Goal: Task Accomplishment & Management: Complete application form

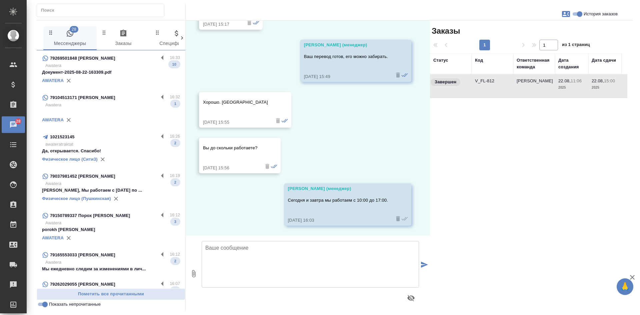
click at [137, 64] on p "Awatera" at bounding box center [112, 65] width 135 height 7
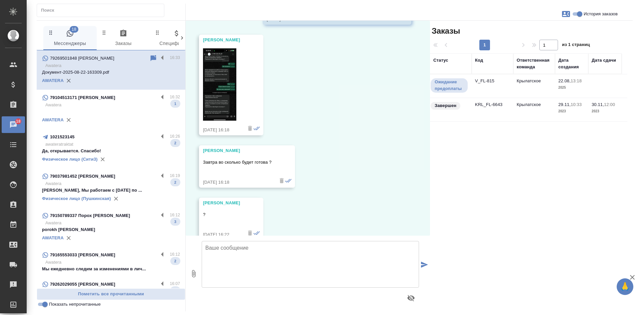
scroll to position [1196, 0]
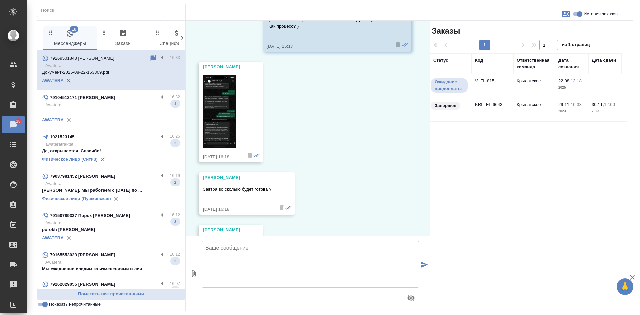
click at [217, 107] on img at bounding box center [219, 111] width 33 height 72
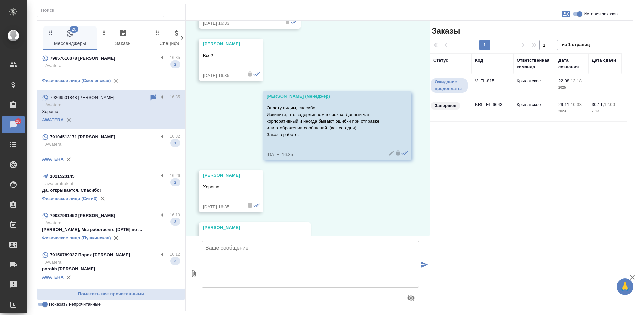
scroll to position [2032, 0]
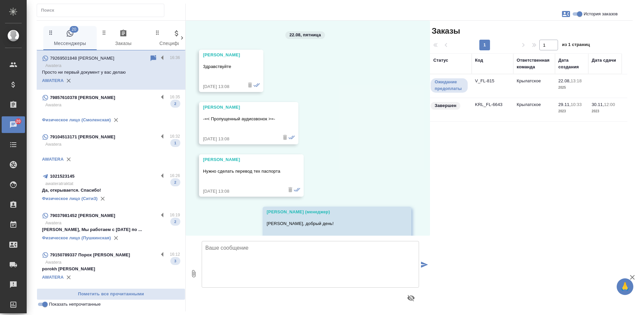
scroll to position [2032, 0]
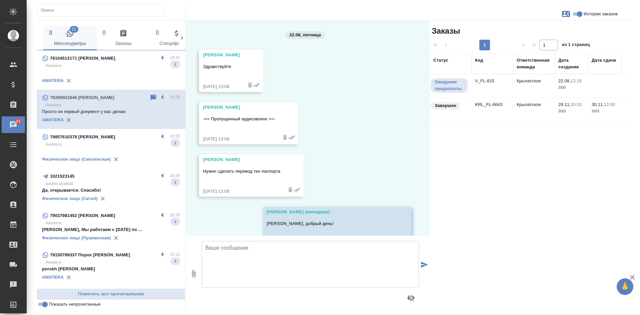
scroll to position [2032, 0]
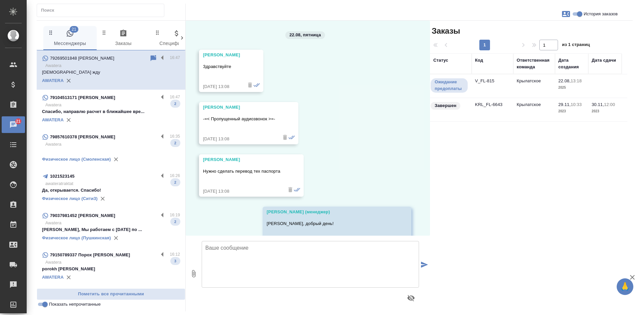
scroll to position [2157, 0]
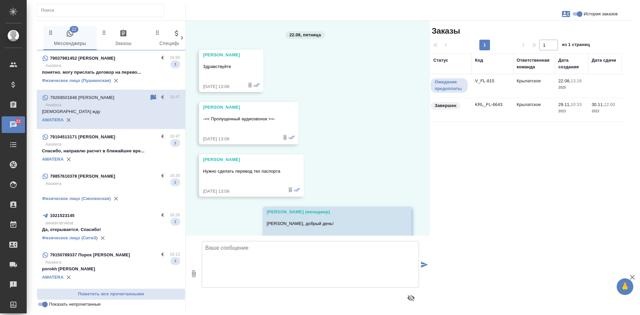
scroll to position [2157, 0]
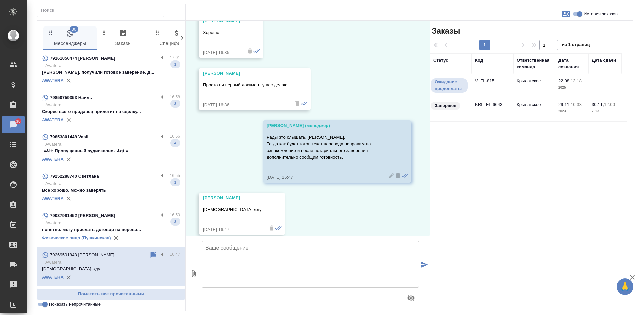
scroll to position [2157, 0]
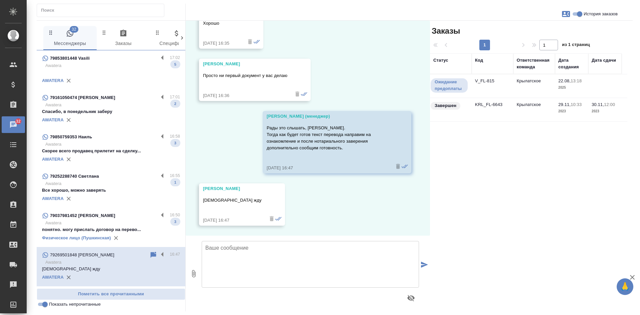
click at [516, 87] on td "Крылатское" at bounding box center [534, 85] width 42 height 23
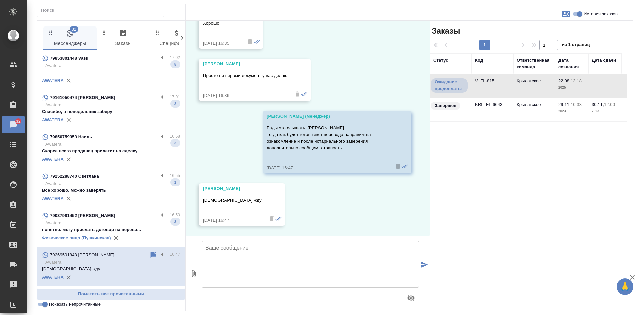
click at [516, 87] on td "Крылатское" at bounding box center [534, 85] width 42 height 23
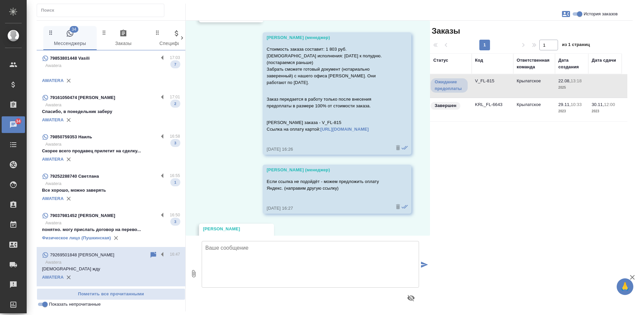
scroll to position [1424, 0]
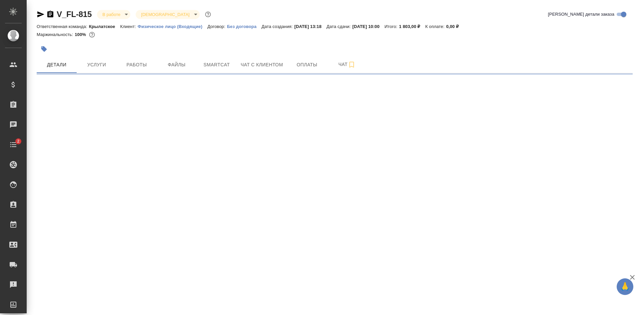
select select "RU"
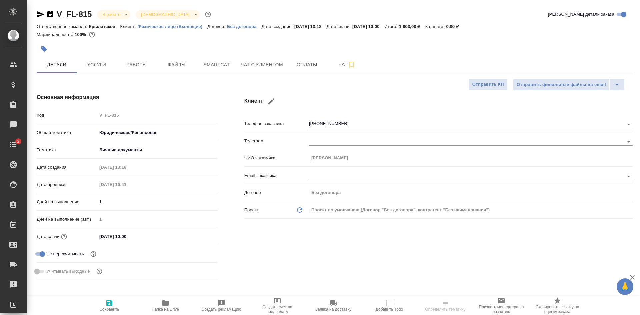
type textarea "x"
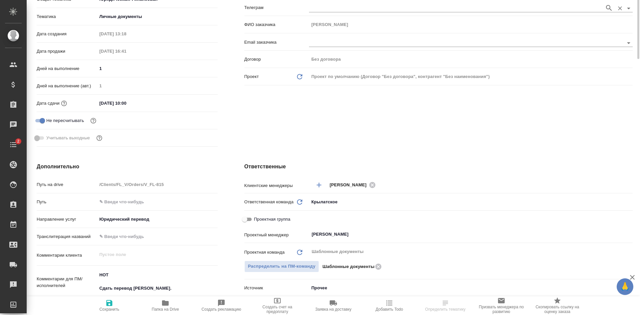
scroll to position [200, 0]
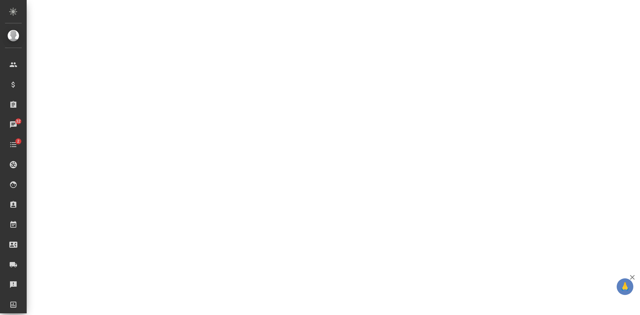
select select "RU"
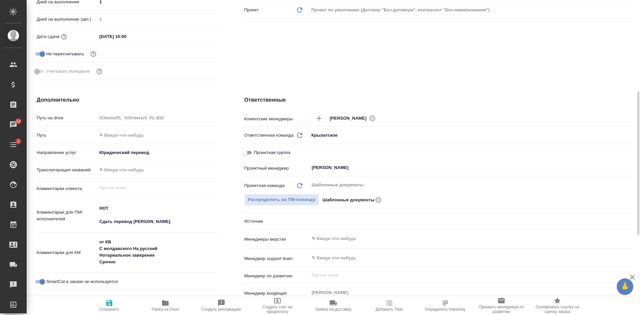
type textarea "x"
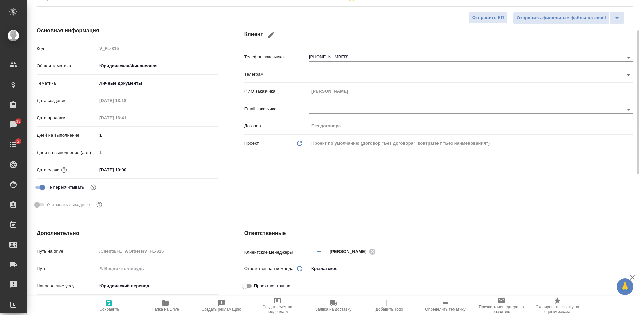
scroll to position [0, 0]
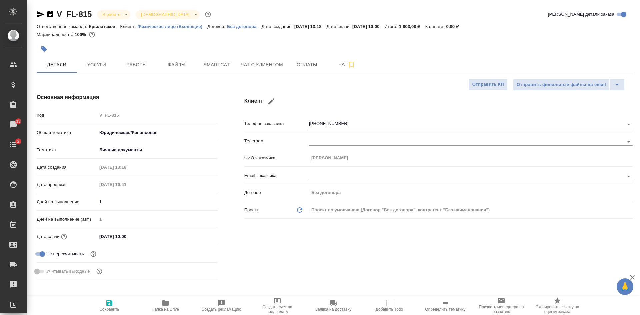
click at [210, 89] on div "Основная информация Код V_FL-815 Общая тематика Юридическая/Финансовая yr-fn Те…" at bounding box center [127, 188] width 208 height 216
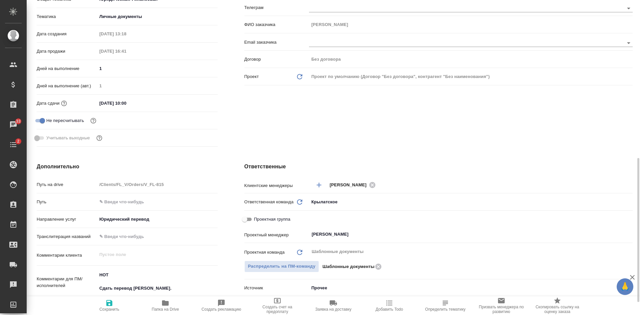
scroll to position [200, 0]
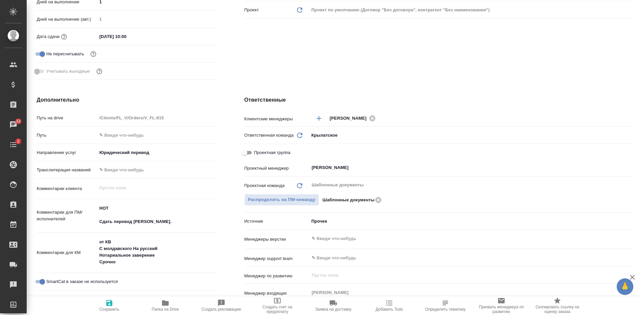
type textarea "x"
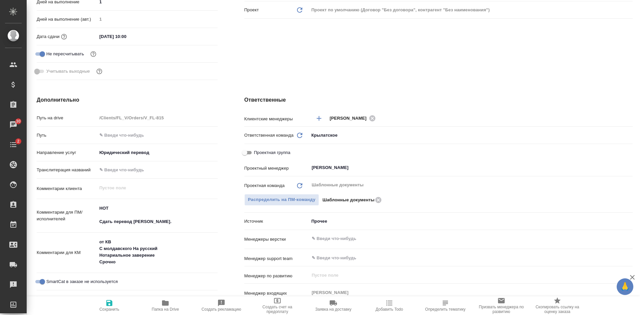
type textarea "x"
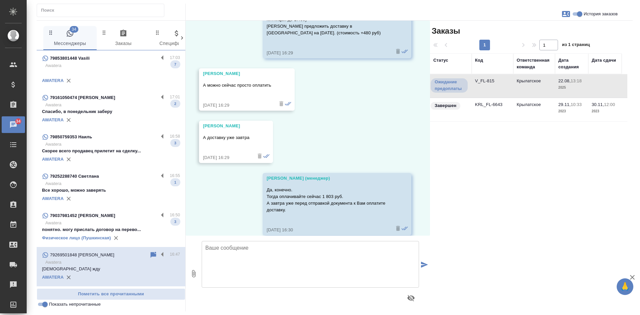
scroll to position [1724, 0]
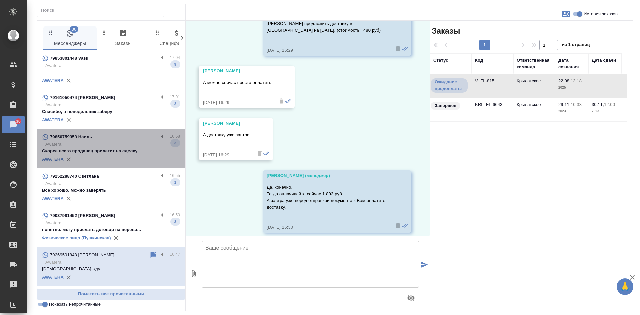
click at [113, 139] on div "79850759353 Наиль" at bounding box center [100, 137] width 116 height 8
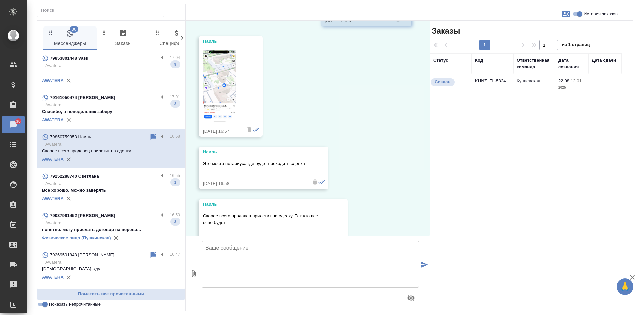
scroll to position [576, 0]
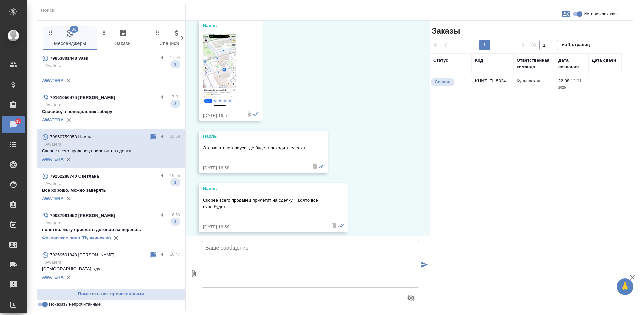
click at [151, 136] on icon at bounding box center [154, 137] width 6 height 6
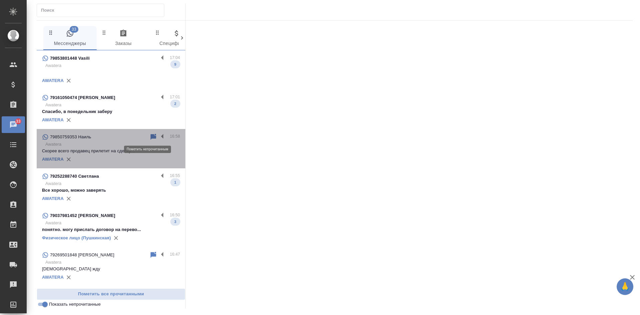
click at [151, 135] on icon at bounding box center [154, 137] width 6 height 6
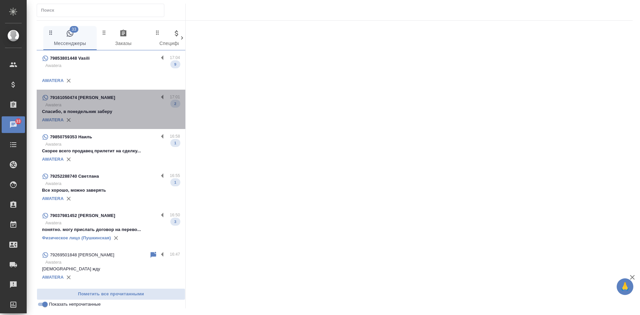
click at [137, 113] on p "Спасибо, в понедельник заберу" at bounding box center [111, 111] width 138 height 7
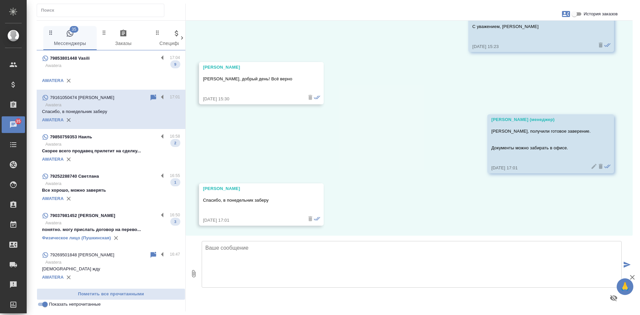
click at [123, 72] on p at bounding box center [111, 72] width 138 height 7
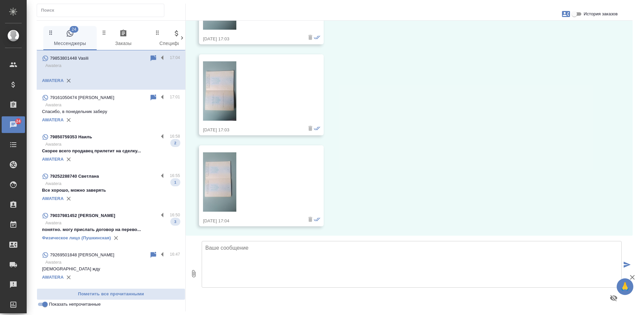
scroll to position [647, 0]
click at [567, 14] on icon "button" at bounding box center [566, 14] width 8 height 6
click at [575, 15] on div at bounding box center [320, 157] width 640 height 315
click at [576, 14] on input "История заказов" at bounding box center [574, 14] width 24 height 8
checkbox input "true"
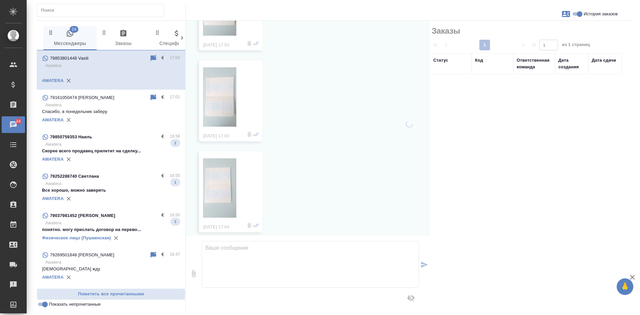
scroll to position [653, 0]
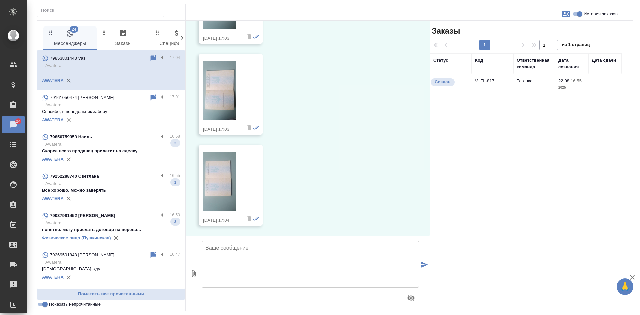
click at [45, 303] on input "Показать непрочитанные" at bounding box center [45, 304] width 24 height 8
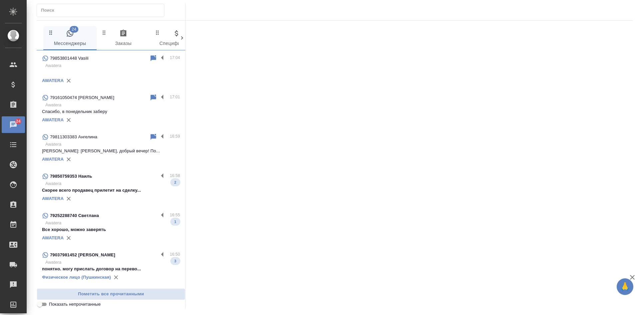
click at [45, 303] on input "Показать непрочитанные" at bounding box center [40, 304] width 24 height 8
checkbox input "true"
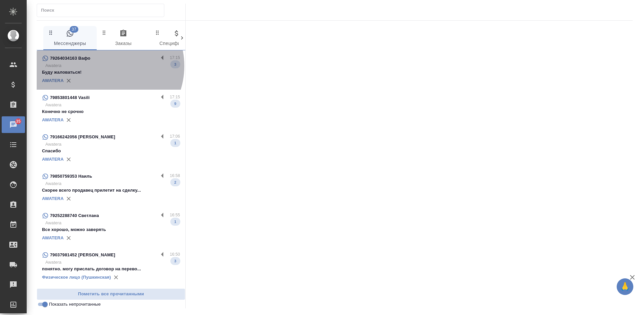
click at [105, 66] on p "Awatera" at bounding box center [112, 65] width 135 height 7
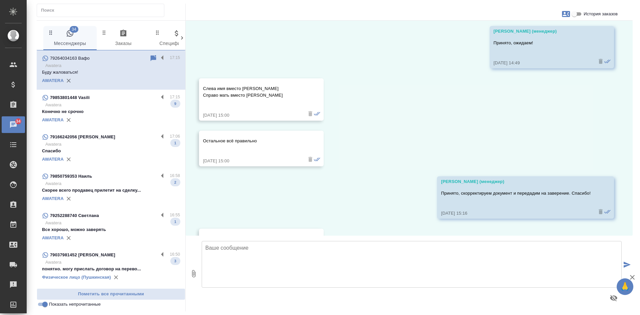
scroll to position [1302, 0]
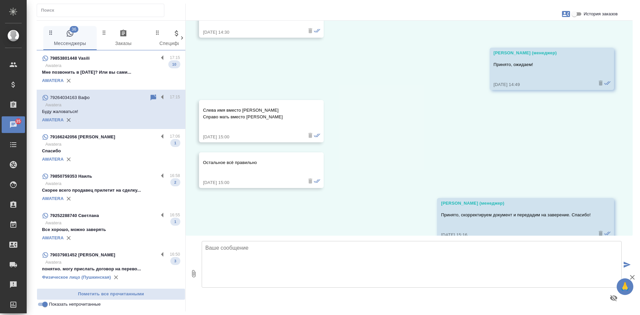
drag, startPoint x: 530, startPoint y: 137, endPoint x: 526, endPoint y: 137, distance: 4.0
click at [530, 137] on div "22.08, пятница Касаткина Александра (менеджер) Добрый день! Как можно к Вам обр…" at bounding box center [409, 128] width 447 height 215
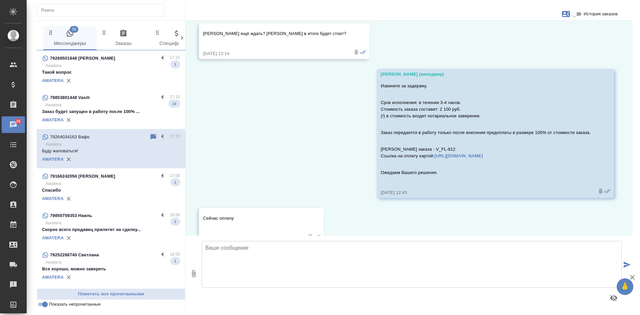
scroll to position [536, 0]
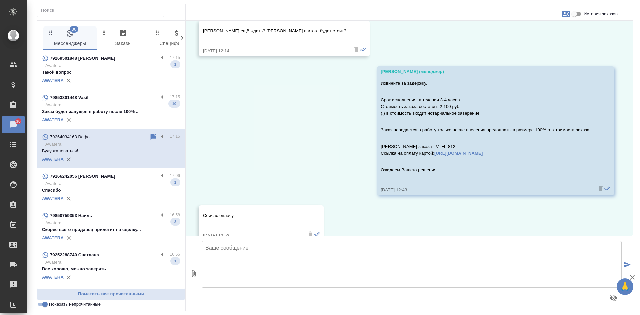
click at [518, 114] on p "Срок исполнения: в течении 3-4 часов. Стоимость заказа составит: 2 100 руб. (!)…" at bounding box center [486, 107] width 210 height 20
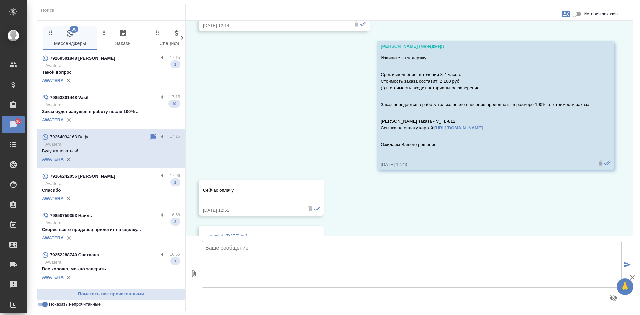
scroll to position [569, 0]
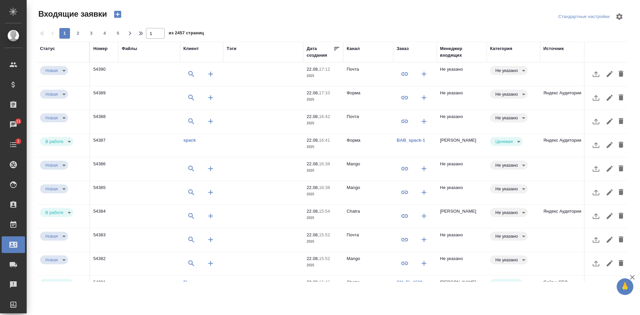
select select "RU"
click at [476, 79] on td "Не указано" at bounding box center [462, 74] width 50 height 23
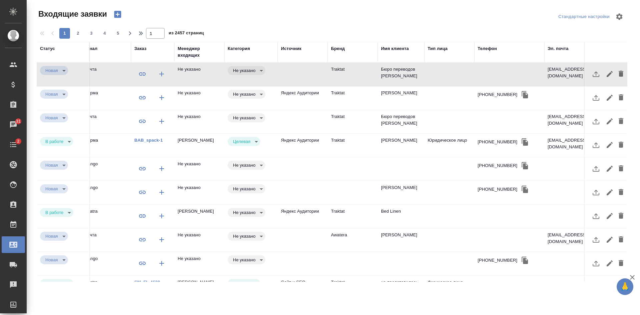
scroll to position [0, 294]
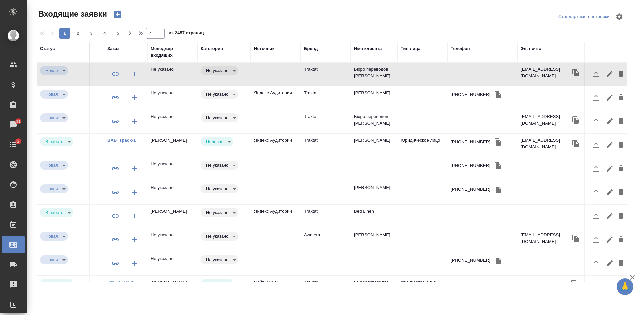
click at [494, 94] on icon "button" at bounding box center [498, 95] width 8 height 8
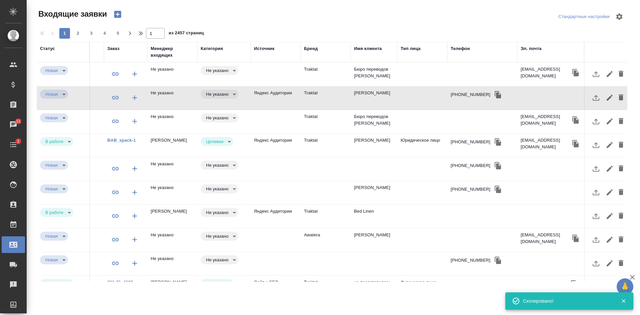
click at [459, 47] on div "Телефон" at bounding box center [460, 48] width 19 height 7
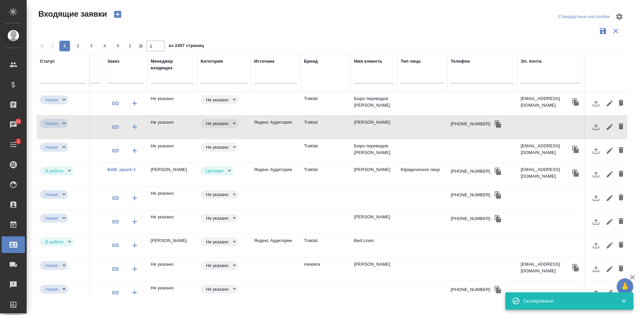
click at [459, 78] on input "text" at bounding box center [482, 79] width 63 height 8
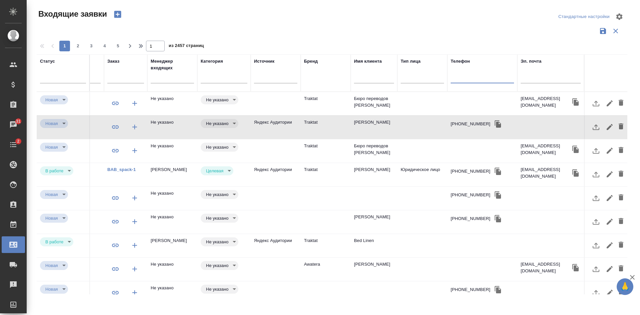
paste input "+79067280390"
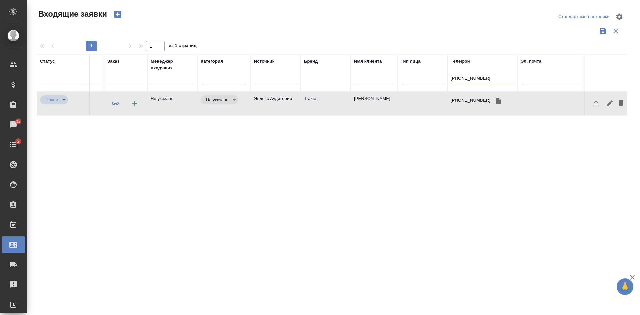
scroll to position [0, 289]
type input "+79067280390"
click at [413, 99] on td at bounding box center [422, 103] width 50 height 23
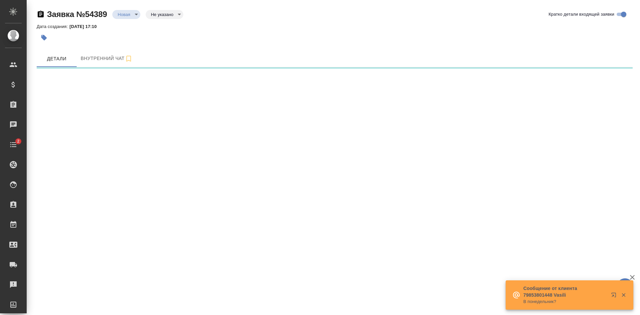
select select "RU"
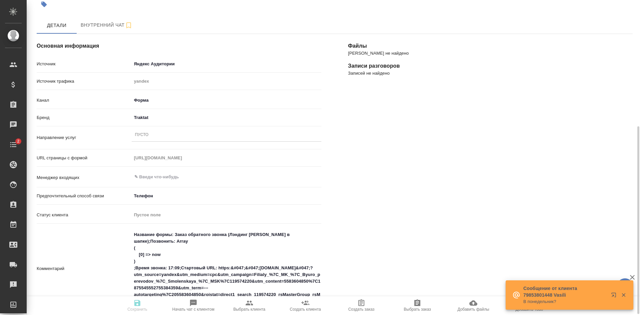
scroll to position [100, 0]
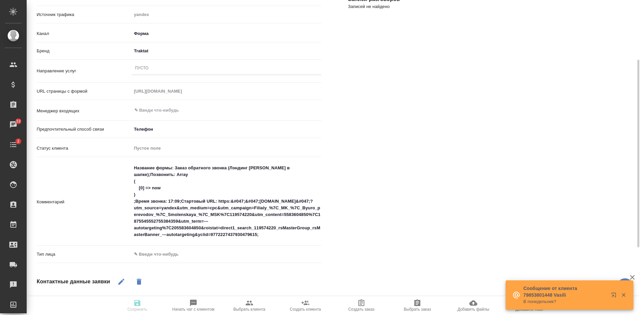
click at [167, 251] on body "🙏 .cls-1 fill:#fff; AWATERA [PERSON_NAME] Спецификации Заказы 33 Чаты 2 Todo Пр…" at bounding box center [320, 157] width 640 height 315
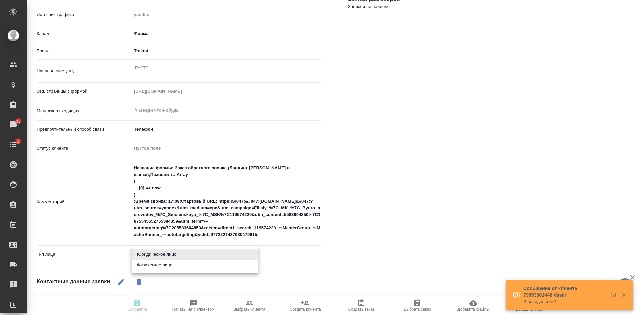
click at [161, 264] on li "Физическое лицо" at bounding box center [195, 265] width 127 height 11
type textarea "x"
type input "private"
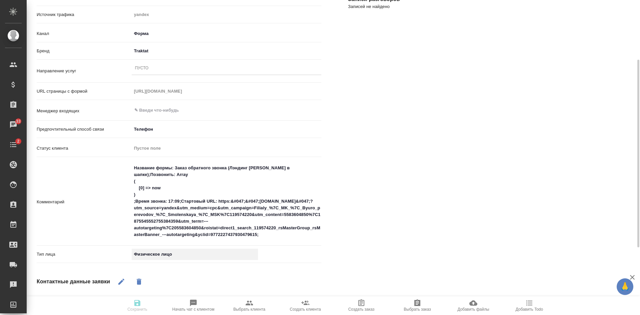
scroll to position [213, 0]
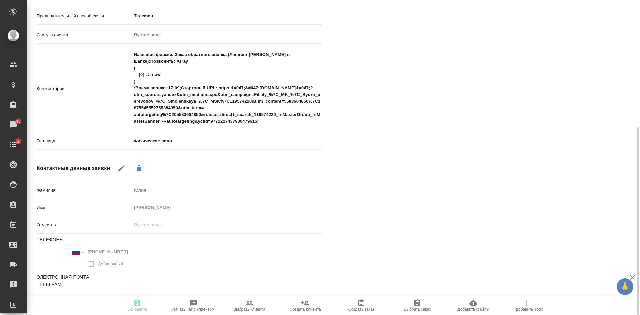
click at [545, 196] on div "[PERSON_NAME] не найдено Записи разговоров Записей не найдено" at bounding box center [490, 78] width 311 height 474
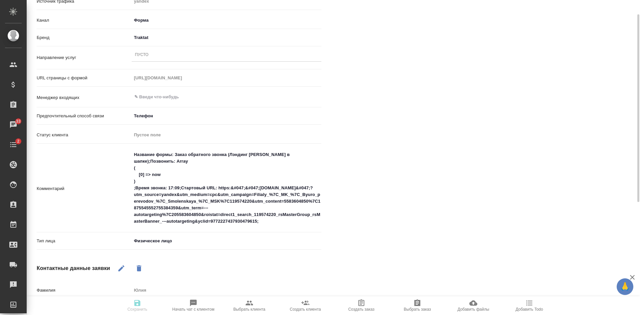
scroll to position [80, 0]
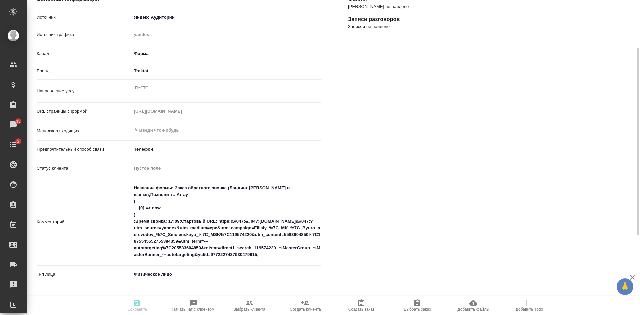
click at [150, 89] on div "Пусто" at bounding box center [227, 89] width 190 height 10
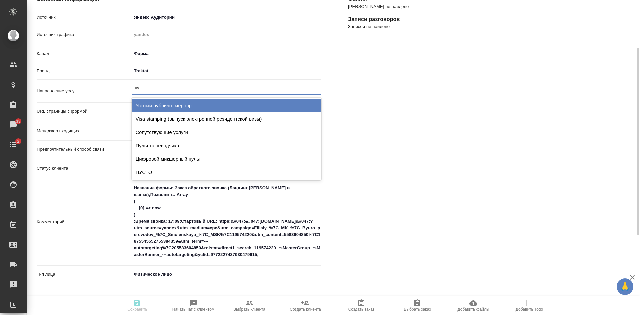
type input "пус"
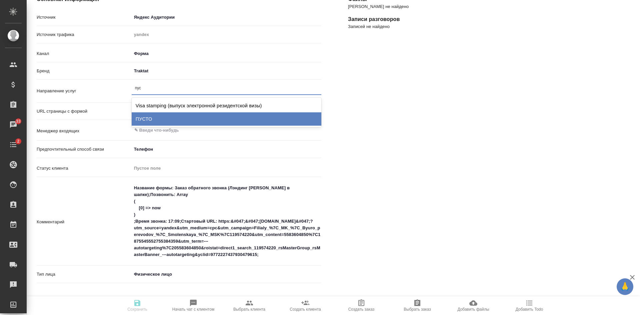
click at [155, 115] on div "ПУСТО" at bounding box center [227, 118] width 190 height 13
type textarea "x"
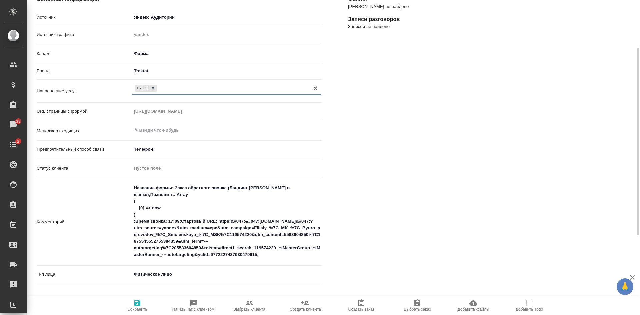
drag, startPoint x: 144, startPoint y: 308, endPoint x: 134, endPoint y: 267, distance: 42.1
click at [142, 308] on span "Сохранить" at bounding box center [137, 309] width 20 height 5
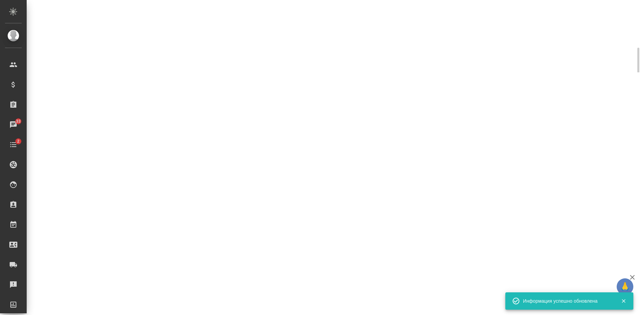
select select "RU"
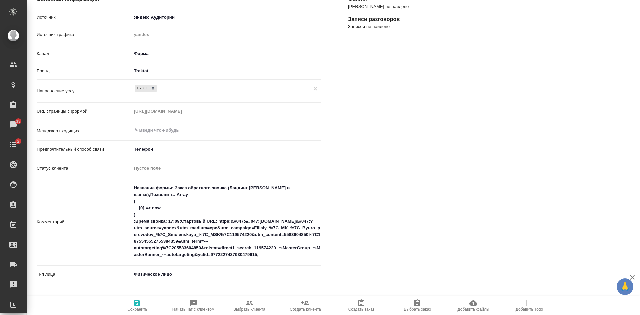
click at [351, 112] on div "[PERSON_NAME] не найдено Записи разговоров Записей не найдено" at bounding box center [490, 211] width 311 height 474
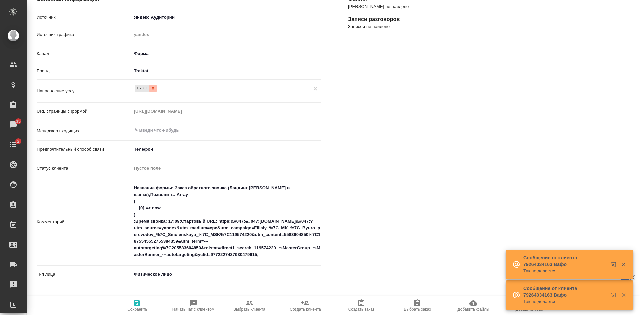
click at [152, 88] on icon at bounding box center [153, 88] width 2 height 2
type textarea "x"
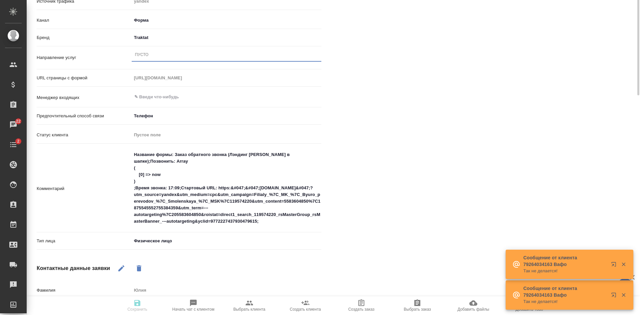
scroll to position [0, 0]
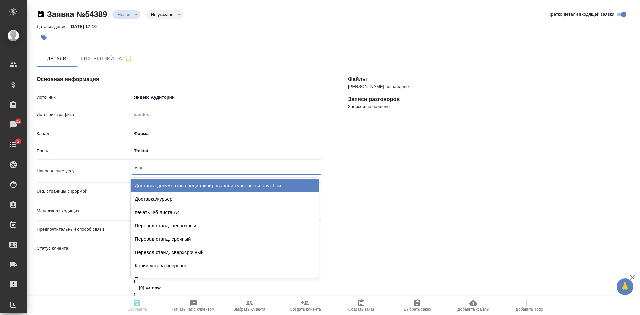
type input "станд"
click at [151, 182] on div "Перевод станд. несрочный" at bounding box center [225, 185] width 188 height 13
type textarea "x"
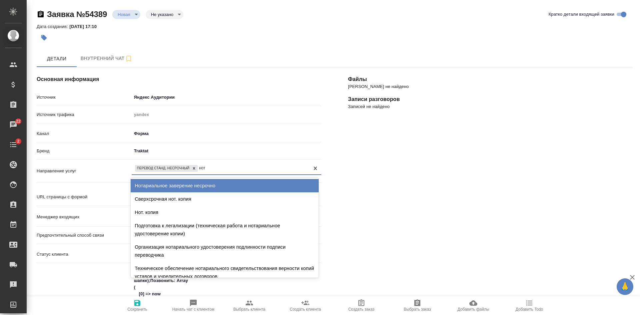
type input "нота"
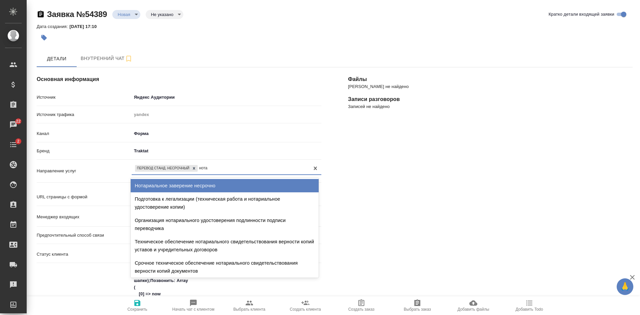
click at [159, 184] on div "Нотариальное заверение несрочно" at bounding box center [225, 185] width 188 height 13
type textarea "x"
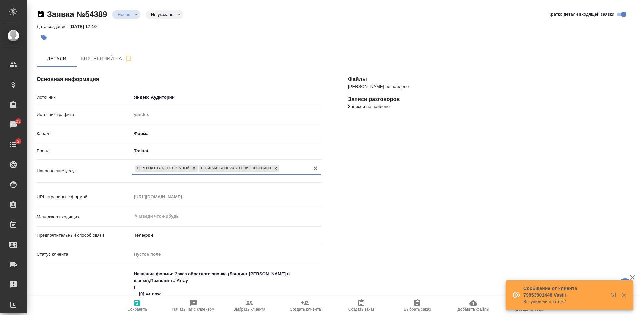
drag, startPoint x: 144, startPoint y: 305, endPoint x: 142, endPoint y: 302, distance: 4.3
click at [144, 305] on span "Сохранить" at bounding box center [137, 305] width 48 height 13
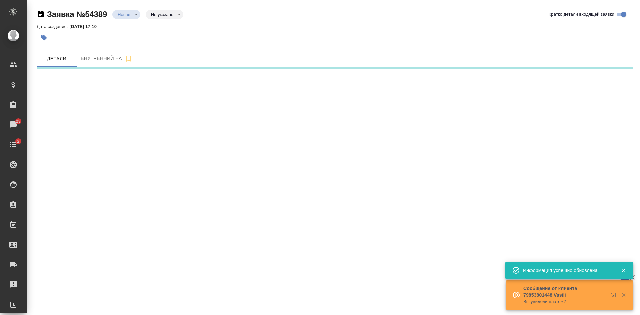
select select "RU"
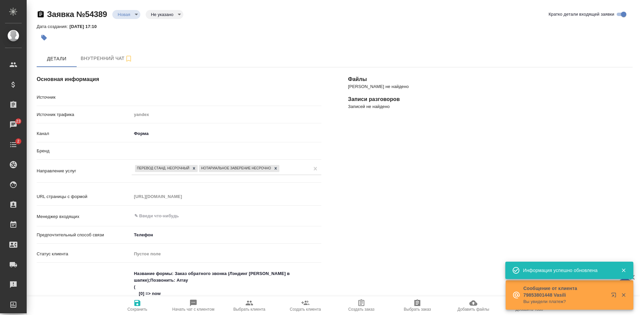
type textarea "x"
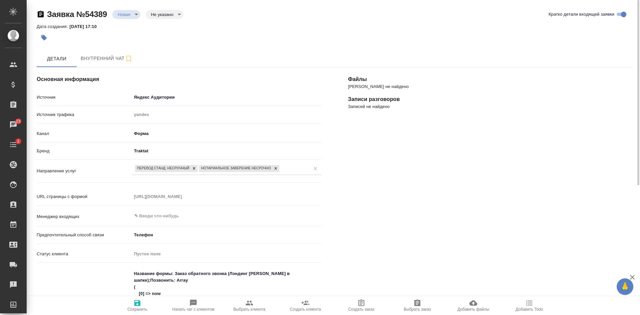
click at [154, 12] on body "🙏 .cls-1 fill:#fff; AWATERA Kasatkina Aleksandra Клиенты Спецификации Заказы 23…" at bounding box center [320, 157] width 640 height 315
click at [161, 17] on button "Целевая" at bounding box center [164, 13] width 26 height 7
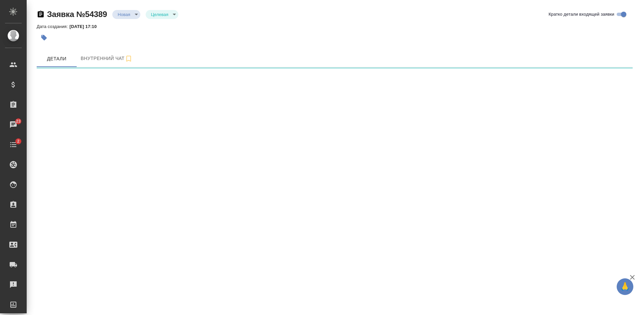
select select "RU"
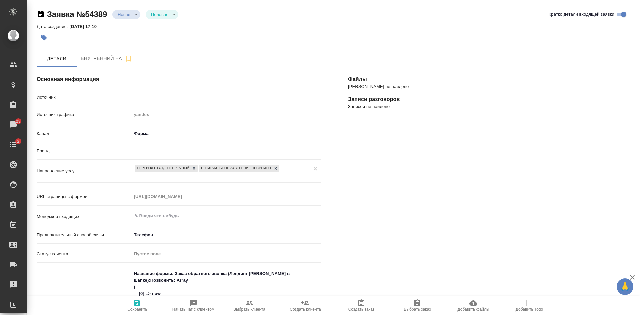
type textarea "x"
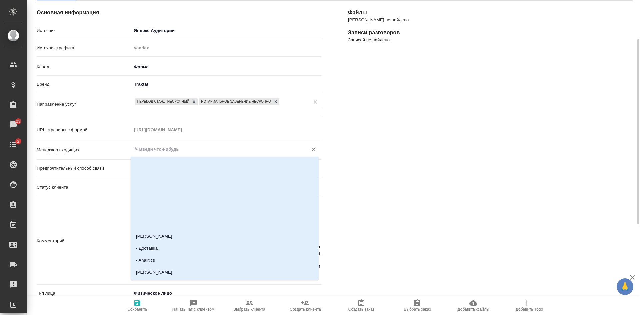
click at [161, 152] on input "text" at bounding box center [215, 149] width 163 height 8
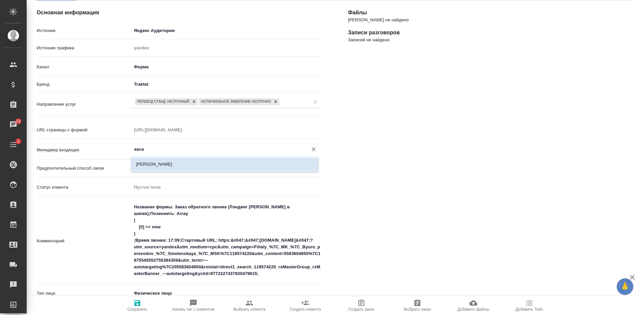
click at [151, 162] on li "Касаткина Александра" at bounding box center [225, 164] width 188 height 12
type input "Касаткина Александра"
type textarea "x"
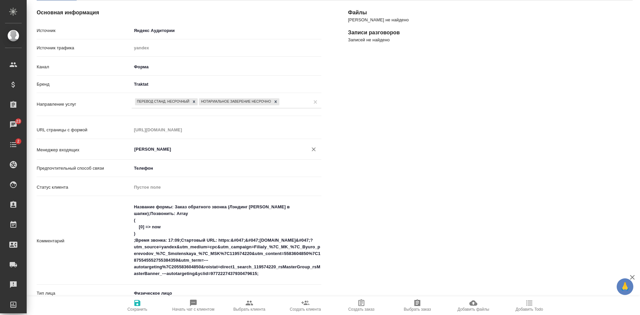
type input "Касаткина Александра"
click at [133, 303] on span "Сохранить" at bounding box center [137, 305] width 48 height 13
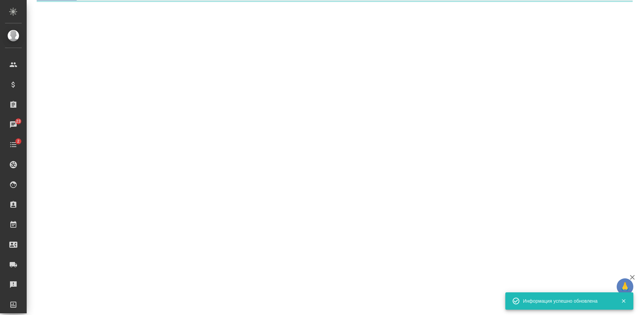
select select "RU"
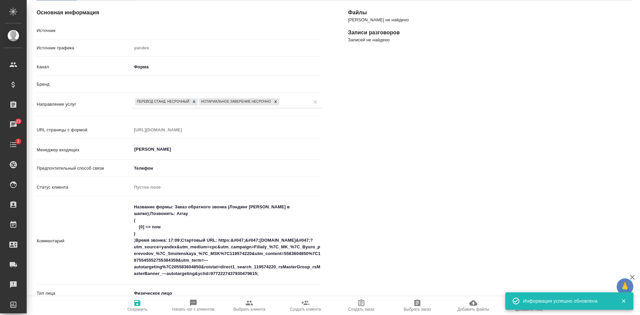
type textarea "x"
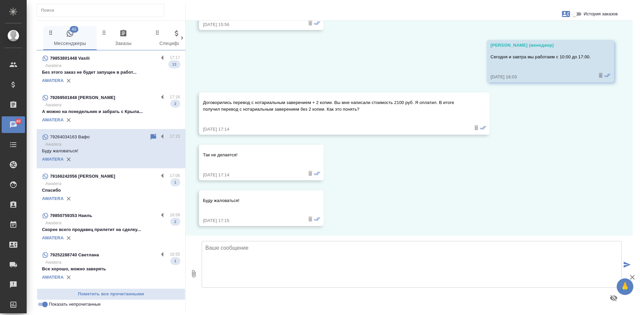
scroll to position [1702, 0]
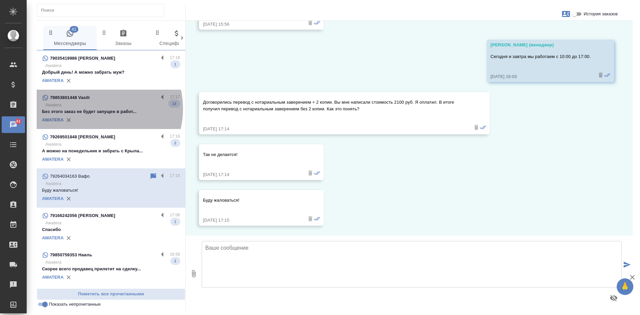
drag, startPoint x: 94, startPoint y: 109, endPoint x: 99, endPoint y: 109, distance: 5.0
click at [94, 109] on p "Без этого заказ не будет запущен в работ..." at bounding box center [111, 111] width 138 height 7
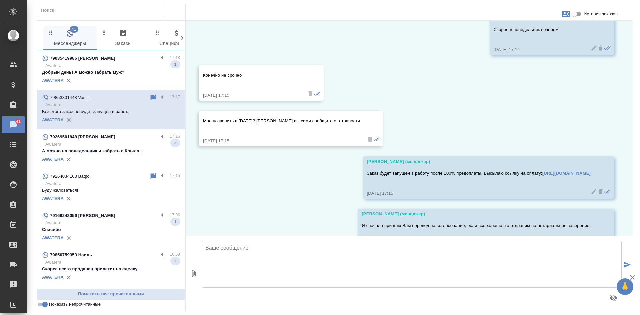
scroll to position [1749, 0]
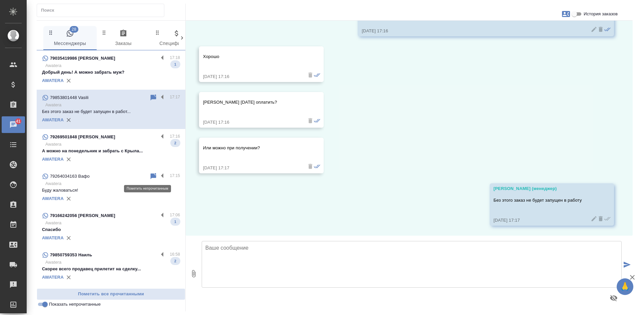
click at [151, 176] on icon at bounding box center [154, 176] width 6 height 6
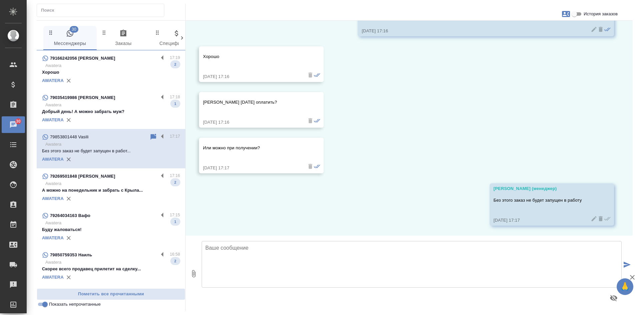
drag, startPoint x: 581, startPoint y: 109, endPoint x: 561, endPoint y: 109, distance: 20.0
click at [581, 109] on div "22.08, [DATE] [PERSON_NAME] (менеджер) Добрый день ! Направьте пожалуйста скан …" at bounding box center [409, 128] width 447 height 215
click at [104, 81] on div "AWATERA" at bounding box center [111, 81] width 138 height 10
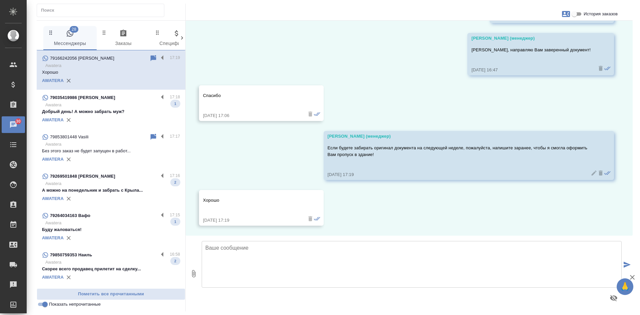
scroll to position [1561, 0]
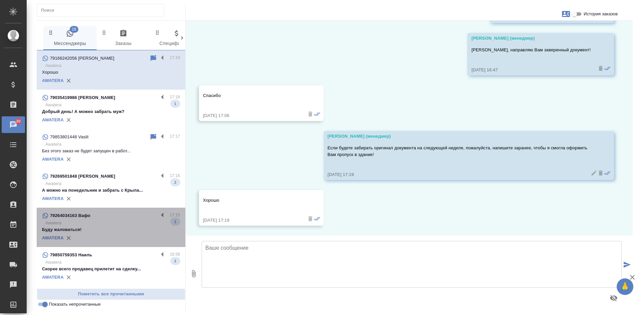
click at [132, 227] on p "Буду жаловаться!" at bounding box center [111, 229] width 138 height 7
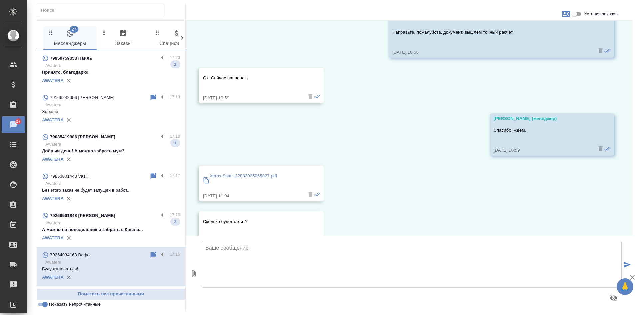
scroll to position [236, 0]
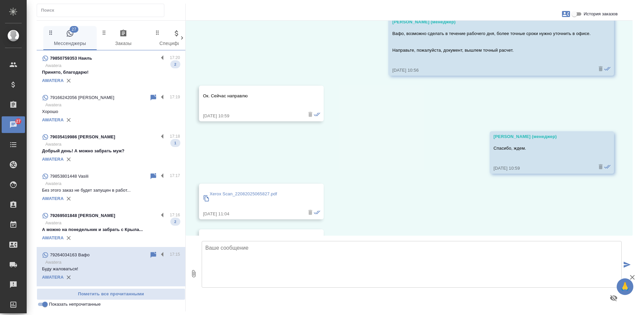
click at [579, 11] on input "История заказов" at bounding box center [574, 14] width 24 height 8
checkbox input "true"
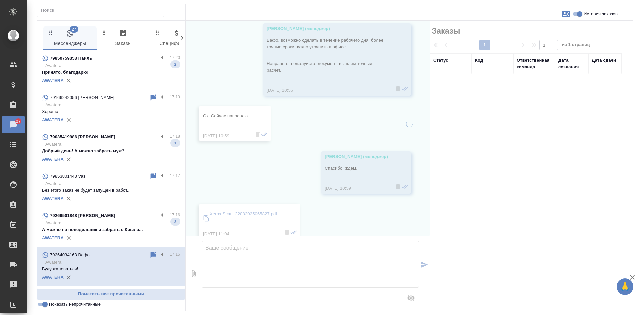
scroll to position [242, 0]
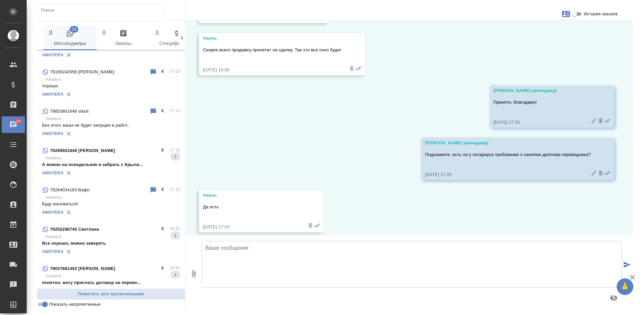
scroll to position [67, 0]
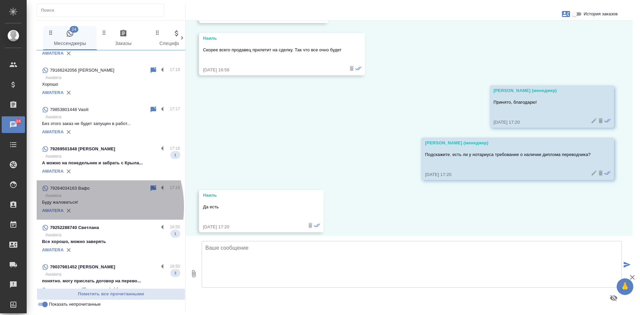
click at [77, 207] on div "AWATERA" at bounding box center [111, 211] width 138 height 10
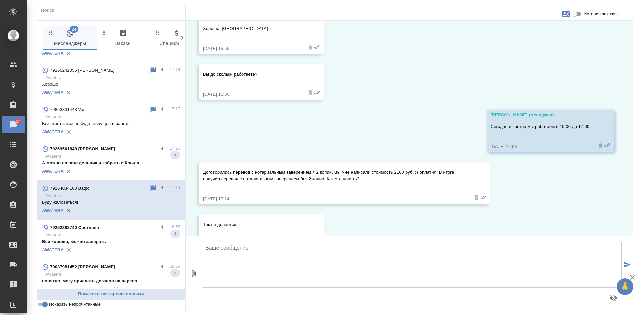
scroll to position [1702, 0]
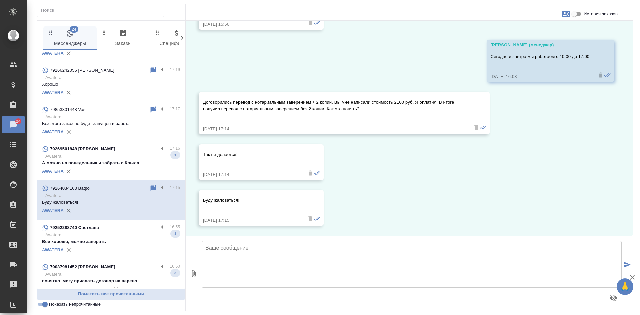
click at [151, 188] on icon at bounding box center [154, 188] width 6 height 6
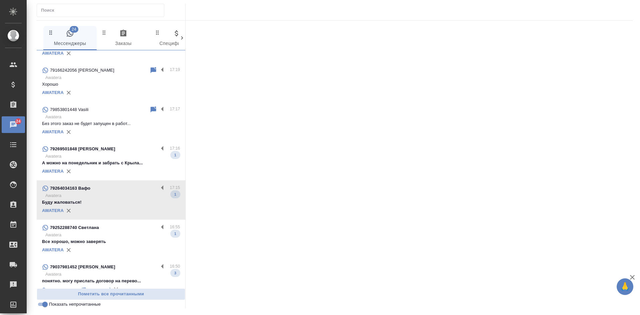
scroll to position [0, 0]
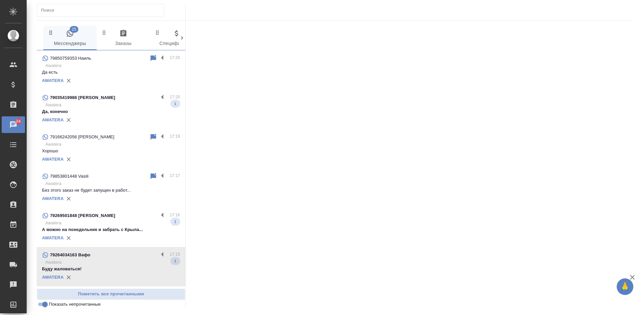
click at [133, 120] on div "AWATERA" at bounding box center [111, 120] width 138 height 10
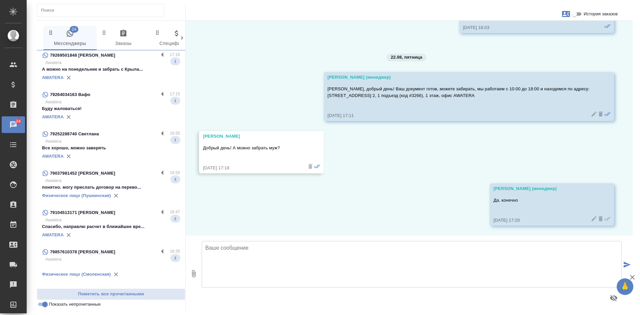
scroll to position [200, 0]
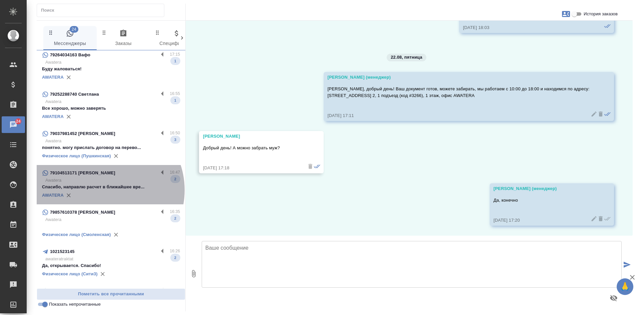
click at [104, 190] on p "Спасибо, направлю расчет в ближайшее вре..." at bounding box center [111, 187] width 138 height 7
type textarea "Д"
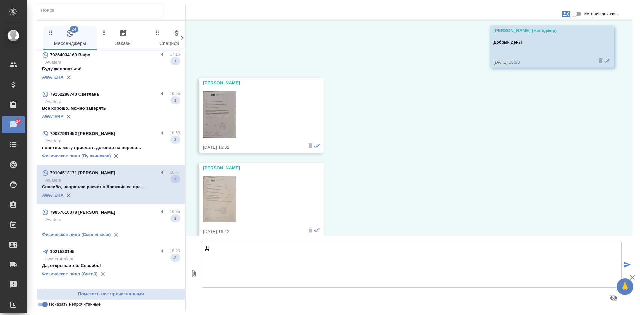
scroll to position [738, 0]
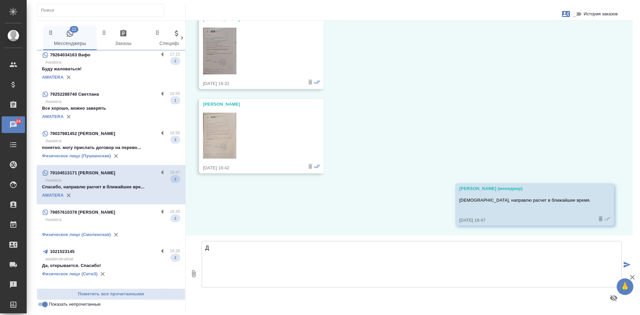
click at [215, 252] on textarea "Д" at bounding box center [412, 264] width 420 height 47
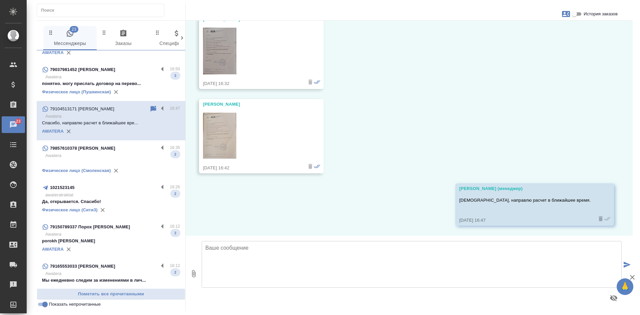
scroll to position [267, 0]
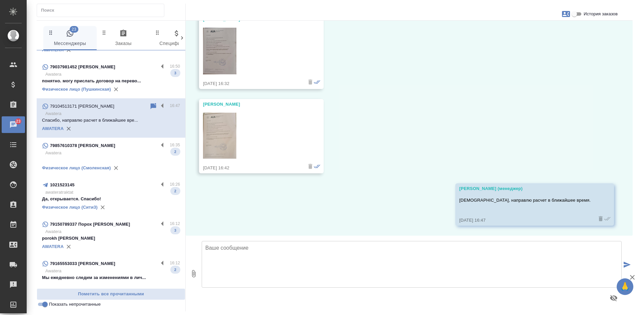
click at [114, 204] on div "Физическое лицо (Сити3)" at bounding box center [111, 207] width 138 height 10
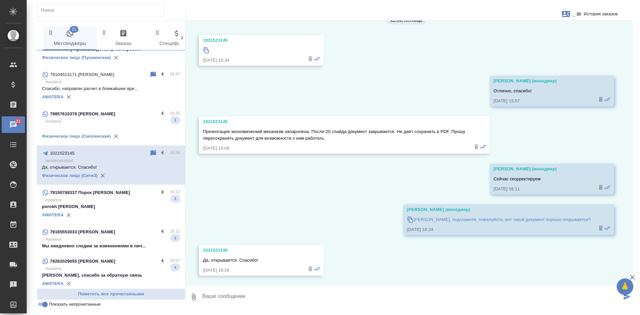
scroll to position [300, 0]
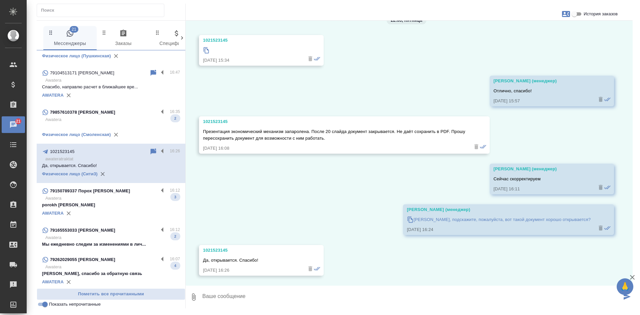
click at [125, 235] on p "Awatera" at bounding box center [112, 237] width 135 height 7
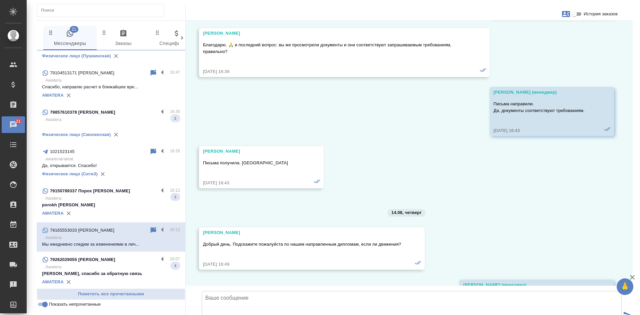
scroll to position [9305, 0]
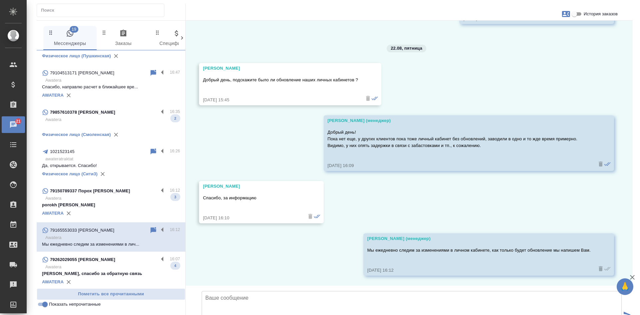
click at [114, 200] on p "Awatera" at bounding box center [112, 198] width 135 height 7
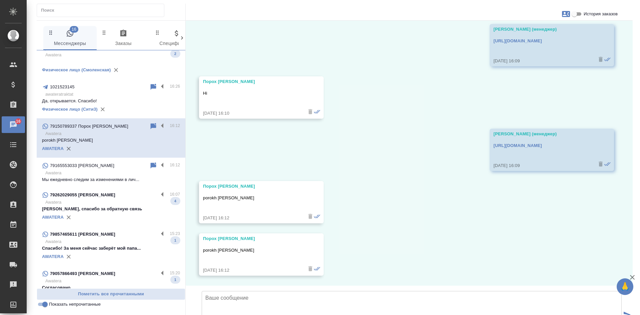
scroll to position [367, 0]
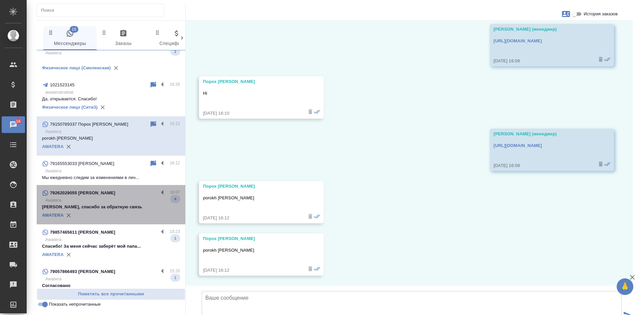
click at [116, 216] on div "AWATERA" at bounding box center [111, 215] width 138 height 10
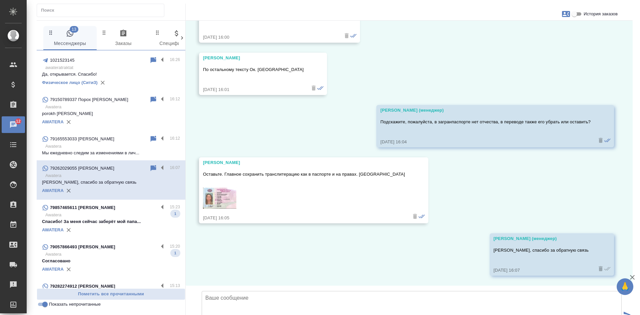
scroll to position [450, 0]
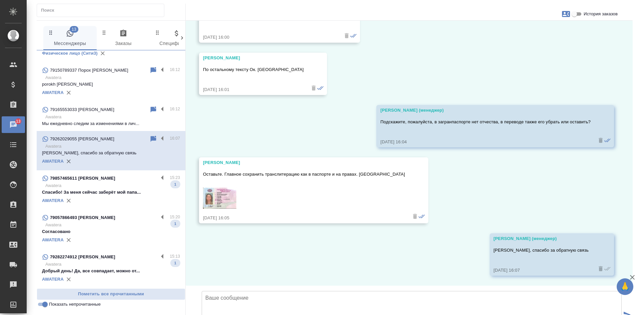
click at [432, 14] on div at bounding box center [335, 12] width 596 height 17
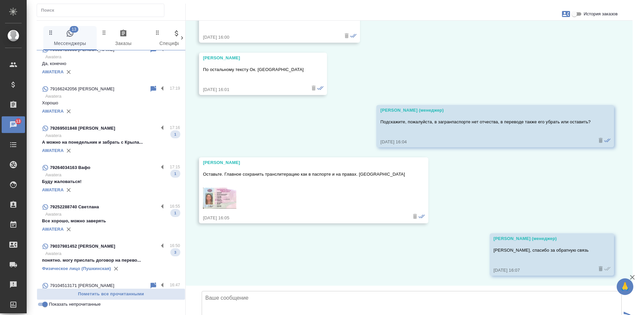
scroll to position [0, 0]
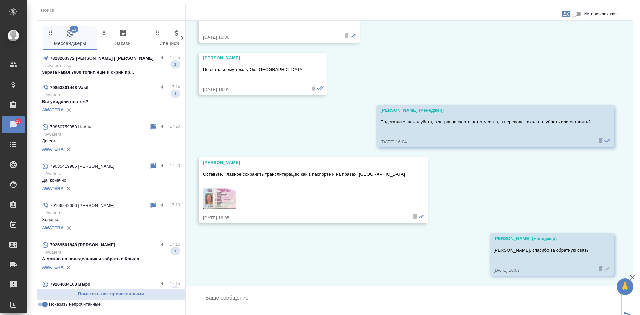
click at [137, 72] on p "Зараза какая 7900 топит, еще и скрин пр..." at bounding box center [111, 72] width 138 height 7
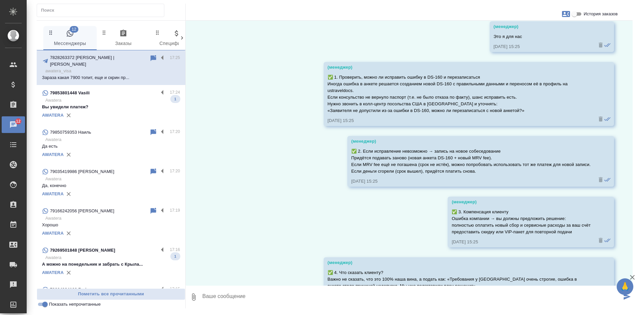
scroll to position [31778, 0]
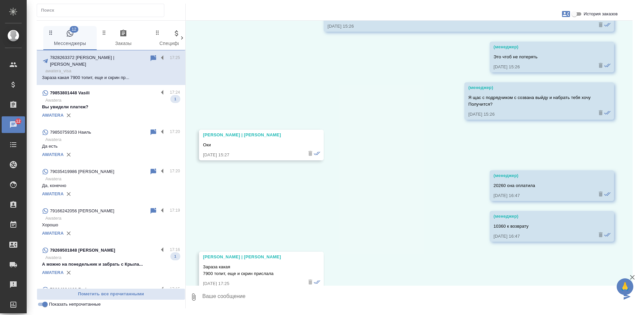
click at [100, 254] on p "Awatera" at bounding box center [112, 257] width 135 height 7
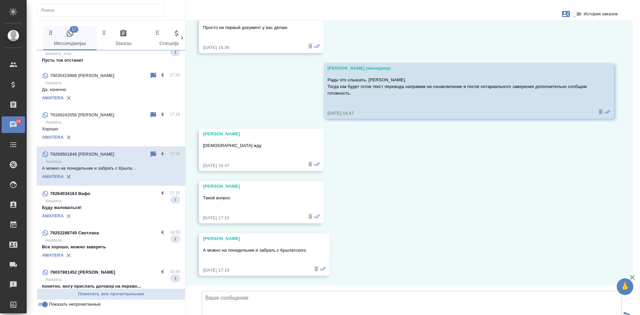
scroll to position [100, 0]
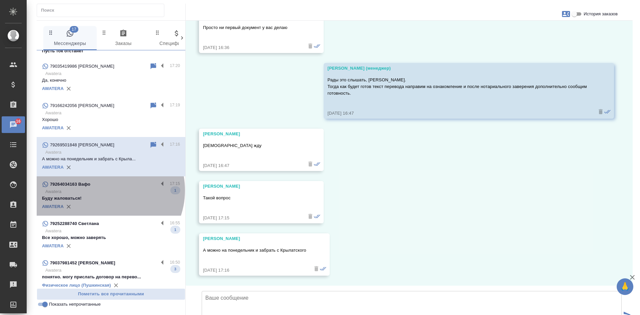
click at [104, 190] on p "Awatera" at bounding box center [112, 191] width 135 height 7
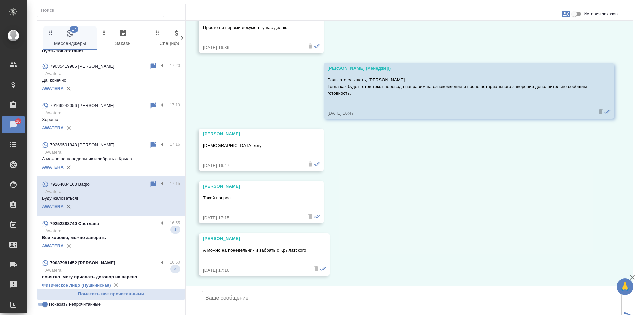
scroll to position [1702, 0]
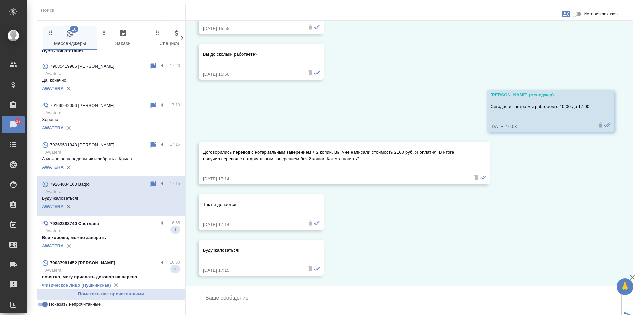
click at [580, 12] on input "История заказов" at bounding box center [574, 14] width 24 height 8
checkbox input "true"
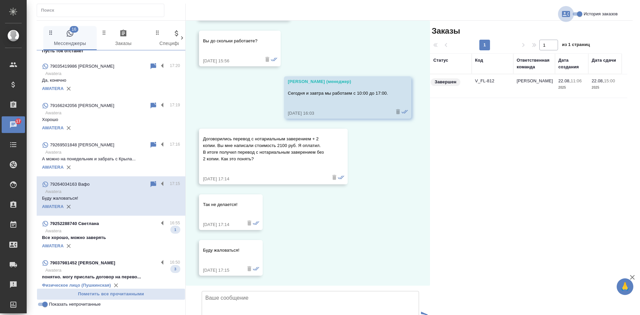
click at [566, 14] on icon "button" at bounding box center [566, 14] width 8 height 6
click at [533, 44] on span "Заявка №54347" at bounding box center [536, 46] width 33 height 7
click at [367, 127] on div at bounding box center [320, 157] width 640 height 315
click at [149, 185] on icon at bounding box center [153, 184] width 8 height 8
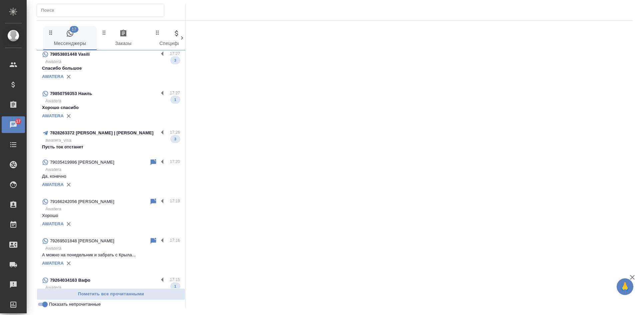
scroll to position [0, 0]
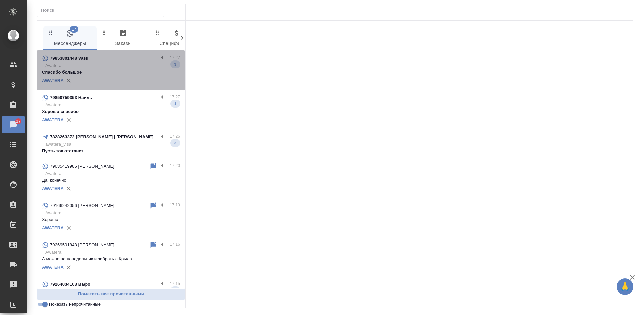
click at [110, 74] on p "Спасибо большое" at bounding box center [111, 72] width 138 height 7
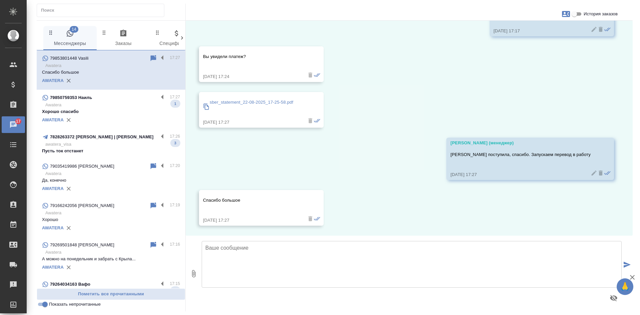
scroll to position [1938, 0]
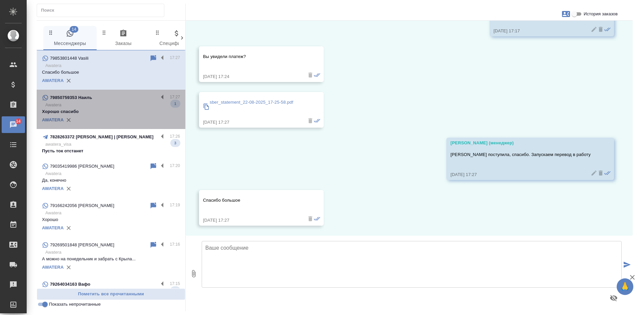
click at [127, 113] on p "Хорошо спасибо" at bounding box center [111, 111] width 138 height 7
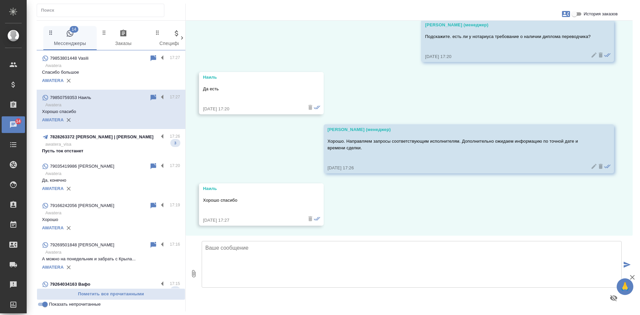
scroll to position [777, 0]
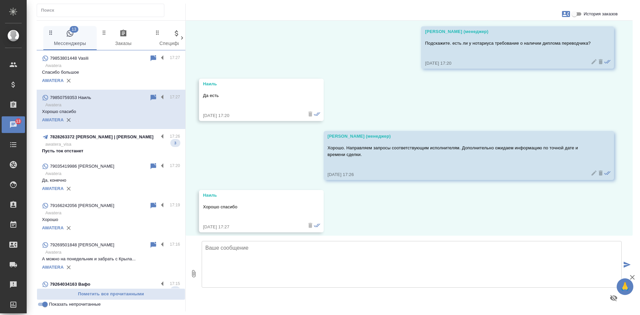
click at [96, 142] on p "awatera_visa" at bounding box center [112, 144] width 135 height 7
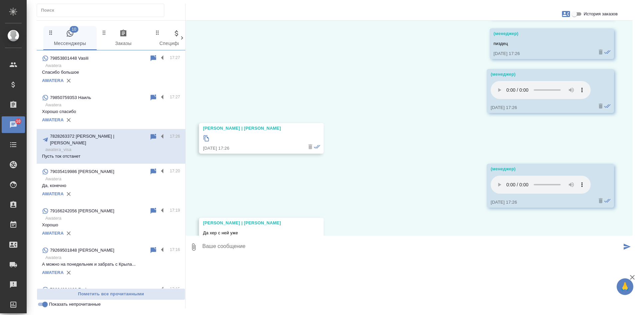
scroll to position [167, 0]
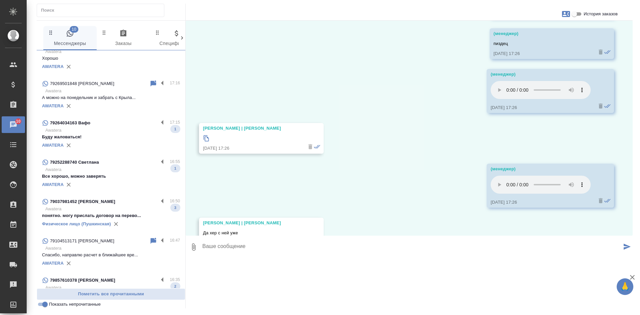
click at [42, 304] on input "Показать непрочитанные" at bounding box center [45, 304] width 24 height 8
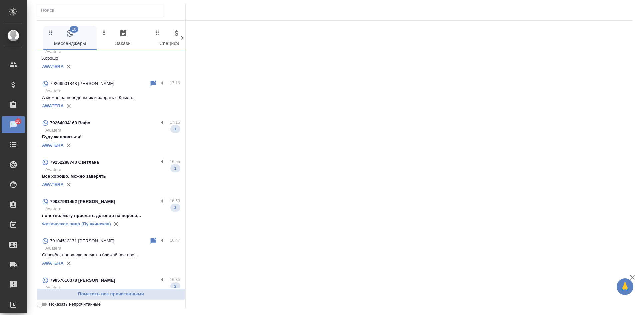
click at [41, 305] on input "Показать непрочитанные" at bounding box center [40, 304] width 24 height 8
checkbox input "true"
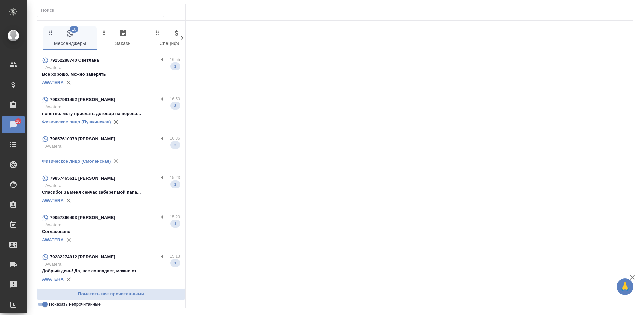
scroll to position [0, 0]
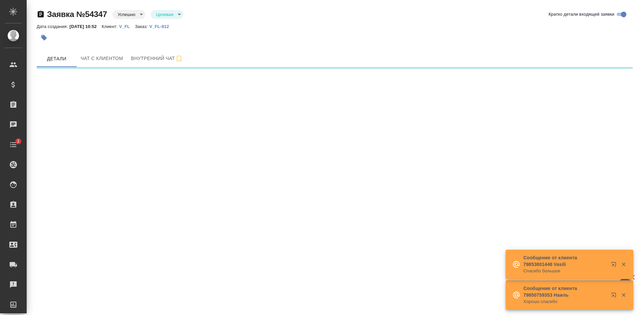
select select "RU"
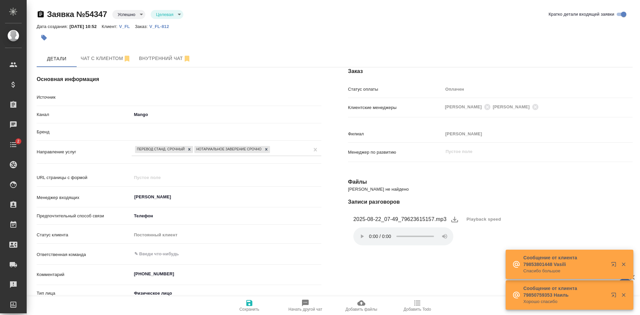
type textarea "x"
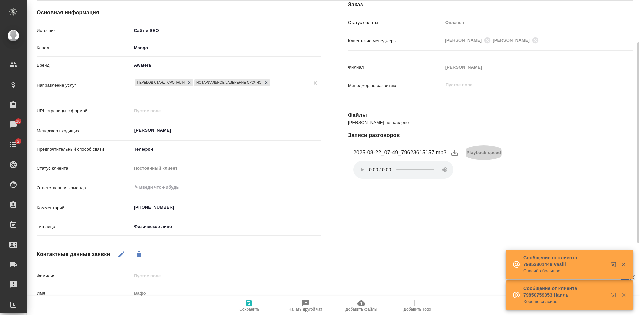
click at [487, 153] on span "Playback speed" at bounding box center [484, 152] width 35 height 7
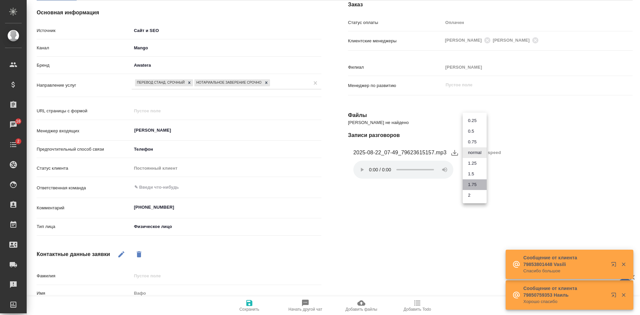
click at [475, 181] on li "1.75" at bounding box center [475, 184] width 24 height 11
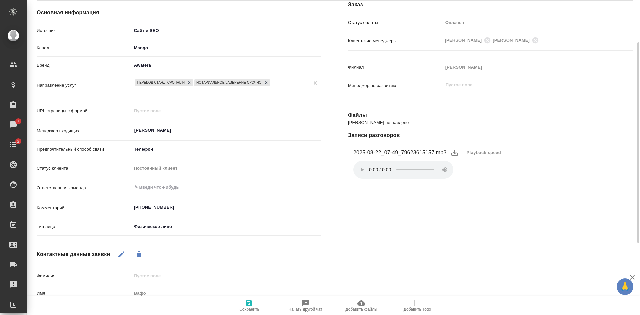
type textarea "x"
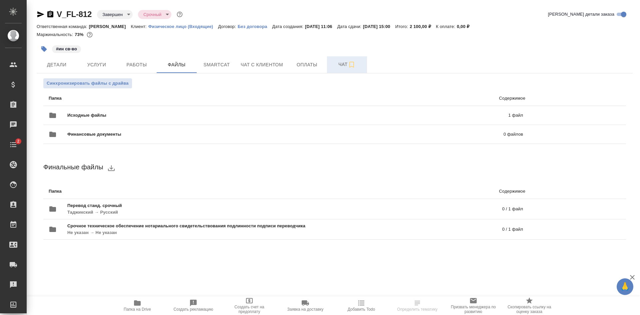
click at [342, 69] on button "Чат" at bounding box center [347, 64] width 40 height 17
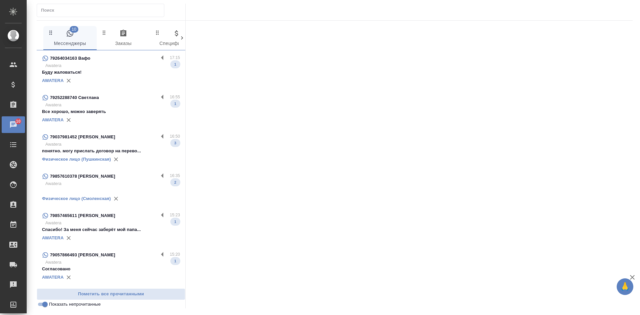
scroll to position [37, 0]
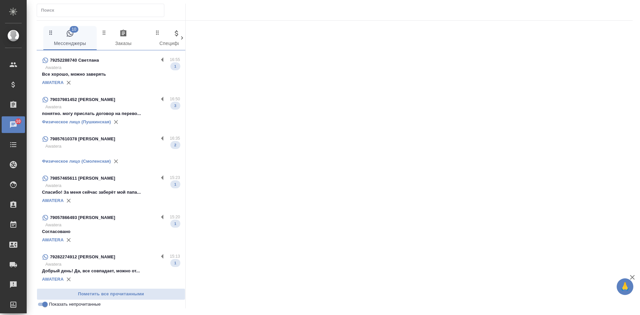
click at [120, 141] on div "79857610378 [PERSON_NAME]" at bounding box center [100, 139] width 116 height 8
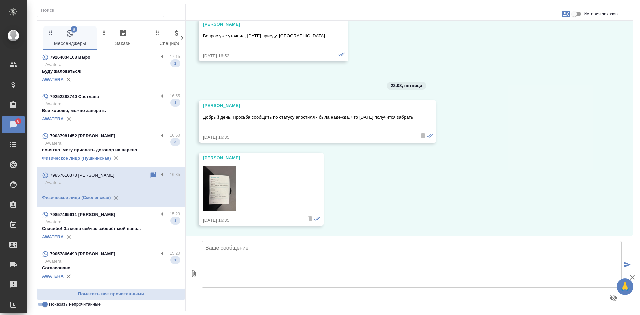
scroll to position [0, 0]
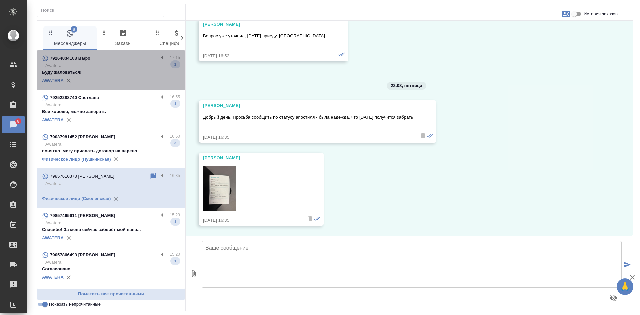
click at [121, 73] on p "Буду жаловаться!" at bounding box center [111, 72] width 138 height 7
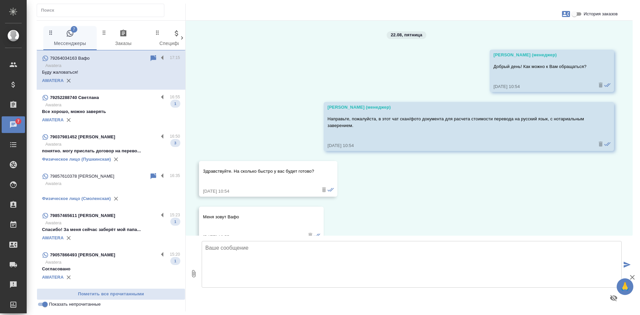
click at [567, 15] on icon "button" at bounding box center [566, 14] width 8 height 6
click at [384, 53] on div at bounding box center [320, 157] width 640 height 315
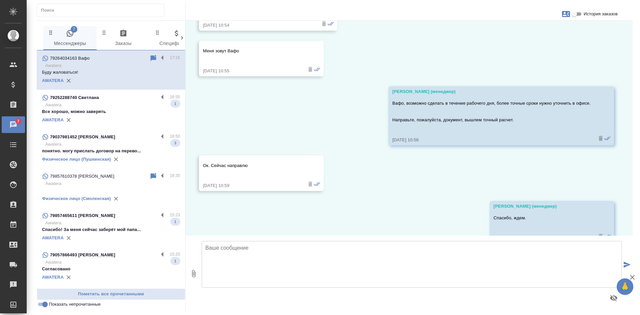
scroll to position [167, 0]
click at [563, 15] on icon "button" at bounding box center [566, 14] width 8 height 8
click at [537, 44] on span "Заявка №54347" at bounding box center [536, 46] width 33 height 7
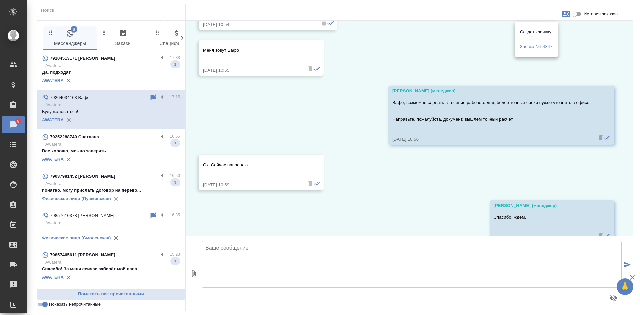
click at [152, 98] on div at bounding box center [320, 157] width 640 height 315
click at [151, 96] on icon at bounding box center [154, 97] width 6 height 6
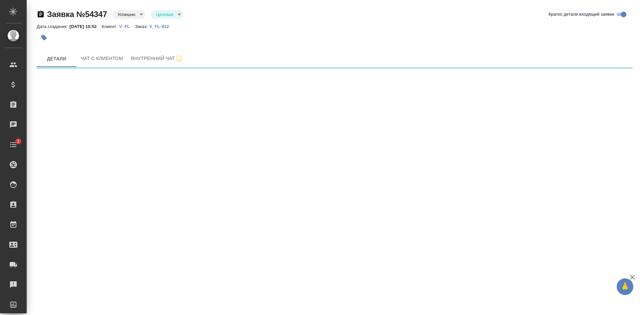
select select "RU"
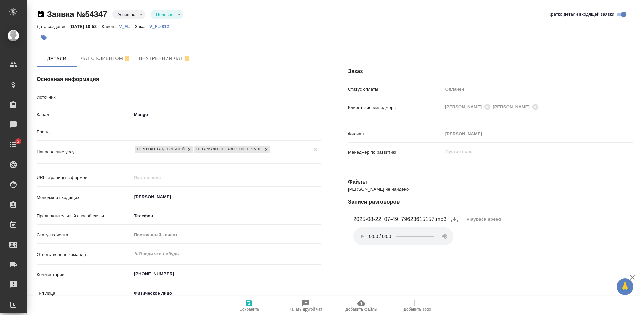
click at [171, 26] on p "V_FL-812" at bounding box center [161, 26] width 25 height 5
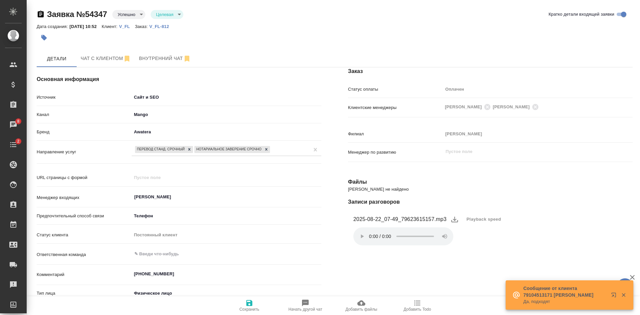
type textarea "x"
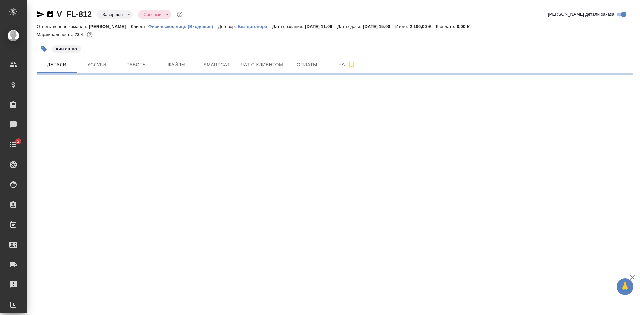
select select "RU"
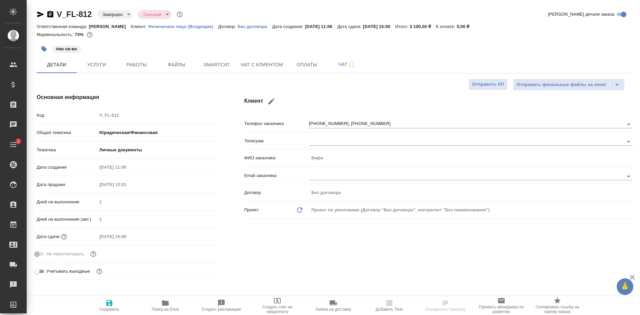
type textarea "x"
click at [300, 66] on span "Оплаты" at bounding box center [307, 65] width 32 height 8
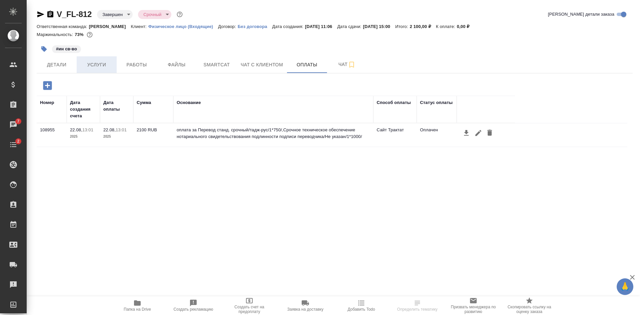
click at [92, 63] on span "Услуги" at bounding box center [97, 65] width 32 height 8
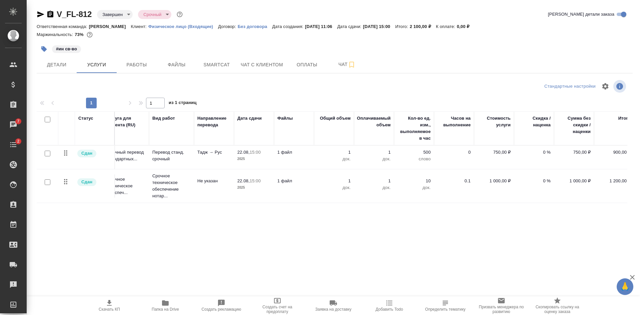
scroll to position [0, 18]
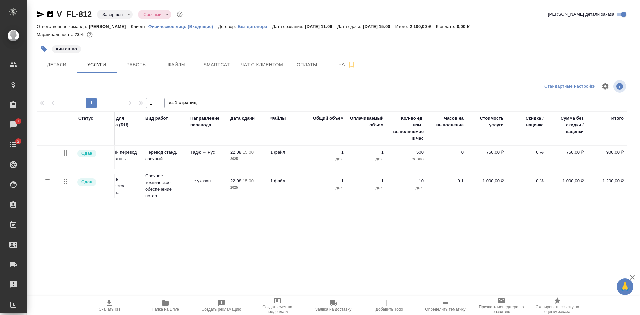
click at [38, 12] on icon "button" at bounding box center [40, 14] width 7 height 6
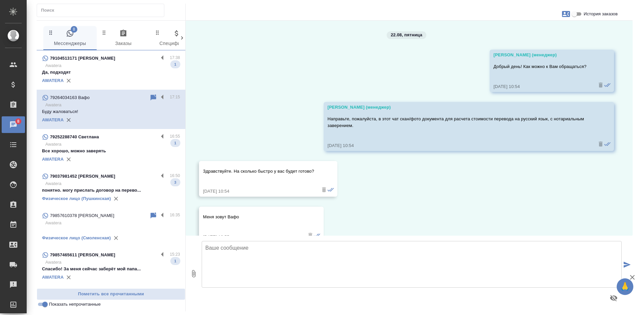
scroll to position [167, 0]
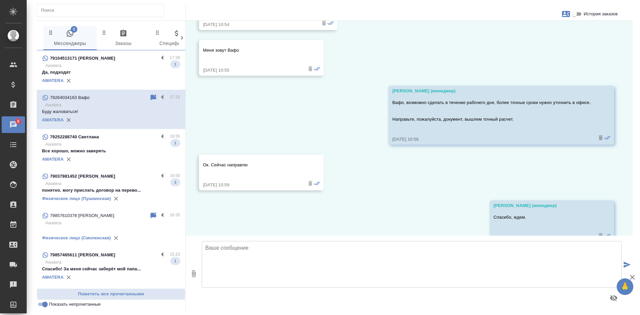
click at [44, 306] on input "Показать непрочитанные" at bounding box center [45, 304] width 24 height 8
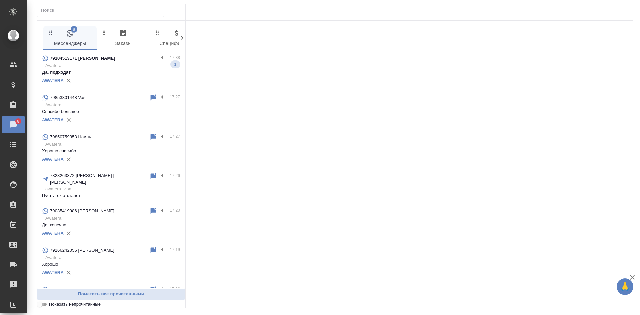
click at [44, 306] on input "Показать непрочитанные" at bounding box center [40, 304] width 24 height 8
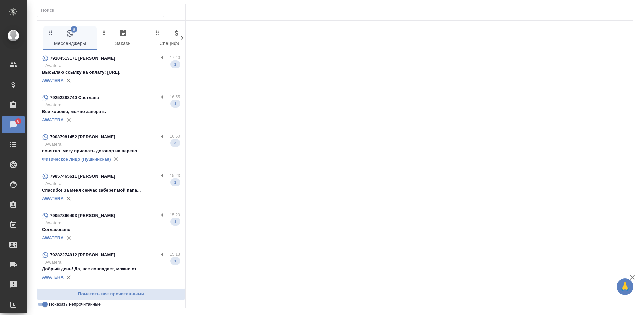
click at [114, 76] on div "AWATERA" at bounding box center [111, 81] width 138 height 10
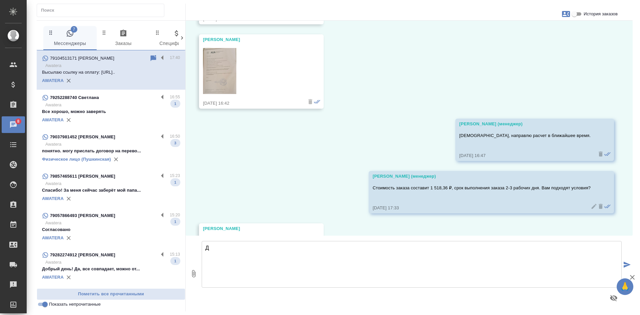
scroll to position [817, 0]
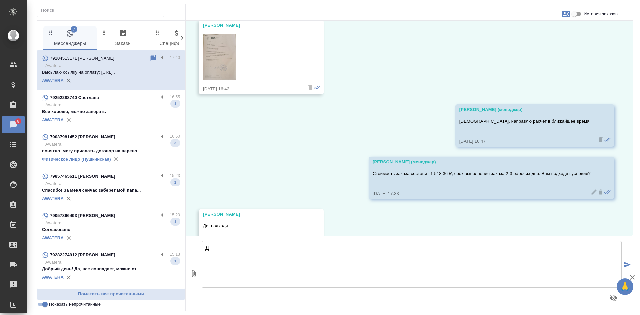
click at [36, 307] on div "7 Мессенджеры 0 Заказы 0 Спецификации 0 Клиенты 0 Входящие 0 Тендеры 0 Исполнит…" at bounding box center [334, 157] width 603 height 315
click at [44, 304] on input "Показать непрочитанные" at bounding box center [45, 304] width 24 height 8
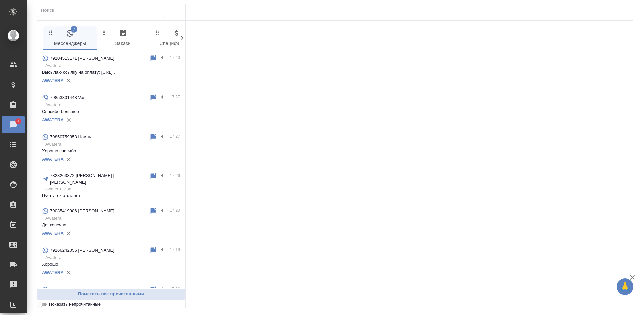
click at [43, 303] on input "Показать непрочитанные" at bounding box center [40, 304] width 24 height 8
checkbox input "true"
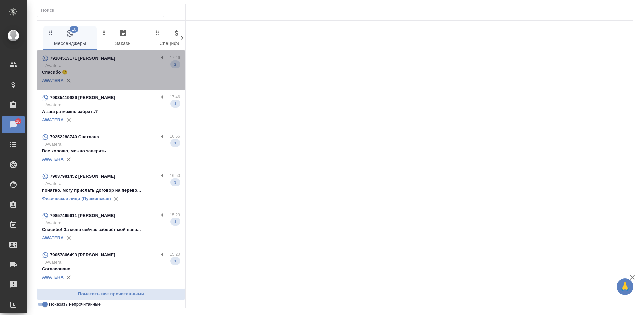
click at [120, 73] on p "Спасибо 🙂" at bounding box center [111, 72] width 138 height 7
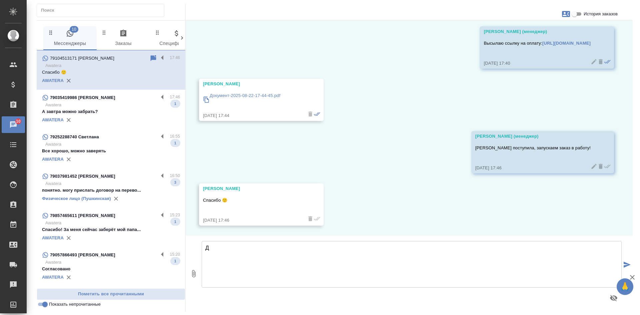
scroll to position [1059, 0]
click at [219, 253] on textarea "Д" at bounding box center [412, 264] width 420 height 47
click at [117, 120] on div "AWATERA" at bounding box center [111, 120] width 138 height 10
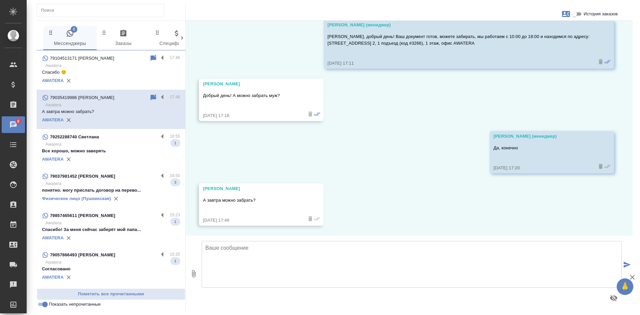
scroll to position [952, 0]
click at [574, 15] on input "История заказов" at bounding box center [574, 14] width 24 height 8
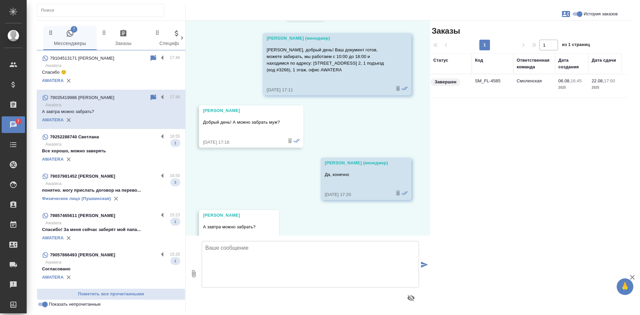
click at [575, 15] on input "История заказов" at bounding box center [580, 14] width 24 height 8
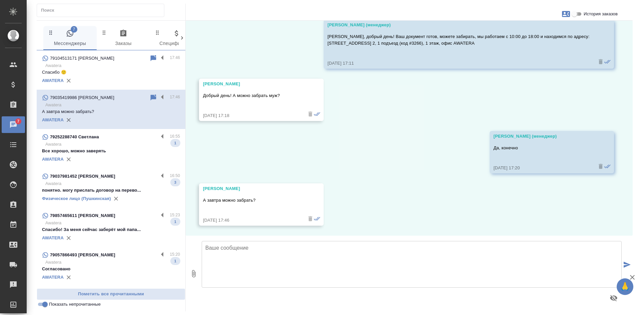
click at [575, 15] on input "История заказов" at bounding box center [574, 14] width 24 height 8
checkbox input "true"
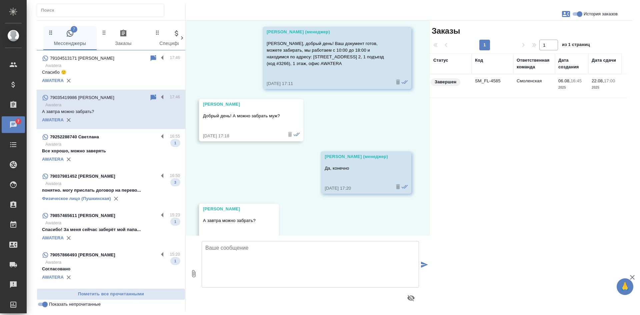
scroll to position [1012, 0]
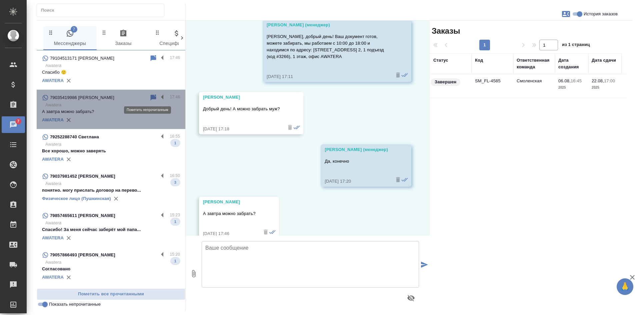
click at [149, 100] on icon at bounding box center [153, 98] width 8 height 8
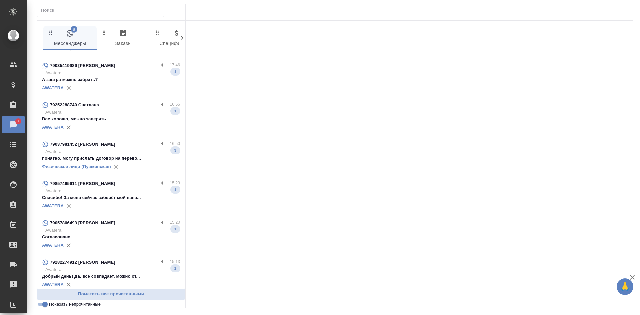
scroll to position [37, 0]
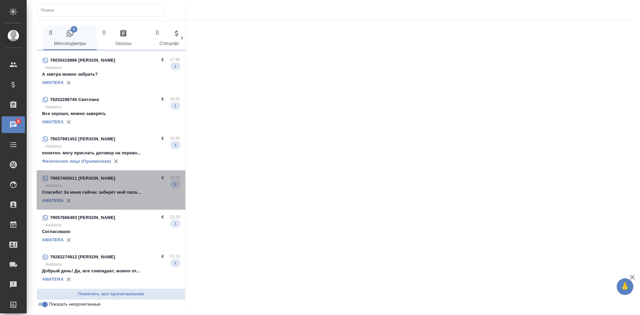
click at [132, 177] on div "79857465611 [PERSON_NAME]" at bounding box center [100, 178] width 116 height 8
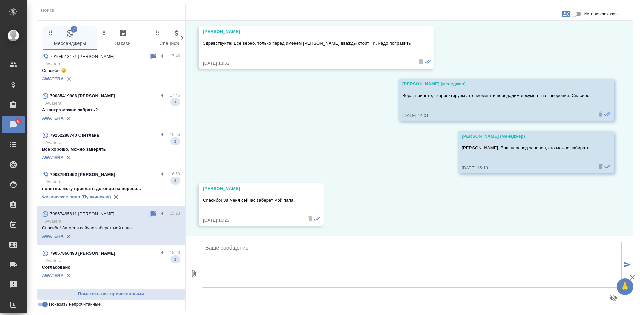
scroll to position [0, 0]
click at [46, 304] on input "Показать непрочитанные" at bounding box center [45, 304] width 24 height 8
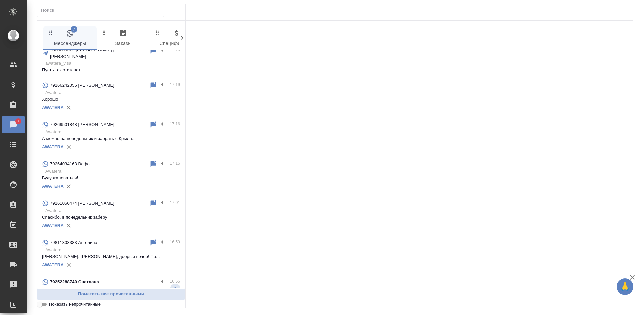
scroll to position [167, 0]
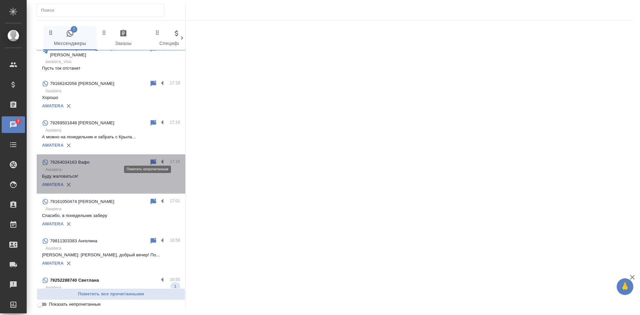
drag, startPoint x: 147, startPoint y: 157, endPoint x: 126, endPoint y: 178, distance: 29.7
click at [151, 159] on icon at bounding box center [154, 162] width 6 height 6
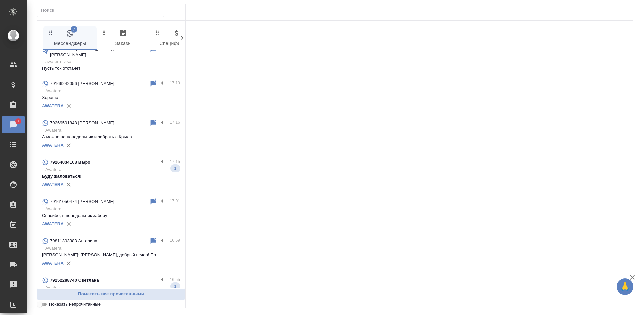
click at [44, 307] on input "Показать непрочитанные" at bounding box center [40, 304] width 24 height 8
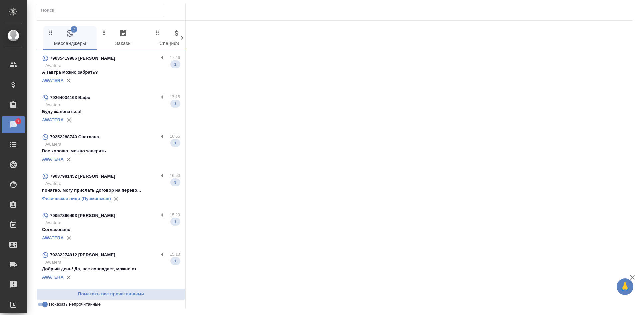
scroll to position [0, 0]
click at [42, 307] on input "Показать непрочитанные" at bounding box center [45, 304] width 24 height 8
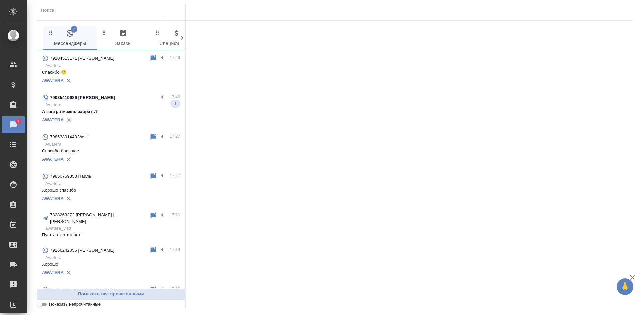
click at [42, 307] on input "Показать непрочитанные" at bounding box center [40, 304] width 24 height 8
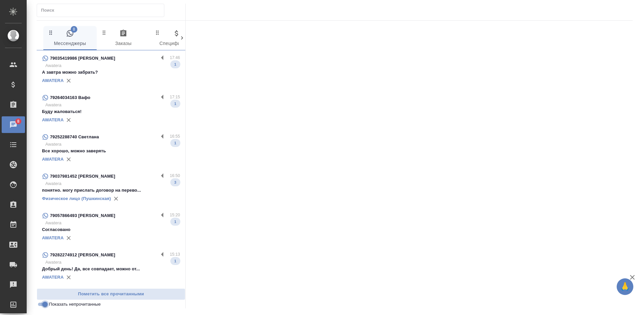
click at [43, 301] on input "Показать непрочитанные" at bounding box center [45, 304] width 24 height 8
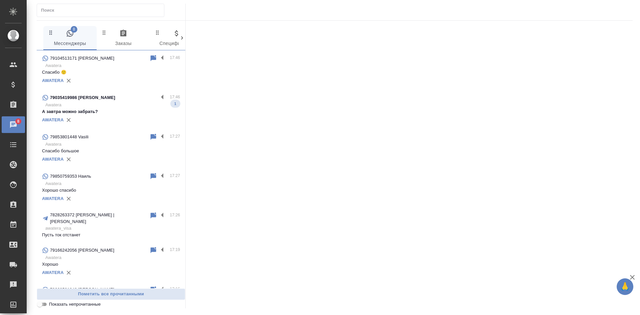
click at [41, 308] on input "Показать непрочитанные" at bounding box center [40, 304] width 24 height 8
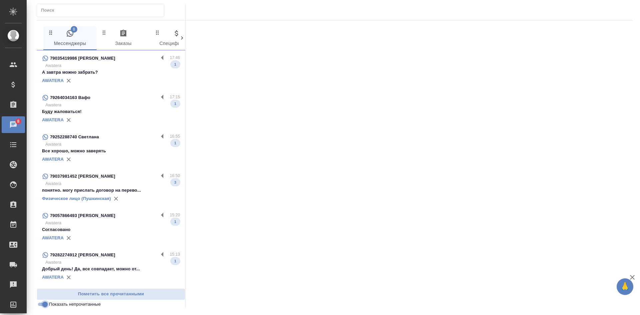
click at [40, 307] on input "Показать непрочитанные" at bounding box center [45, 304] width 24 height 8
checkbox input "false"
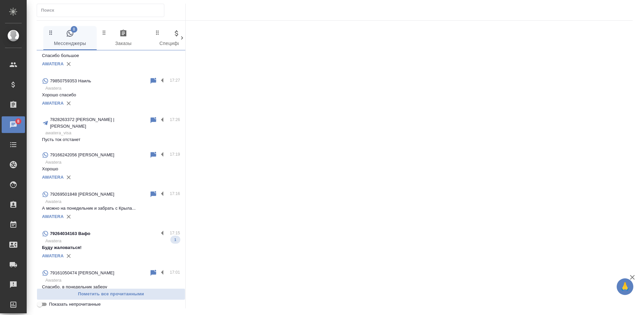
scroll to position [100, 0]
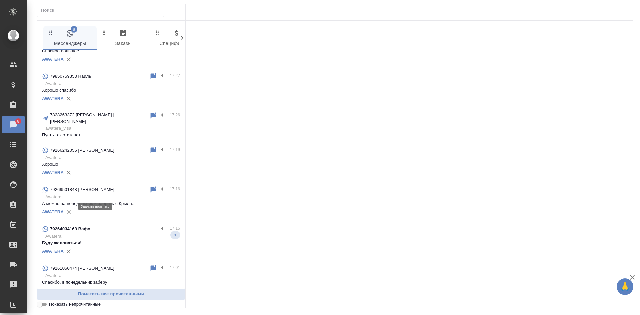
click at [74, 200] on p "А можно на понедельник и забрать с Крыла..." at bounding box center [111, 203] width 138 height 7
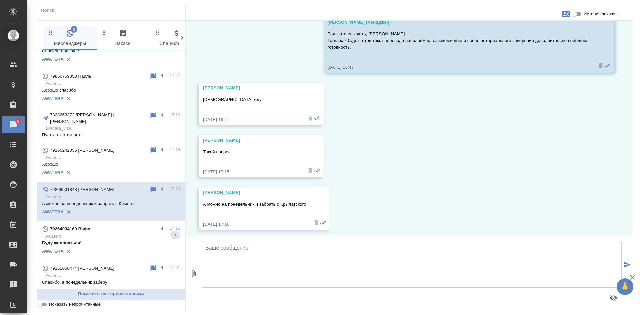
scroll to position [2128, 0]
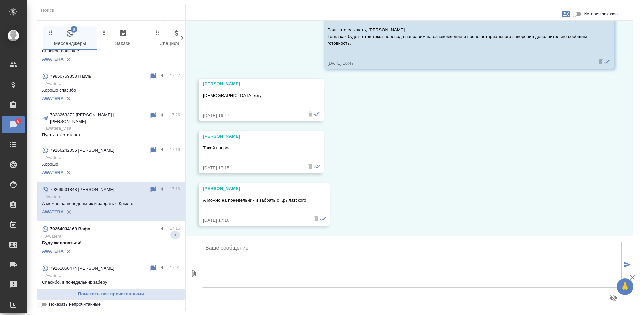
click at [247, 264] on textarea at bounding box center [412, 264] width 420 height 47
click at [578, 15] on input "История заказов" at bounding box center [574, 14] width 24 height 8
checkbox input "true"
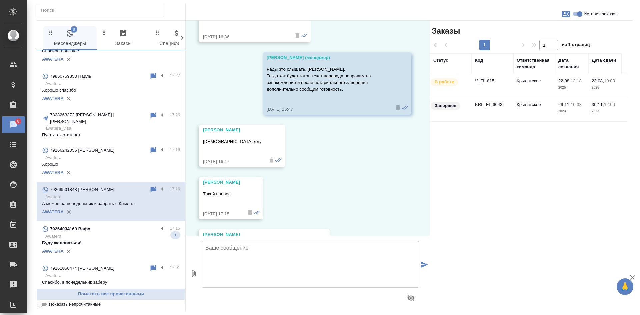
scroll to position [2195, 0]
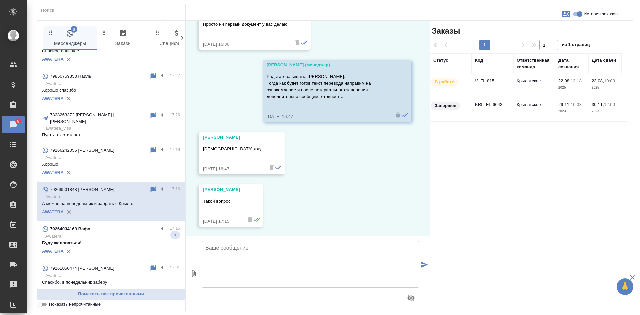
click at [481, 87] on td "V_FL-815" at bounding box center [493, 85] width 42 height 23
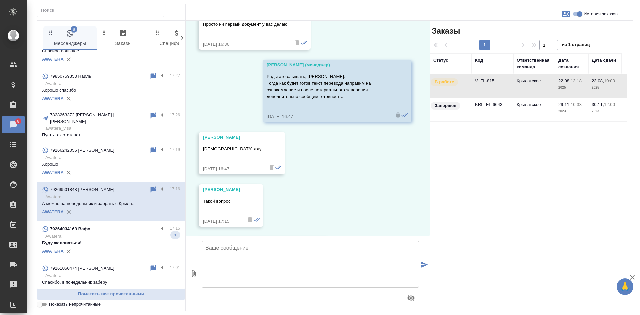
click at [481, 87] on td "V_FL-815" at bounding box center [493, 85] width 42 height 23
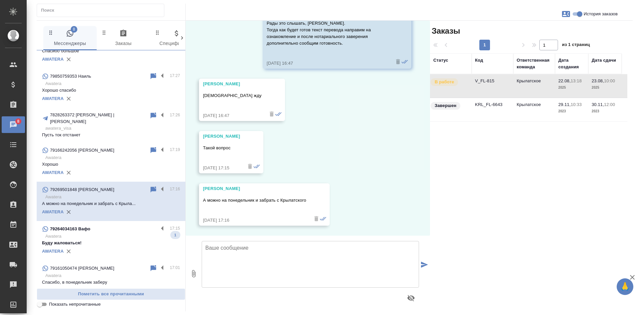
scroll to position [2262, 0]
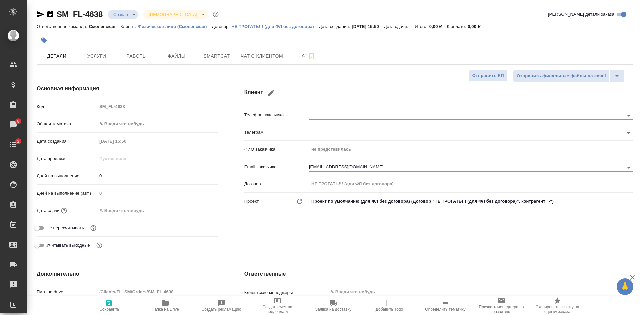
select select "RU"
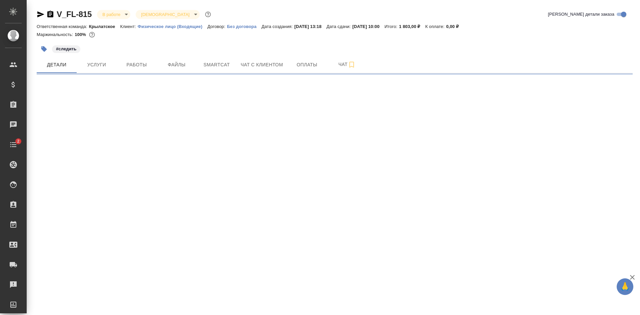
select select "RU"
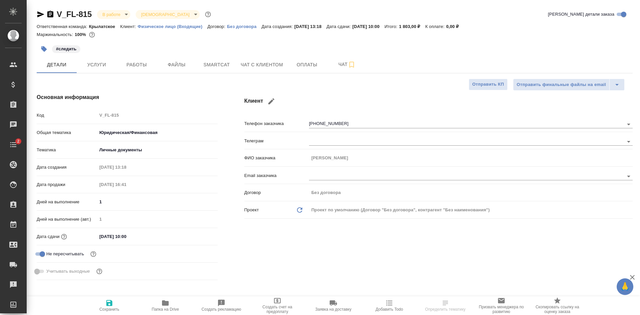
type textarea "x"
click at [93, 64] on span "Услуги" at bounding box center [97, 65] width 32 height 8
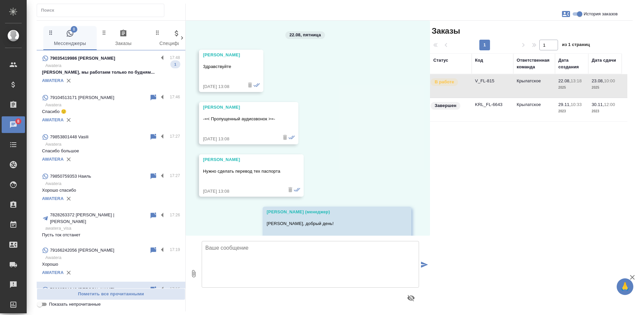
scroll to position [2262, 0]
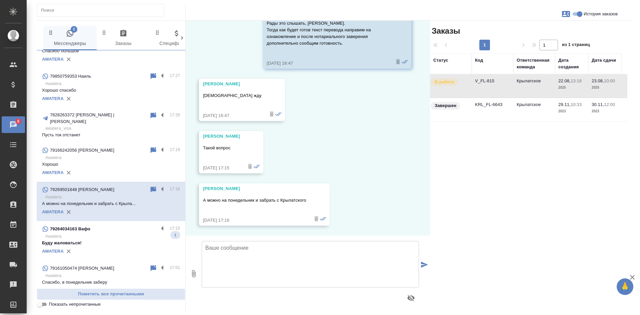
click at [242, 264] on textarea at bounding box center [310, 264] width 217 height 47
drag, startPoint x: 328, startPoint y: 250, endPoint x: 331, endPoint y: 240, distance: 9.9
click at [328, 250] on textarea "Иван, на сегодня офисы зкочнили свою работу." at bounding box center [310, 264] width 217 height 47
drag, startPoint x: 340, startPoint y: 246, endPoint x: 330, endPoint y: 246, distance: 9.3
click at [330, 246] on textarea "Иван, на сегодня офисы закончили свою работу. Но получение" at bounding box center [310, 264] width 217 height 47
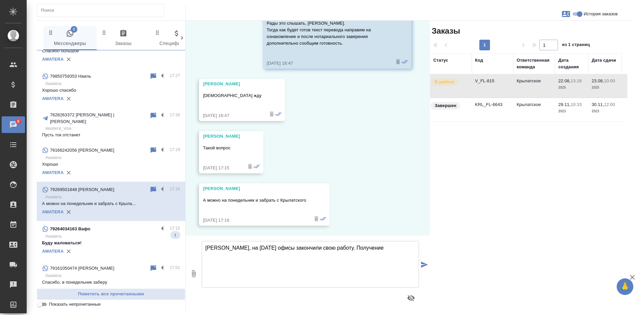
click at [371, 249] on textarea "Иван, на сегодня офисы закончили свою работу. Получение" at bounding box center [310, 264] width 217 height 47
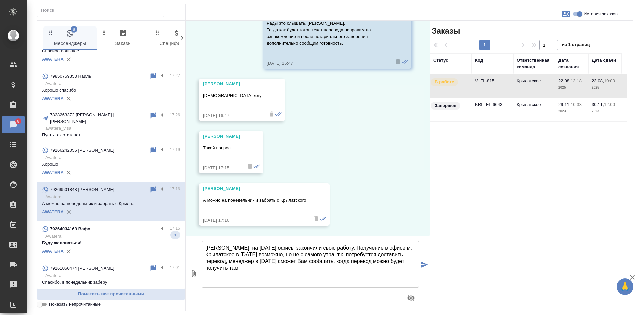
click at [301, 268] on textarea "Иван, на сегодня офисы закончили свою работу. Получение в офисе м. Крылатское в…" at bounding box center [310, 264] width 217 height 47
click at [281, 261] on textarea "Иван, на сегодня офисы закончили свою работу. Получение в офисе м. Крылатское в…" at bounding box center [310, 264] width 217 height 47
click at [316, 269] on textarea "Иван, на сегодня офисы закончили свою работу. Получение в офисе м. Крылатское в…" at bounding box center [310, 264] width 217 height 47
type textarea "Иван, на сегодня офисы закончили свою работу. Получение в офисе м. Крылатское в…"
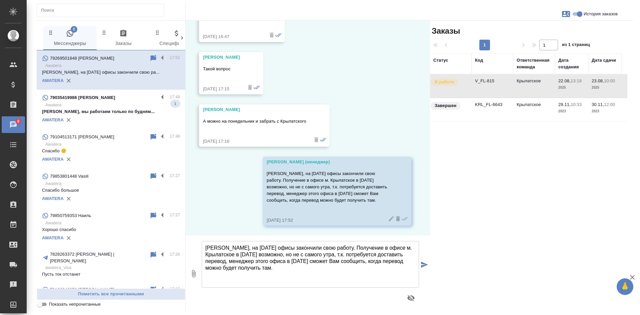
scroll to position [2347, 0]
click at [122, 115] on div "AWATERA" at bounding box center [111, 120] width 138 height 10
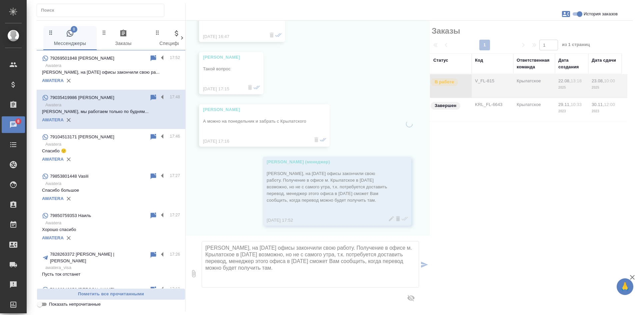
scroll to position [1071, 0]
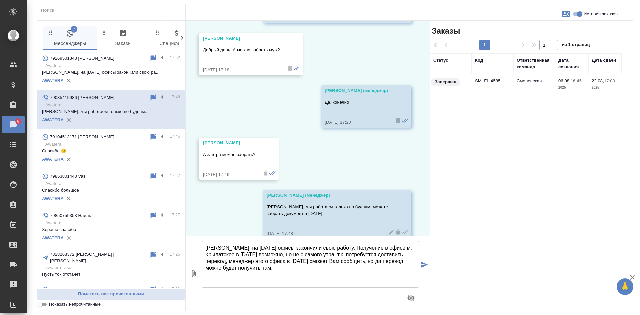
click at [46, 306] on input "Показать непрочитанные" at bounding box center [40, 304] width 24 height 8
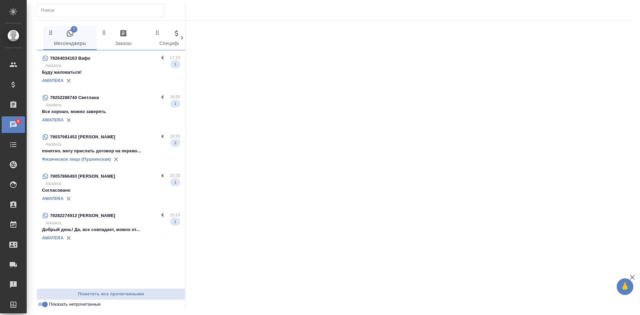
click at [44, 305] on input "Показать непрочитанные" at bounding box center [45, 304] width 24 height 8
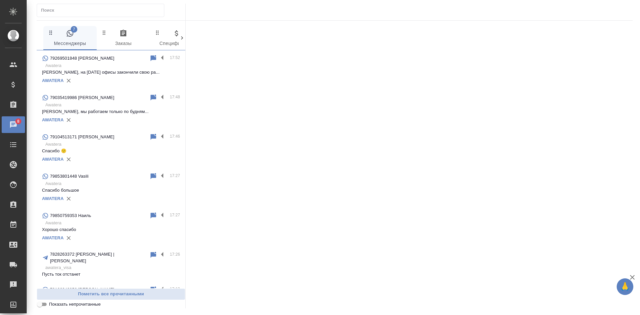
click at [44, 305] on input "Показать непрочитанные" at bounding box center [40, 304] width 24 height 8
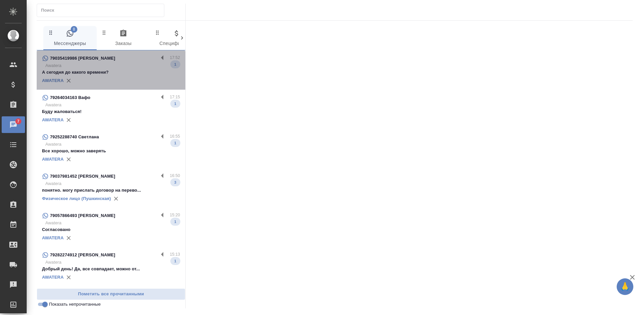
click at [111, 76] on div "AWATERA" at bounding box center [111, 81] width 138 height 10
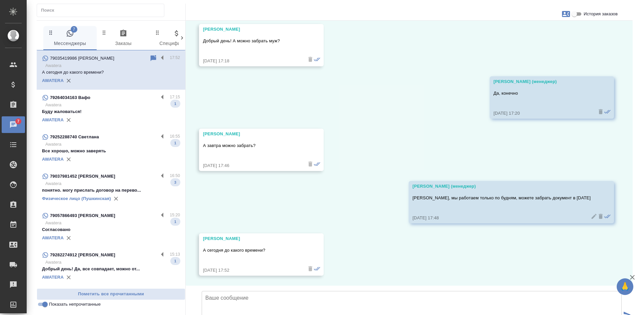
scroll to position [1056, 0]
click at [151, 56] on icon at bounding box center [154, 58] width 6 height 6
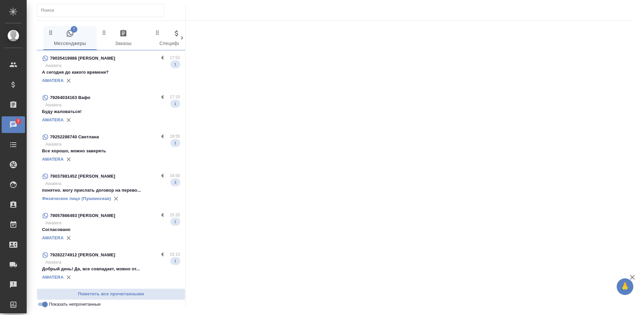
click at [45, 305] on input "Показать непрочитанные" at bounding box center [45, 304] width 24 height 8
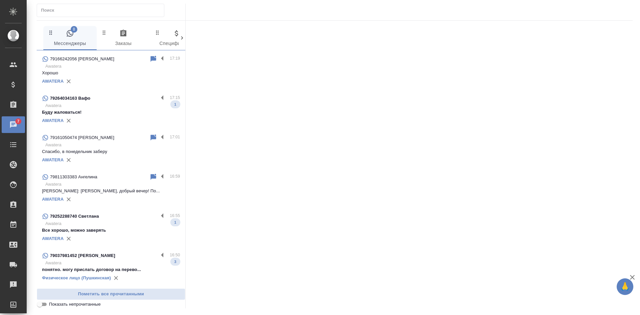
scroll to position [233, 0]
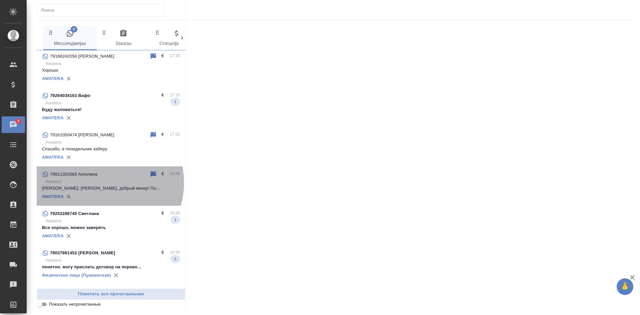
click at [100, 178] on p "Awatera" at bounding box center [112, 181] width 135 height 7
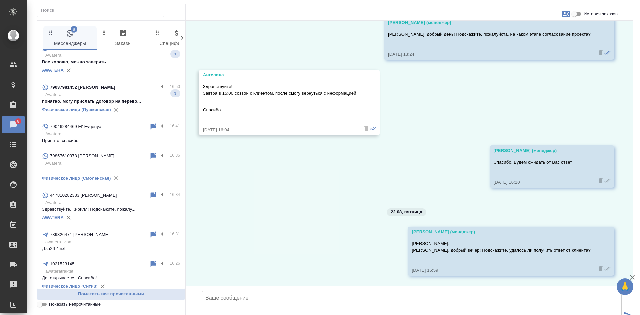
scroll to position [400, 0]
click at [116, 205] on p "Здравствуйте, Кирилл! Подскажите, пожалу..." at bounding box center [111, 208] width 138 height 7
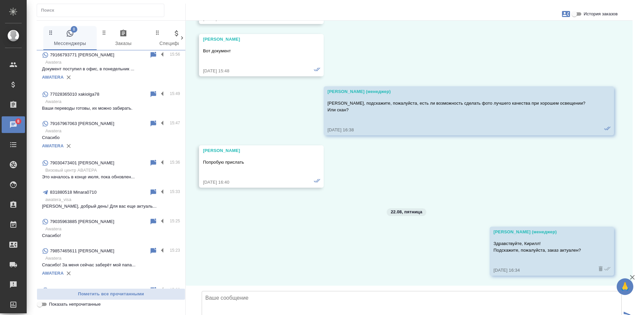
scroll to position [933, 0]
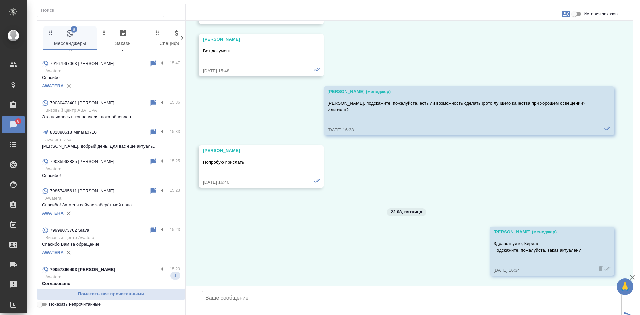
click at [116, 114] on p "Это началось в конце июля, пока обновлен..." at bounding box center [111, 117] width 138 height 7
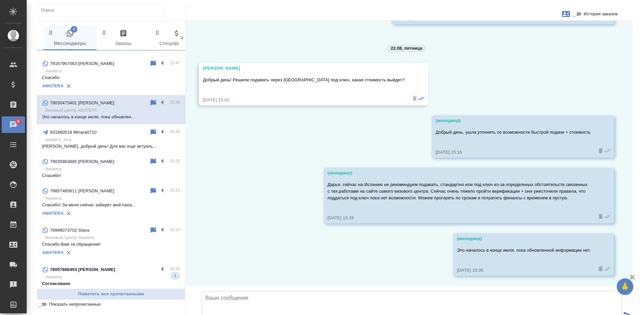
scroll to position [10566, 0]
click at [40, 305] on input "Показать непрочитанные" at bounding box center [40, 304] width 24 height 8
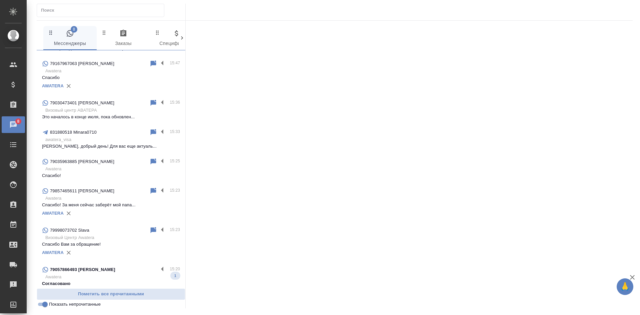
scroll to position [0, 0]
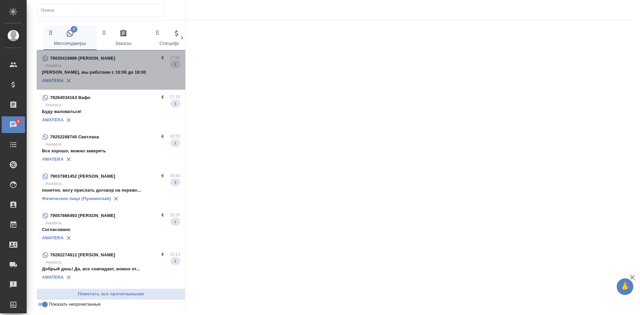
click at [134, 71] on p "Александра, мы работаем с 10:00 до 18:00" at bounding box center [111, 72] width 138 height 7
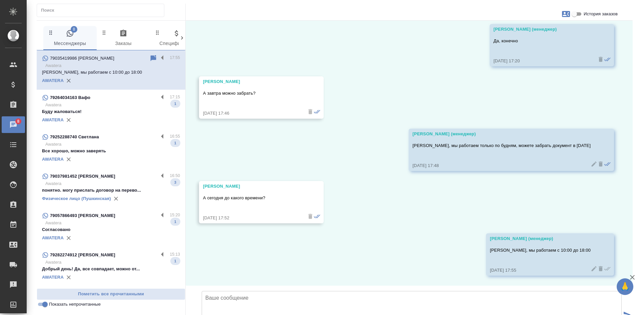
scroll to position [1109, 0]
click at [107, 274] on div "AWATERA" at bounding box center [111, 277] width 138 height 10
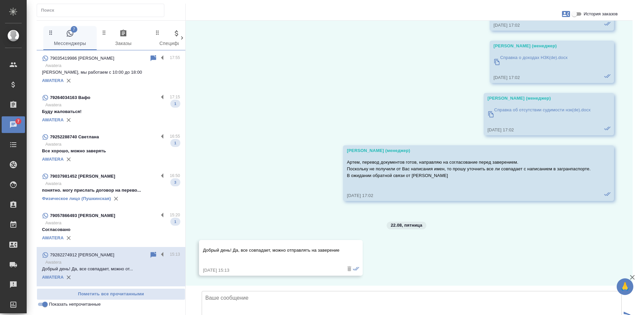
scroll to position [422, 0]
click at [150, 255] on icon at bounding box center [153, 255] width 8 height 8
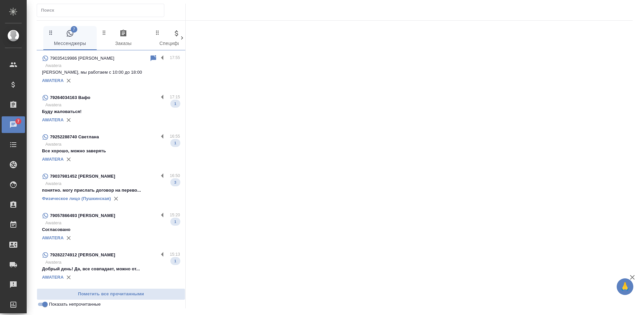
click at [46, 307] on input "Показать непрочитанные" at bounding box center [45, 304] width 24 height 8
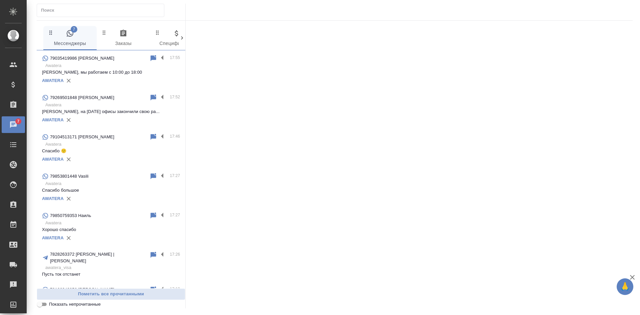
click at [43, 308] on input "Показать непрочитанные" at bounding box center [40, 304] width 24 height 8
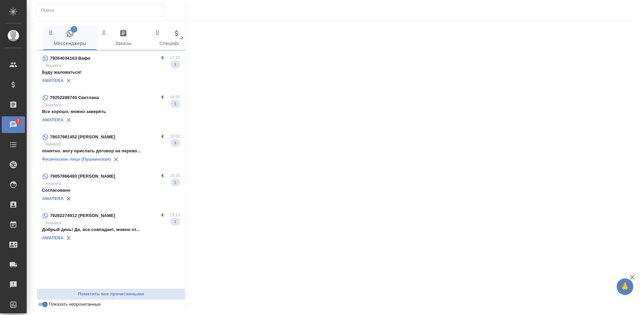
click at [42, 306] on input "Показать непрочитанные" at bounding box center [45, 304] width 24 height 8
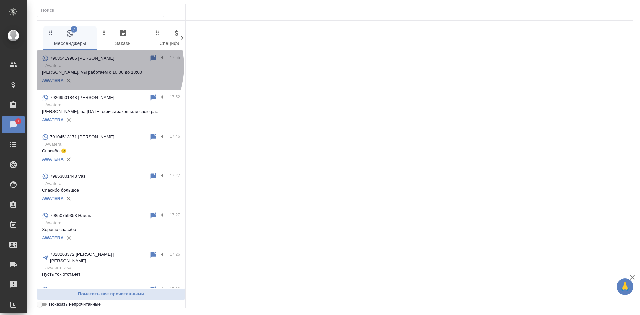
click at [98, 66] on p "Awatera" at bounding box center [112, 65] width 135 height 7
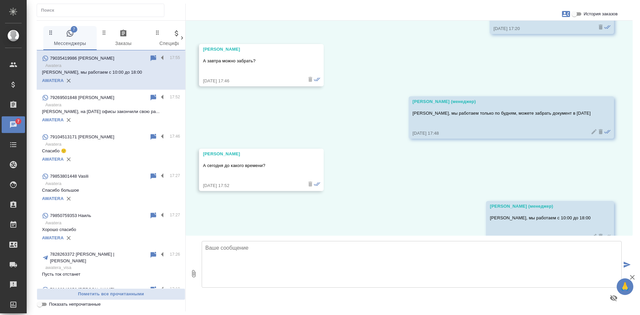
scroll to position [1109, 0]
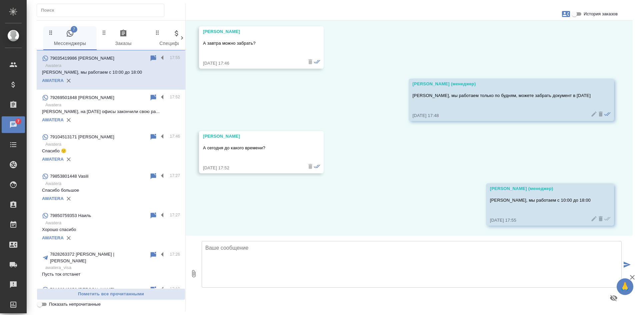
click at [394, 150] on div "06.08, среда Козлова Мария (менеджер) Александра, добрый день! Вам пишет Мария,…" at bounding box center [409, 128] width 447 height 215
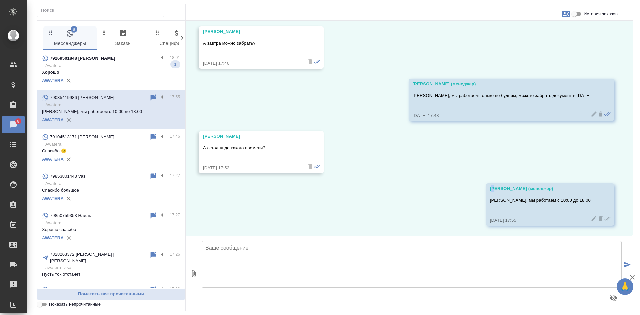
drag, startPoint x: 496, startPoint y: 158, endPoint x: 462, endPoint y: 152, distance: 34.2
click at [494, 158] on div "06.08, среда Козлова Мария (менеджер) Александра, добрый день! Вам пишет Мария,…" at bounding box center [409, 128] width 447 height 215
click at [41, 306] on input "Показать непрочитанные" at bounding box center [40, 304] width 24 height 8
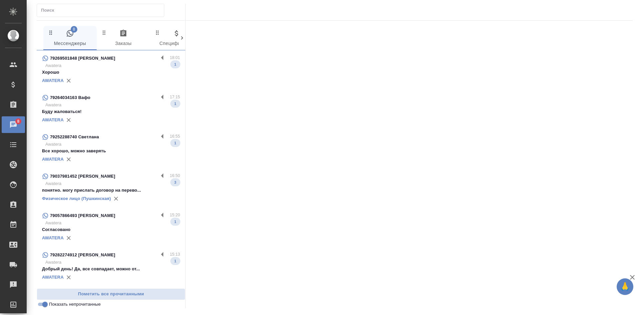
drag, startPoint x: 87, startPoint y: 103, endPoint x: 96, endPoint y: 107, distance: 9.4
click at [87, 103] on p "Awatera" at bounding box center [112, 105] width 135 height 7
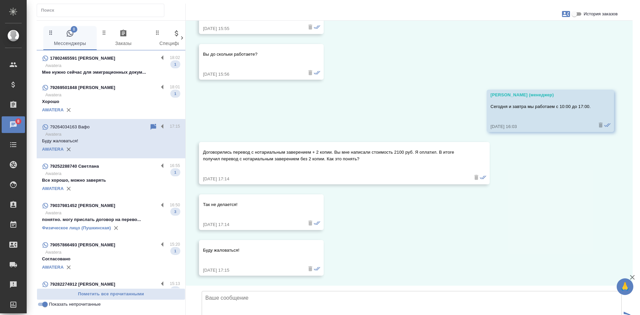
scroll to position [1702, 0]
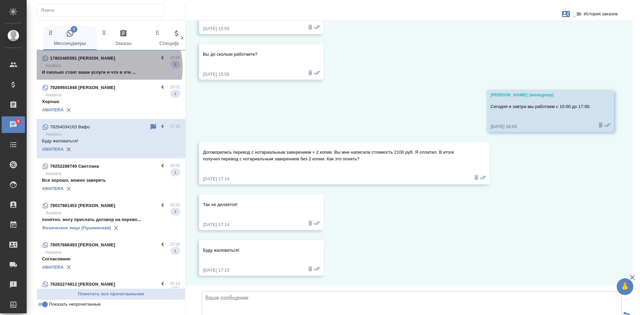
click at [103, 68] on p "Awatera" at bounding box center [112, 65] width 135 height 7
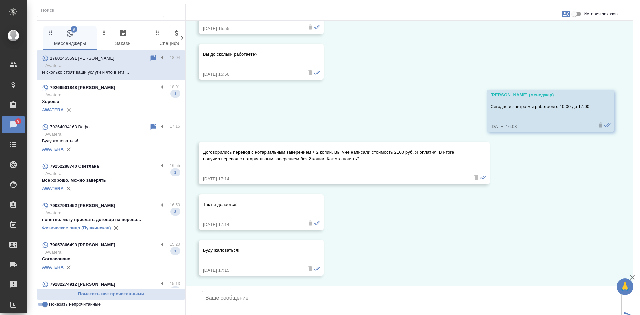
scroll to position [581, 0]
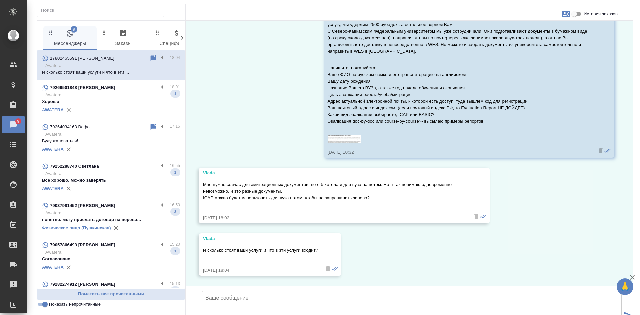
click at [151, 126] on icon at bounding box center [154, 127] width 6 height 6
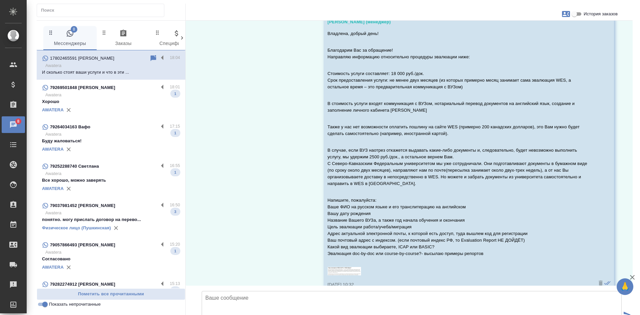
scroll to position [385, 0]
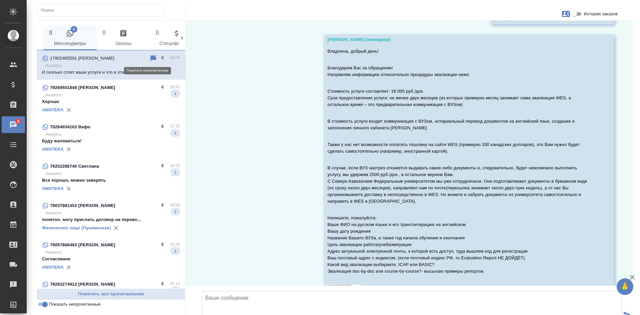
click at [151, 58] on icon at bounding box center [154, 58] width 6 height 6
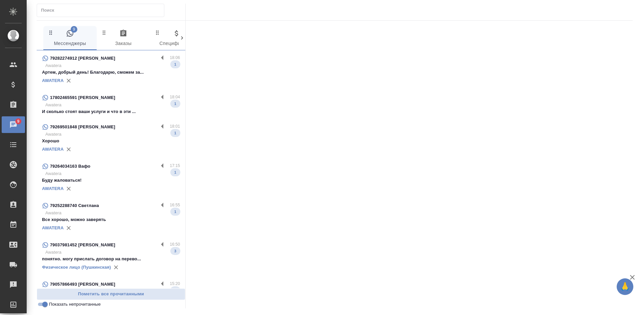
click at [112, 84] on div "AWATERA" at bounding box center [111, 81] width 138 height 10
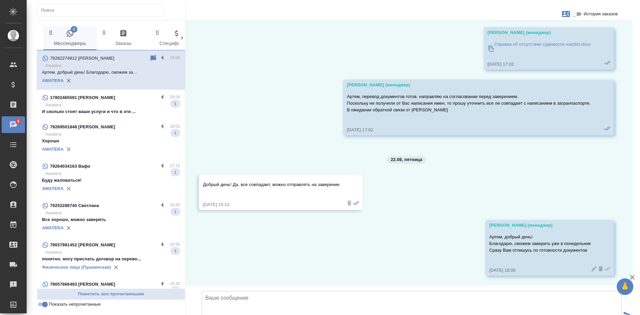
scroll to position [488, 0]
click at [40, 304] on input "Показать непрочитанные" at bounding box center [45, 304] width 24 height 8
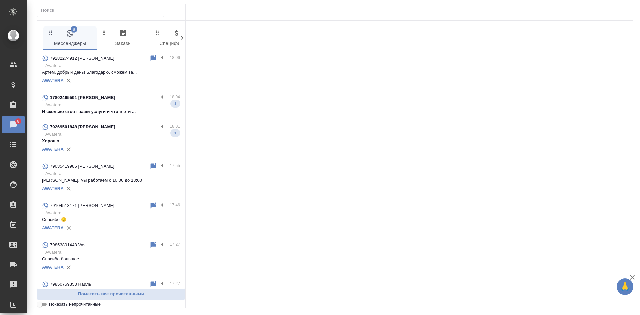
click at [40, 304] on input "Показать непрочитанные" at bounding box center [40, 304] width 24 height 8
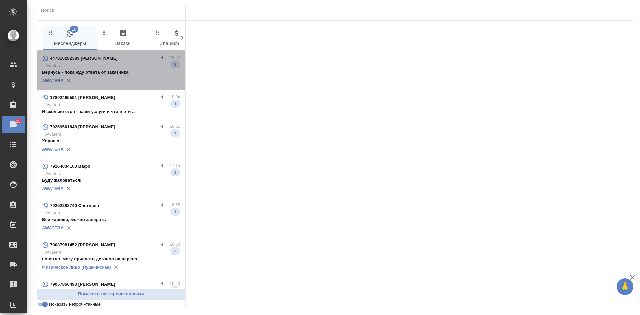
click at [120, 77] on div "AWATERA" at bounding box center [111, 81] width 138 height 10
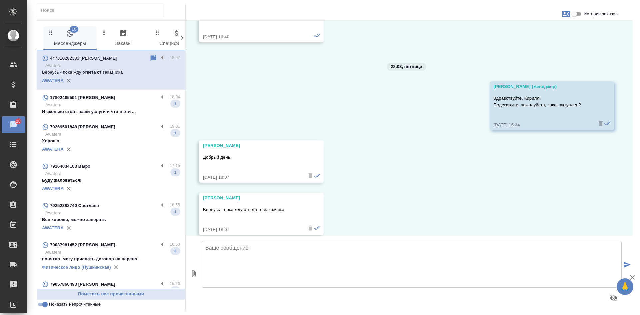
scroll to position [383, 0]
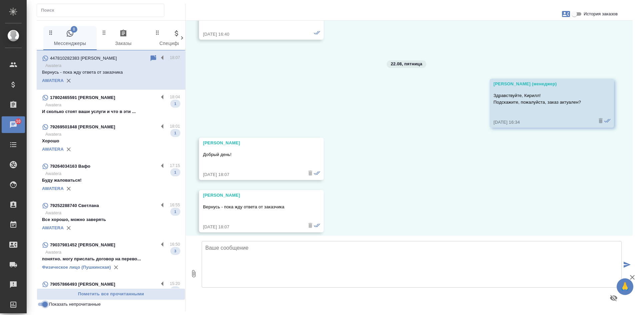
click at [45, 305] on input "Показать непрочитанные" at bounding box center [45, 304] width 24 height 8
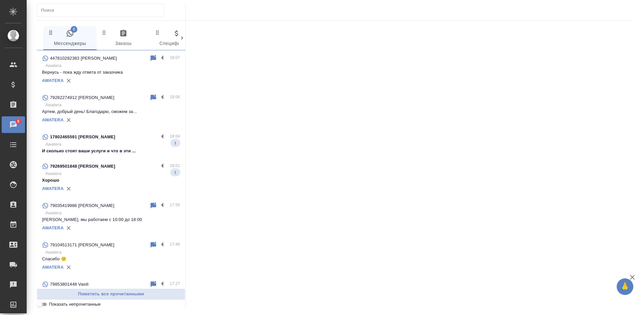
click at [45, 305] on input "Показать непрочитанные" at bounding box center [40, 304] width 24 height 8
checkbox input "true"
click at [46, 304] on input "Показать непрочитанные" at bounding box center [40, 304] width 24 height 8
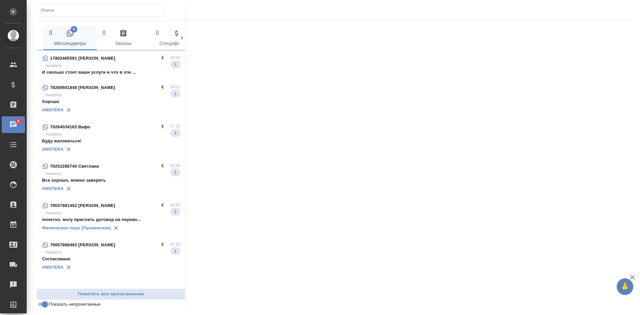
click at [40, 305] on input "Показать непрочитанные" at bounding box center [45, 304] width 24 height 8
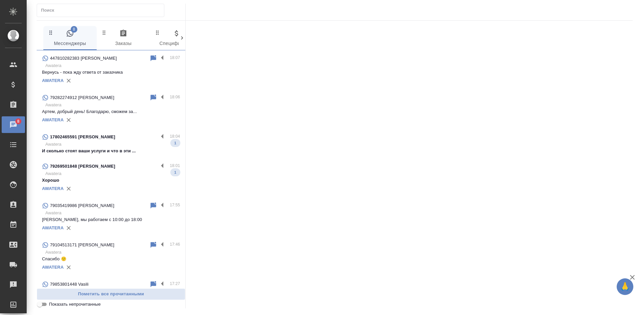
click at [40, 305] on input "Показать непрочитанные" at bounding box center [40, 304] width 24 height 8
checkbox input "true"
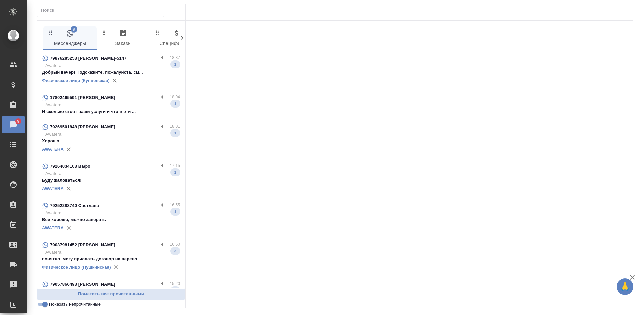
click at [116, 72] on p "Добрый вечер! Подскажите, пожалуйста, см..." at bounding box center [111, 72] width 138 height 7
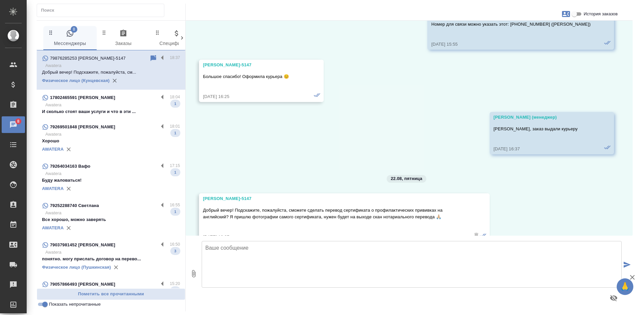
scroll to position [2734, 0]
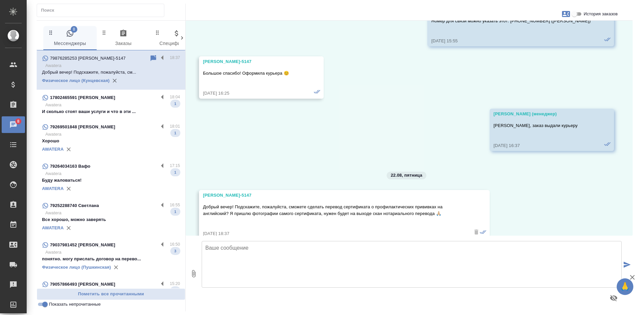
click at [577, 13] on input "История заказов" at bounding box center [574, 14] width 24 height 8
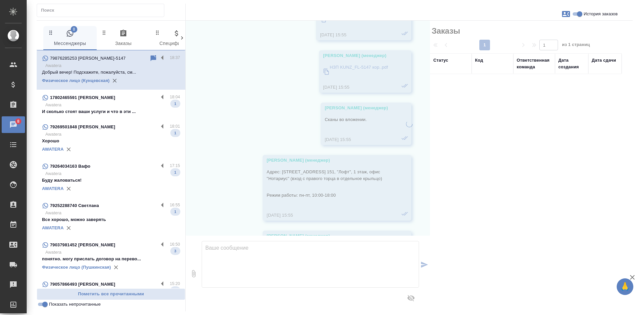
scroll to position [2980, 0]
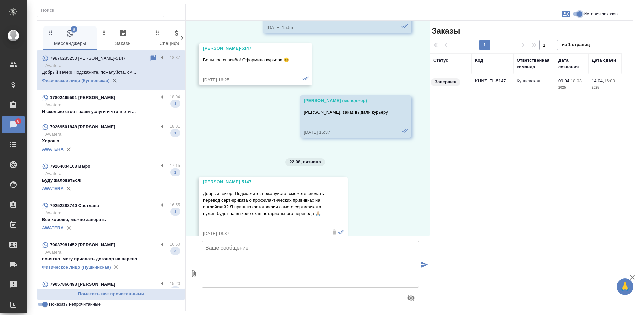
click at [577, 13] on input "История заказов" at bounding box center [580, 14] width 24 height 8
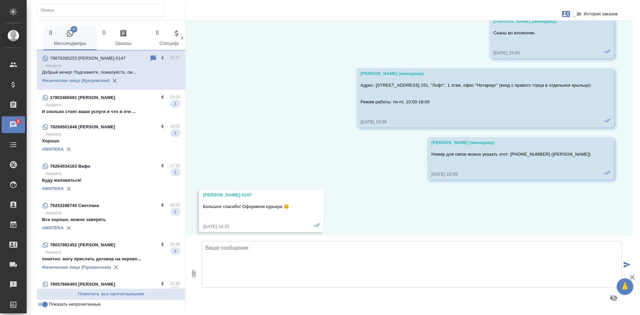
scroll to position [2734, 0]
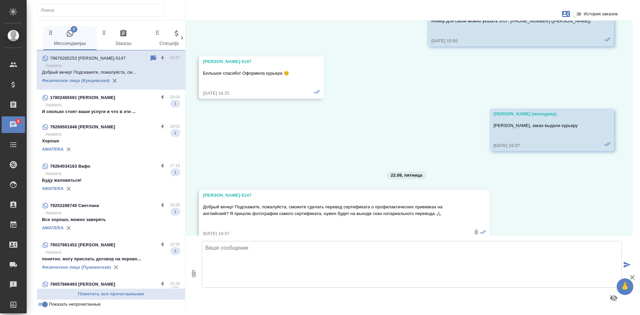
click at [578, 13] on input "История заказов" at bounding box center [574, 14] width 24 height 8
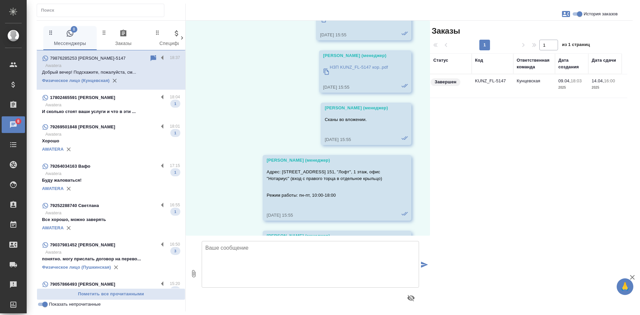
scroll to position [2980, 0]
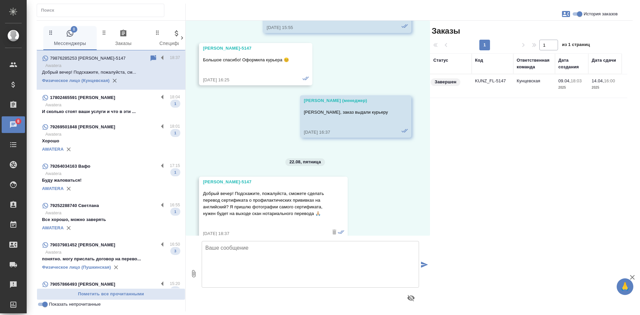
click at [578, 13] on input "История заказов" at bounding box center [580, 14] width 24 height 8
checkbox input "false"
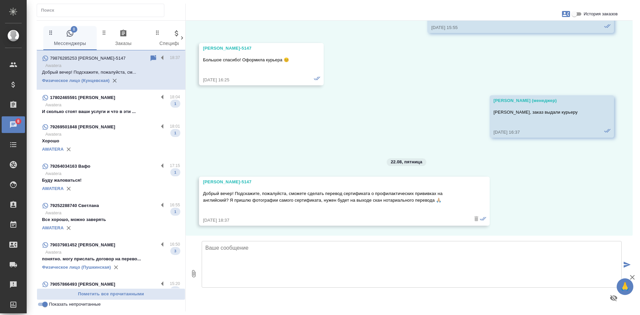
scroll to position [2734, 0]
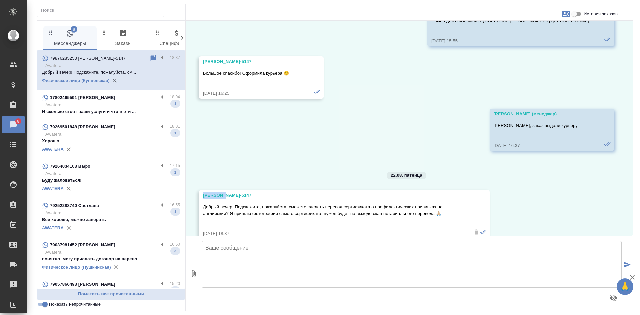
drag, startPoint x: 203, startPoint y: 181, endPoint x: 223, endPoint y: 181, distance: 20.7
click at [223, 190] on div "Камилла KUNZ_FL-5147 Добрый вечер! Подскажите, пожалуйста, сможете сделать пере…" at bounding box center [344, 214] width 291 height 49
copy div "Камилла"
click at [223, 248] on textarea at bounding box center [412, 264] width 420 height 47
paste textarea "Камилла"
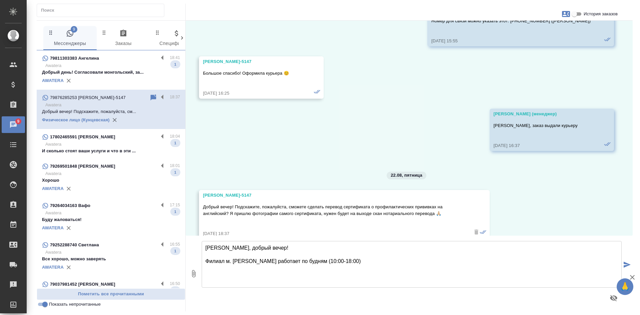
click at [234, 260] on textarea "Камилла, добрый вечер! Филиал м. кунцевская работает по будням (10:00-18:00)" at bounding box center [412, 264] width 420 height 47
click at [347, 258] on textarea "Камилла, добрый вечер! Филиал м. Кунцевская работает по будням (10:00-18:00)" at bounding box center [412, 264] width 420 height 47
click at [423, 261] on textarea "Камилла, добрый вечер! Филиал м. Кунцевская работает по будням (10:00-18:00). З…" at bounding box center [412, 264] width 420 height 47
type textarea "Камилла, добрый вечер! Филиал м. Кунцевская работает по будням (10:00-18:00). З…"
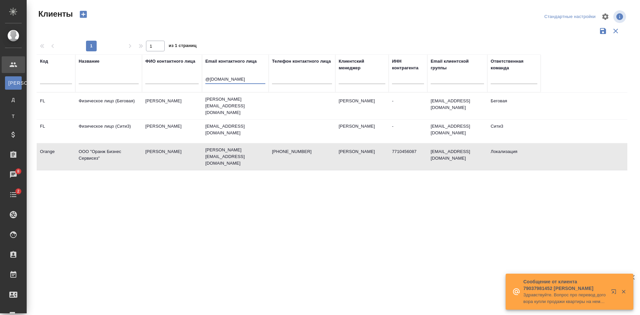
select select "RU"
click at [173, 72] on tr "Код Название ФИО контактного лица Email контактного лица @[DOMAIN_NAME] Телефон…" at bounding box center [289, 73] width 504 height 38
type input "@[DOMAIN_NAME]"
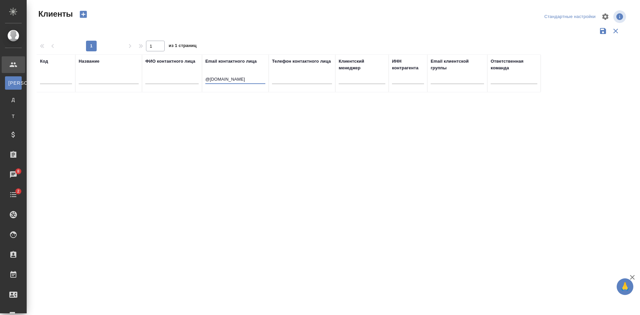
drag, startPoint x: 252, startPoint y: 80, endPoint x: 127, endPoint y: 73, distance: 125.5
click at [130, 74] on tr "Код Название ФИО контактного лица Email контактного лица @[DOMAIN_NAME] Телефон…" at bounding box center [289, 73] width 504 height 38
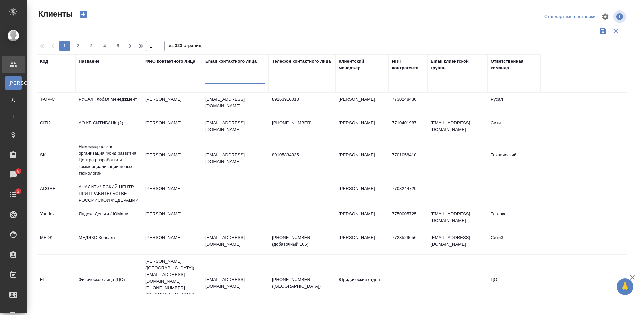
click at [102, 77] on input "text" at bounding box center [109, 80] width 60 height 8
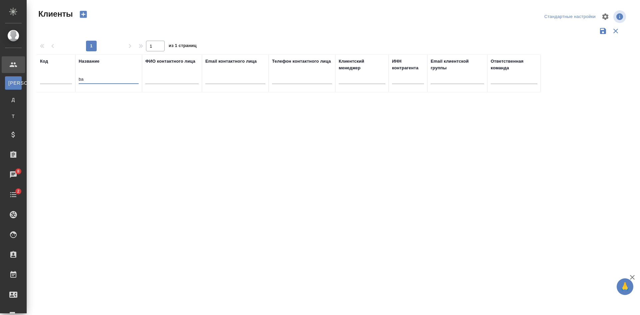
type input "b"
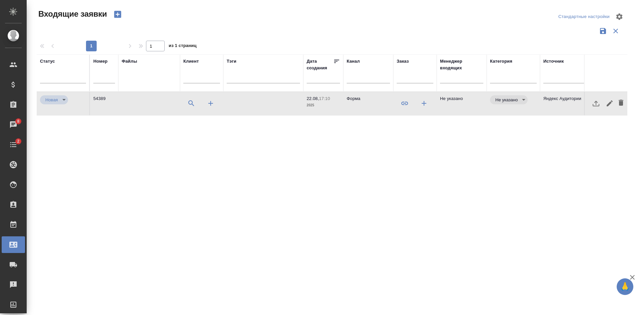
select select "RU"
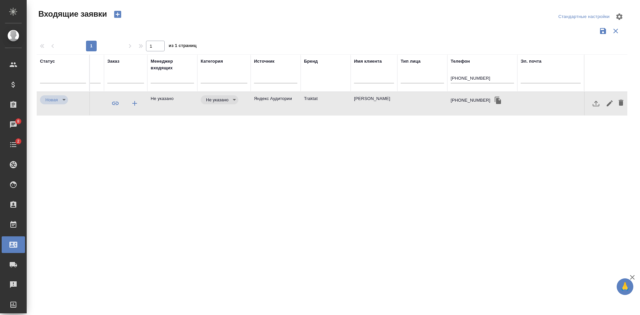
drag, startPoint x: 406, startPoint y: 87, endPoint x: 385, endPoint y: 87, distance: 20.7
click at [389, 87] on tr "Статус Номер Файлы Клиент Тэги Дата создания Канал Заказ Менеджер входящих Кате…" at bounding box center [187, 72] width 880 height 37
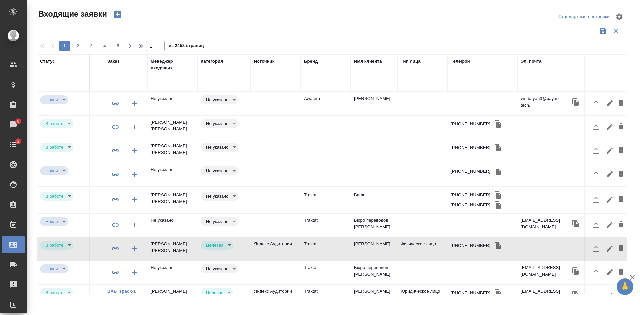
click at [413, 104] on td at bounding box center [422, 103] width 50 height 23
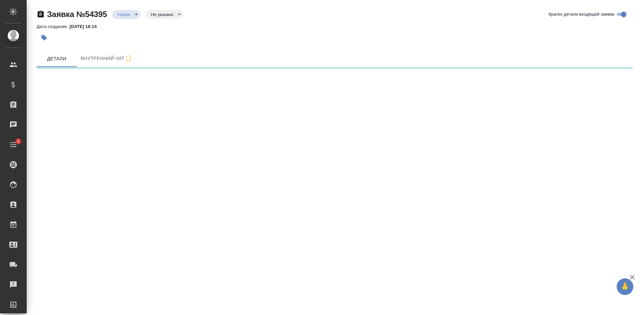
select select "RU"
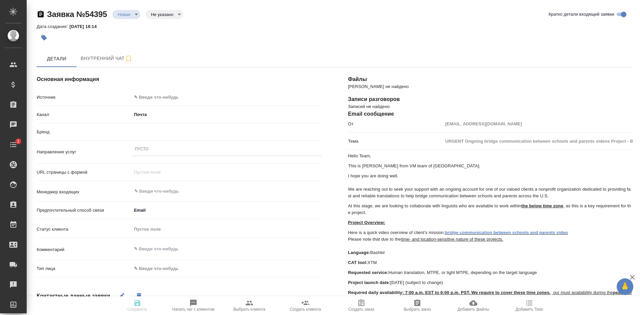
type textarea "x"
click at [155, 96] on body "🙏 .cls-1 fill:#fff; AWATERA [PERSON_NAME] Спецификации Заказы Чаты 2 Todo Проек…" at bounding box center [320, 157] width 640 height 315
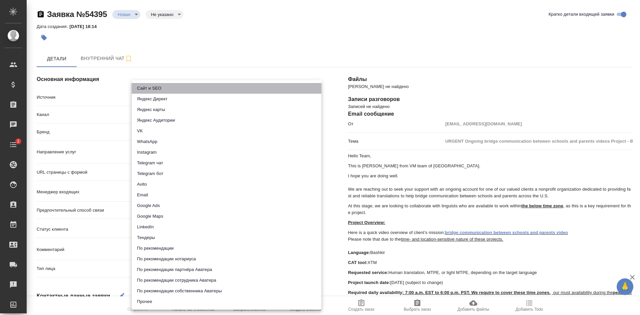
click at [152, 87] on li "Сайт и SEO" at bounding box center [227, 88] width 190 height 11
type input "seo"
type textarea "x"
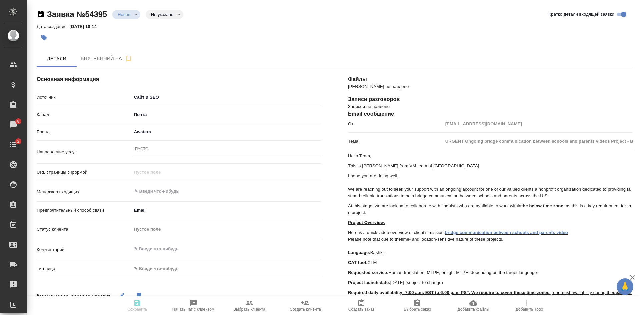
click at [150, 147] on div "Пусто" at bounding box center [227, 150] width 190 height 10
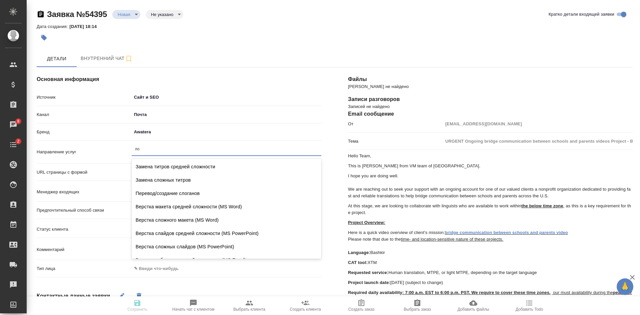
type input "л"
type textarea "x"
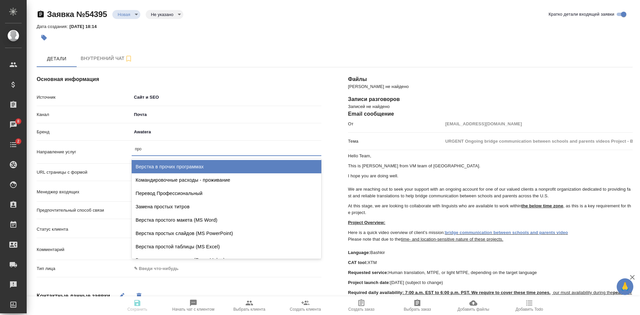
type input "проф"
click at [184, 165] on div "Перевод Профессиональный" at bounding box center [227, 166] width 190 height 13
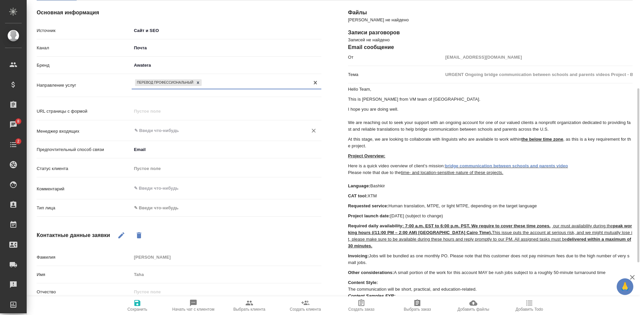
scroll to position [100, 0]
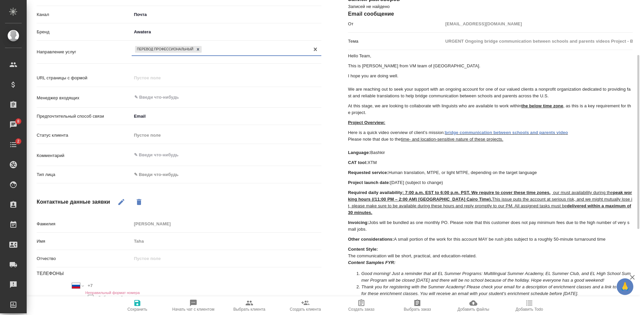
click at [171, 172] on body "🙏 .cls-1 fill:#fff; AWATERA [PERSON_NAME] Спецификации Заказы 8 Чаты 2 Todo Про…" at bounding box center [320, 157] width 640 height 315
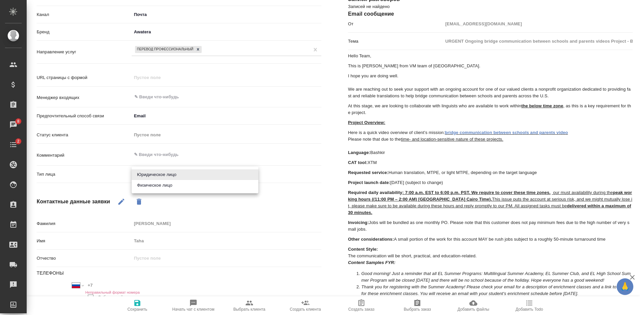
click at [159, 187] on li "Физическое лицо" at bounding box center [195, 185] width 127 height 11
type textarea "x"
type input "private"
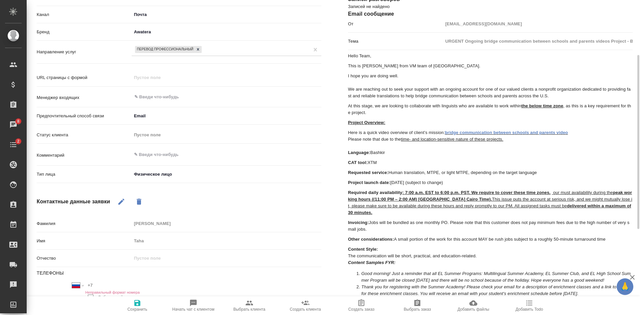
click at [154, 175] on body "🙏 .cls-1 fill:#fff; AWATERA [PERSON_NAME] Спецификации Заказы 8 Чаты 2 Todo Про…" at bounding box center [320, 157] width 640 height 315
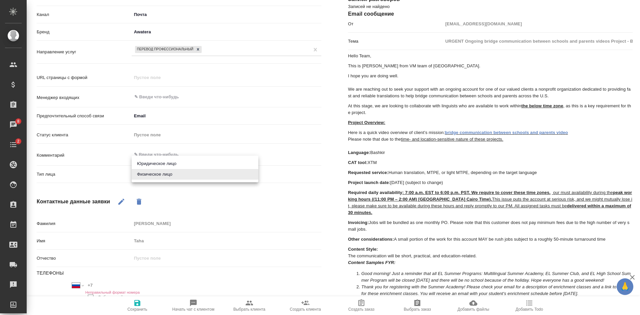
drag, startPoint x: 161, startPoint y: 160, endPoint x: 160, endPoint y: 177, distance: 17.0
click at [161, 159] on li "Юридическое лицо" at bounding box center [195, 163] width 127 height 11
type textarea "x"
type input "company"
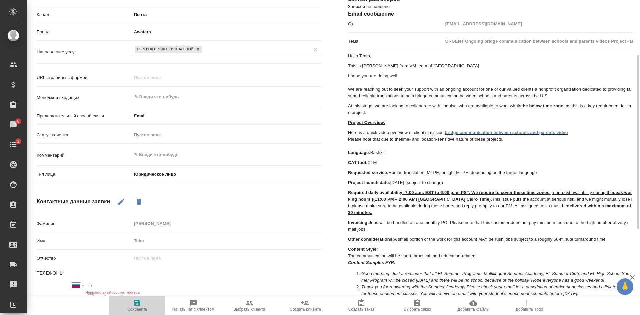
click at [136, 310] on span "Сохранить" at bounding box center [137, 309] width 20 height 5
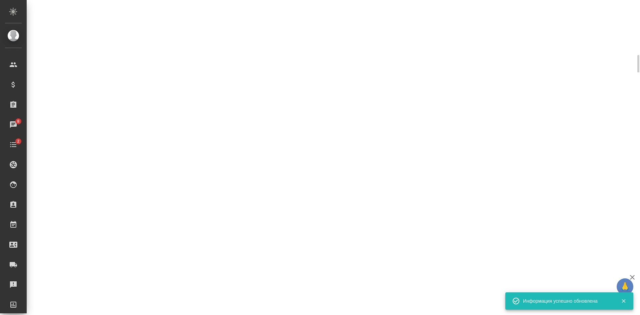
select select "RU"
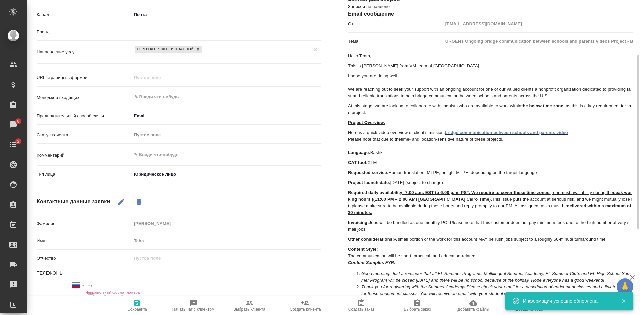
type textarea "x"
click at [150, 92] on div "​" at bounding box center [227, 97] width 190 height 12
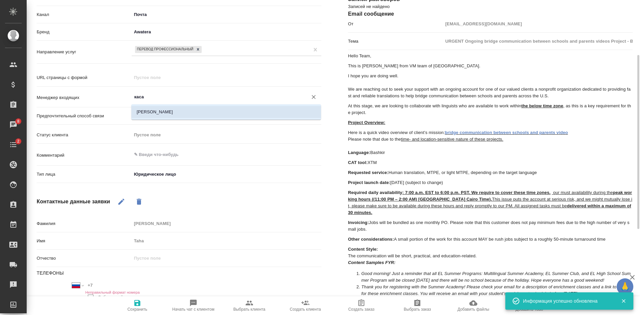
click at [146, 108] on li "[PERSON_NAME]" at bounding box center [226, 112] width 190 height 12
type input "[PERSON_NAME]"
type textarea "x"
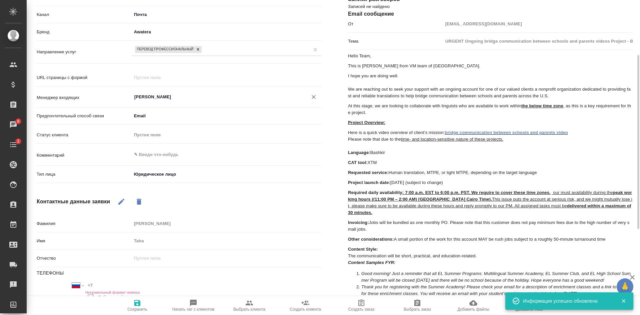
type input "[PERSON_NAME]"
click at [133, 304] on span "Сохранить" at bounding box center [137, 305] width 48 height 13
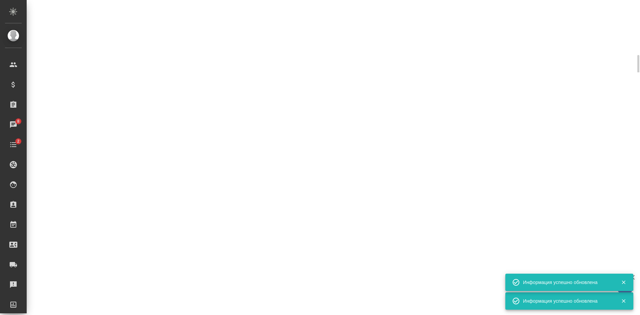
select select "RU"
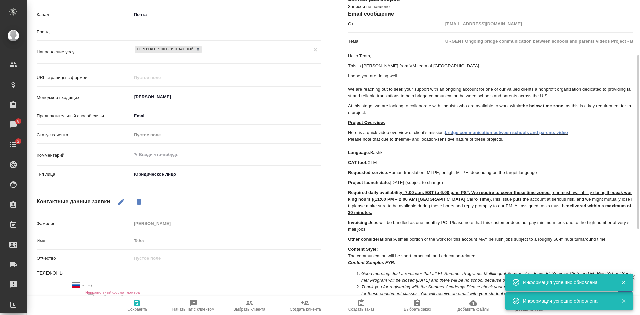
type textarea "x"
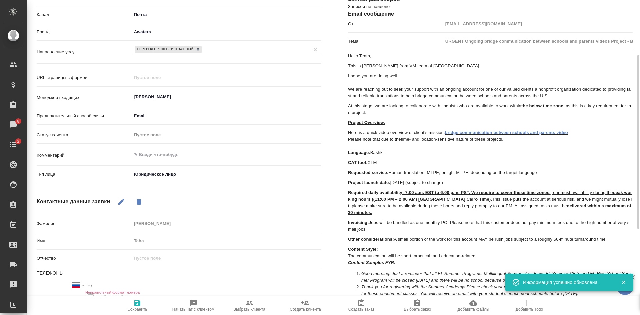
scroll to position [0, 0]
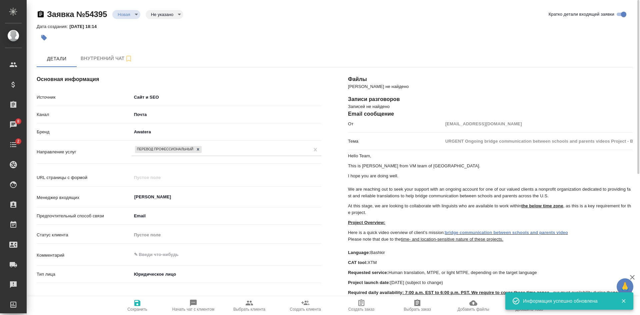
click at [158, 16] on body "🙏 .cls-1 fill:#fff; AWATERA [PERSON_NAME] Спецификации Заказы 8 Чаты 2 Todo Про…" at bounding box center [320, 157] width 640 height 315
click at [160, 17] on button "Целевая" at bounding box center [164, 13] width 26 height 7
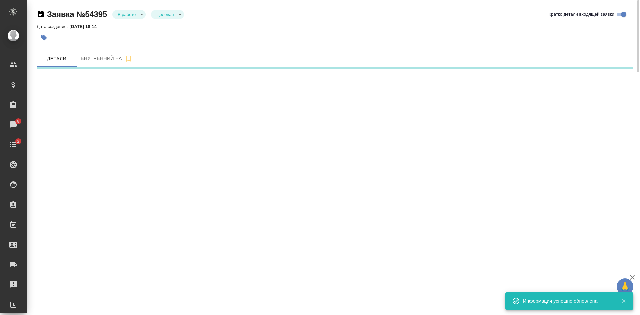
select select "RU"
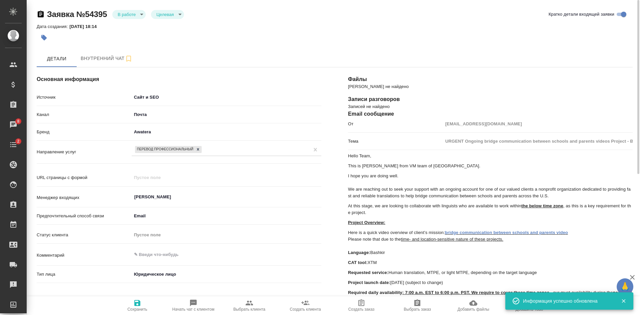
type textarea "x"
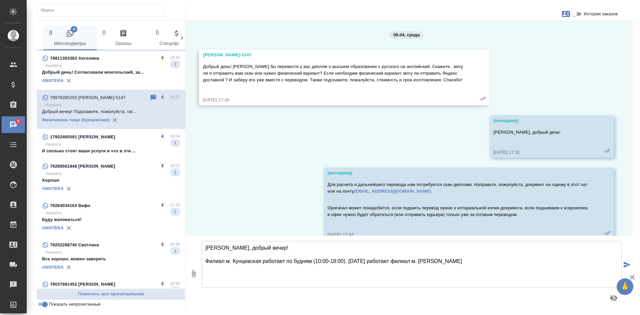
scroll to position [2734, 0]
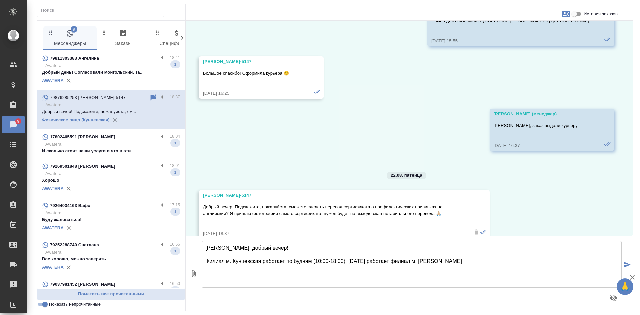
click at [453, 262] on textarea "[PERSON_NAME], добрый вечер! Филиал м. Кунцевская работает по будням (10:00-18:…" at bounding box center [412, 264] width 420 height 47
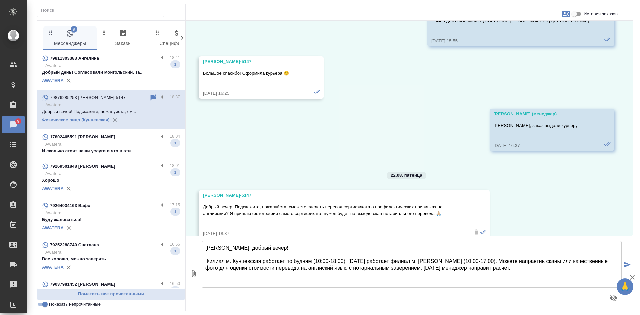
drag, startPoint x: 493, startPoint y: 269, endPoint x: 473, endPoint y: 269, distance: 19.7
click at [473, 269] on textarea "[PERSON_NAME], добрый вечер! Филиал м. Кунцевская работает по будням (10:00-18:…" at bounding box center [412, 264] width 420 height 47
click at [390, 261] on textarea "[PERSON_NAME], добрый вечер! Филиал м. Кунцевская работает по будням (10:00-18:…" at bounding box center [412, 264] width 420 height 47
click at [547, 269] on textarea "Камилла, добрый вечер! Филиал м. Кунцевская работает по будням (10:00-18:00). З…" at bounding box center [412, 264] width 420 height 47
click at [253, 280] on textarea "Камилла, добрый вечер! Филиал м. Кунцевская работает по будням (10:00-18:00). З…" at bounding box center [412, 264] width 420 height 47
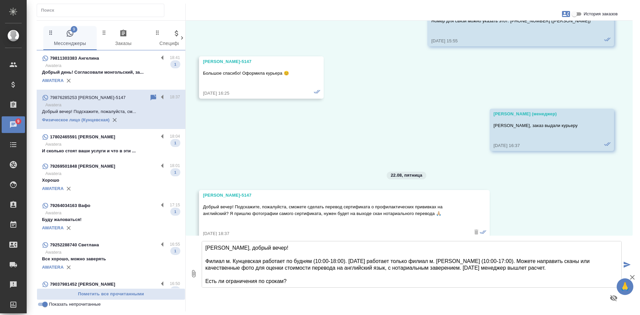
click at [301, 283] on textarea "Камилла, добрый вечер! Филиал м. Кунцевская работает по будням (10:00-18:00). З…" at bounding box center [412, 264] width 420 height 47
type textarea "Камилла, добрый вечер! Филиал м. Кунцевская работает по будням (10:00-18:00). З…"
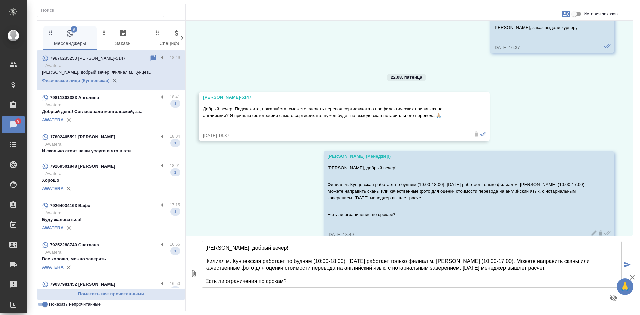
scroll to position [2833, 0]
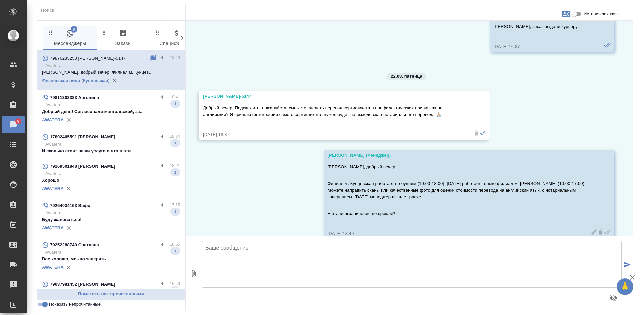
click at [41, 305] on input "Показать непрочитанные" at bounding box center [45, 304] width 24 height 8
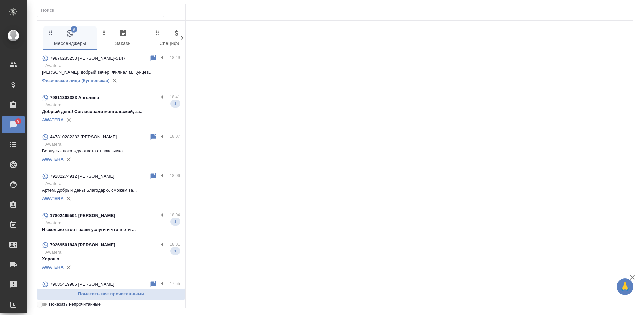
click at [41, 305] on input "Показать непрочитанные" at bounding box center [40, 304] width 24 height 8
checkbox input "true"
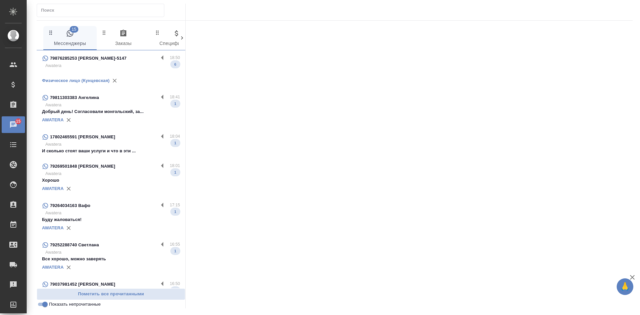
click at [107, 63] on p "Awatera" at bounding box center [112, 65] width 135 height 7
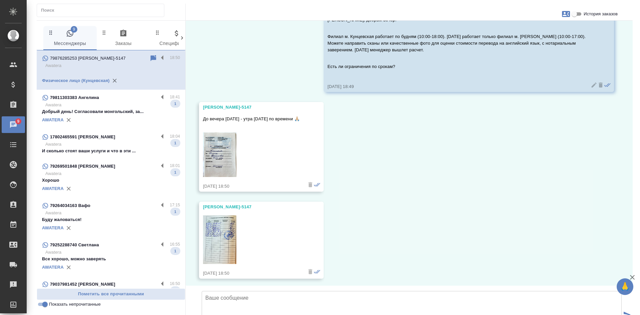
scroll to position [2913, 0]
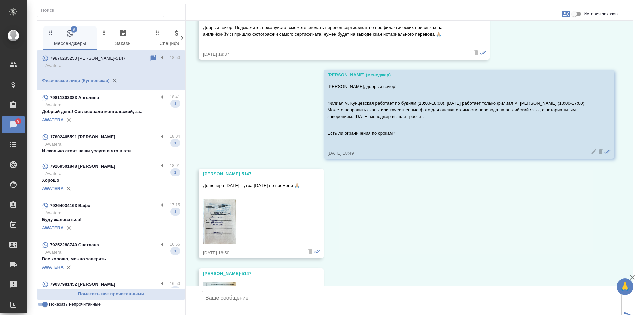
click at [564, 13] on icon "button" at bounding box center [566, 14] width 8 height 8
click at [534, 35] on span "Создать заявку" at bounding box center [536, 32] width 33 height 7
select select "RU"
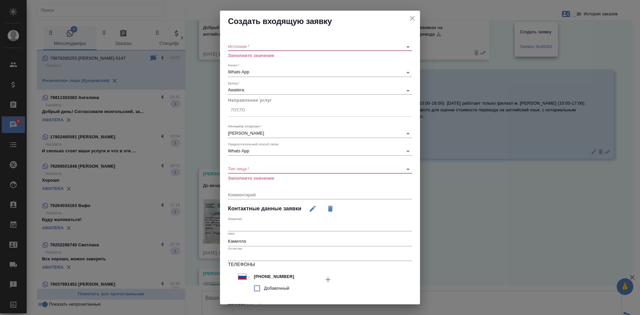
click at [322, 50] on div "​" at bounding box center [320, 47] width 184 height 8
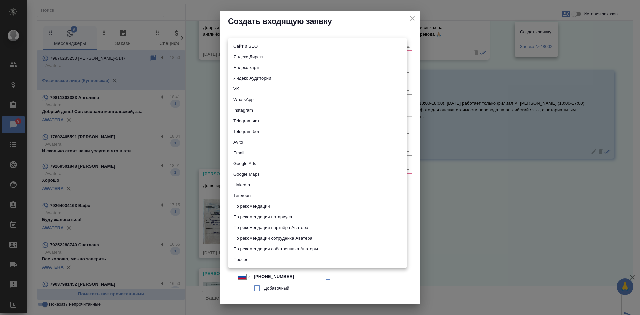
click at [316, 48] on body "🙏 .cls-1 fill:#fff; AWATERA Kasatkina Aleksandra Клиенты Спецификации Заказы 9 …" at bounding box center [320, 157] width 640 height 315
click at [309, 46] on li "Сайт и SEO" at bounding box center [317, 46] width 179 height 11
type input "seo"
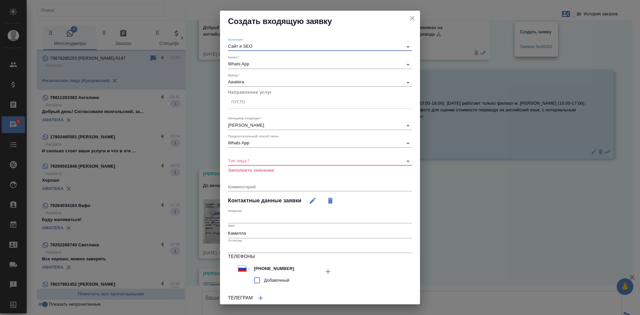
click at [258, 101] on div "Пусто" at bounding box center [320, 102] width 184 height 10
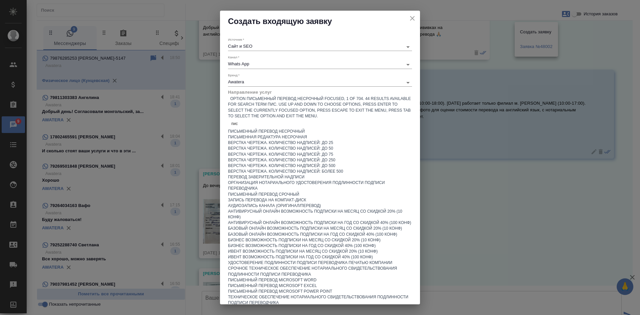
type input "пись"
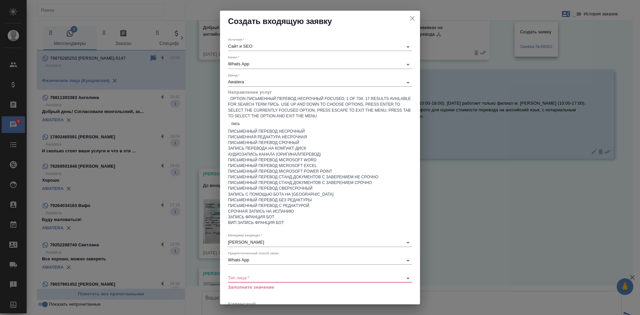
click at [275, 129] on div "Письменный перевод несрочный" at bounding box center [320, 132] width 184 height 6
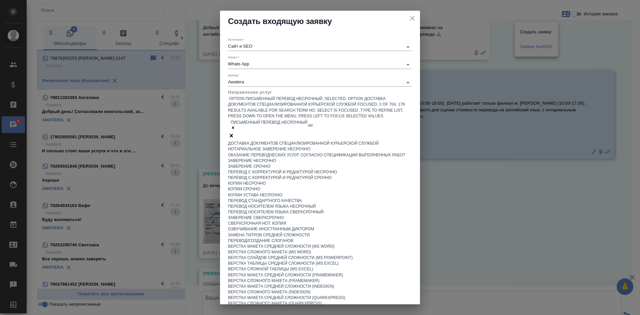
type input "нота"
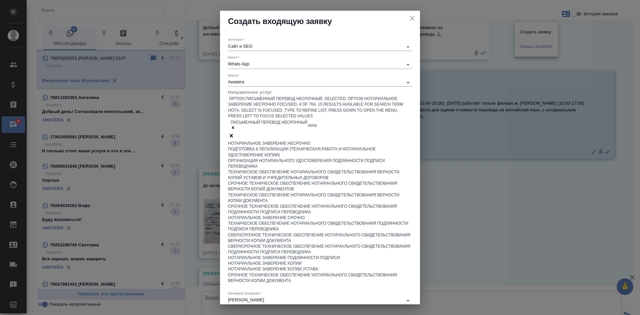
click at [275, 141] on div "Нотариальное заверение несрочно" at bounding box center [320, 144] width 184 height 6
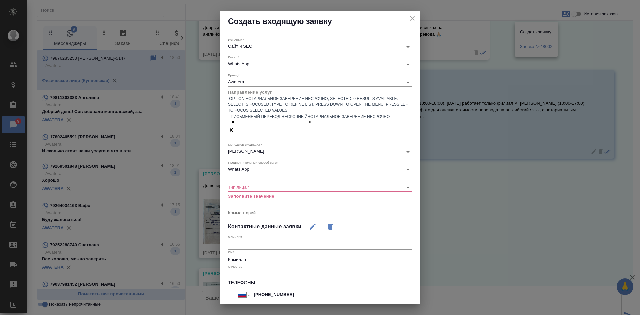
click at [256, 161] on body "🙏 .cls-1 fill:#fff; AWATERA Kasatkina Aleksandra Клиенты Спецификации Заказы 9 …" at bounding box center [320, 157] width 640 height 315
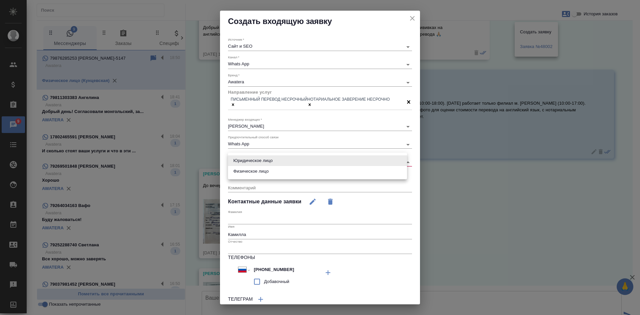
click at [256, 168] on li "Физическое лицо" at bounding box center [317, 171] width 179 height 11
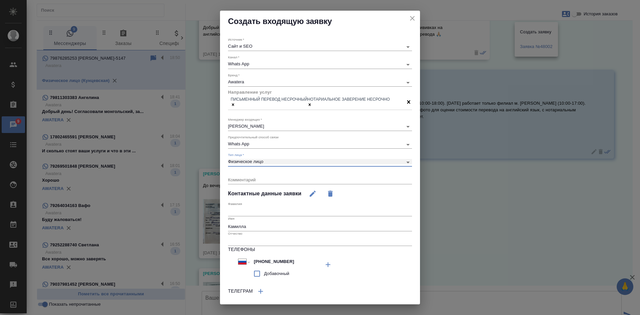
type input "private"
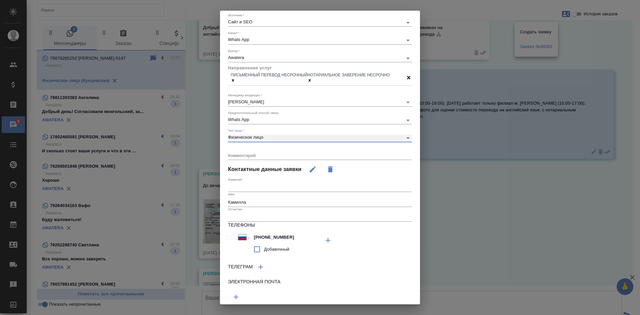
scroll to position [46, 0]
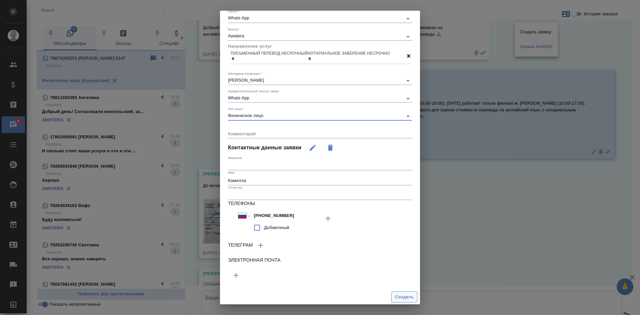
click at [398, 296] on span "Создать" at bounding box center [404, 297] width 19 height 8
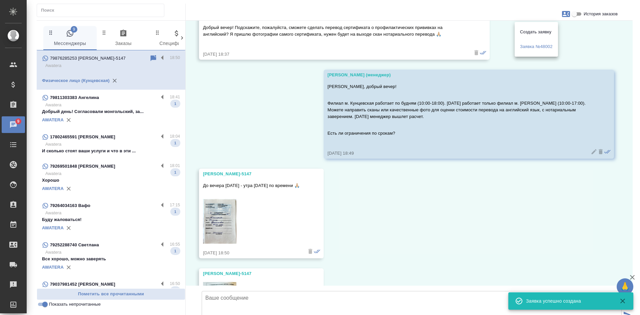
click at [263, 128] on div at bounding box center [320, 157] width 640 height 315
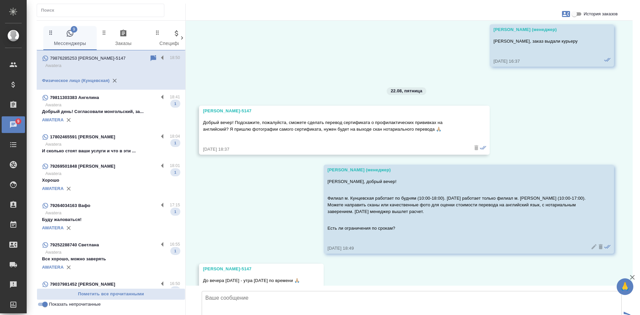
scroll to position [2813, 0]
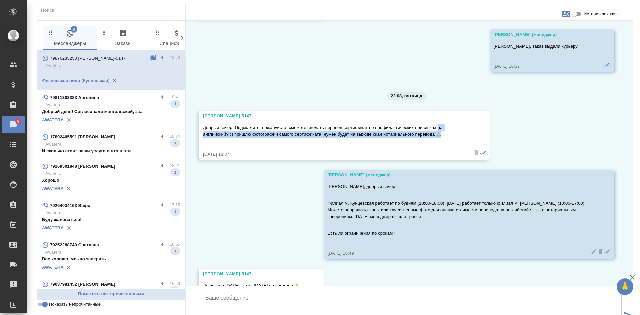
drag, startPoint x: 439, startPoint y: 114, endPoint x: 443, endPoint y: 124, distance: 10.8
click at [443, 124] on p "Добрый вечер! Подскажите, пожалуйста, сможете сделать перевод сертификата о про…" at bounding box center [334, 130] width 263 height 13
copy p "на английский? Я пришлю фотографии самого сертификата, нужен будет на выходе ск…"
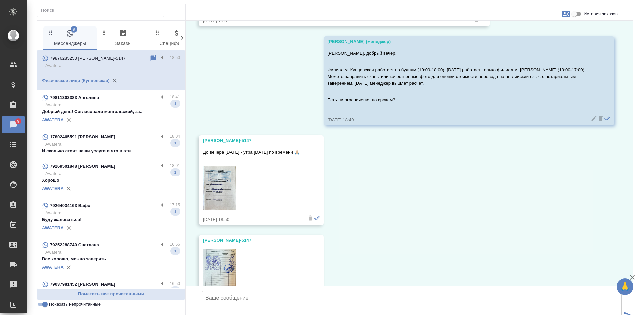
drag, startPoint x: 205, startPoint y: 140, endPoint x: 313, endPoint y: 139, distance: 108.0
click at [300, 149] on p "До вечера [DATE] - утра [DATE] по времени 🙏🏼" at bounding box center [251, 152] width 97 height 7
copy p "о вечера понедельника - утра вторника по времени"
click at [388, 172] on div "09.04, среда Камилла KUNZ_FL-5147 Добрый день! Хотела бы перевести у вас диплом…" at bounding box center [409, 153] width 447 height 265
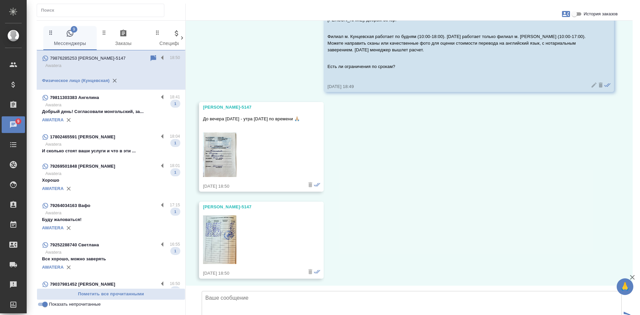
click at [215, 146] on img at bounding box center [219, 154] width 33 height 45
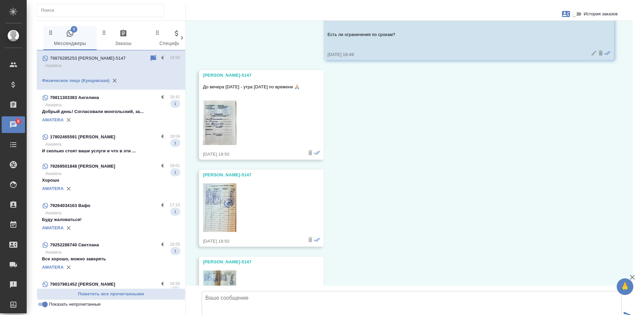
scroll to position [3013, 0]
click at [215, 188] on img at bounding box center [219, 206] width 33 height 49
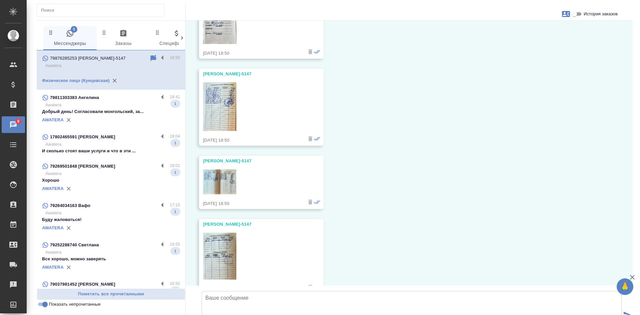
scroll to position [3113, 0]
click at [223, 170] on img at bounding box center [219, 181] width 33 height 25
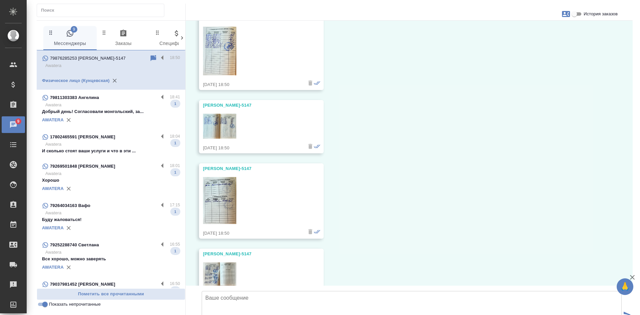
scroll to position [3213, 0]
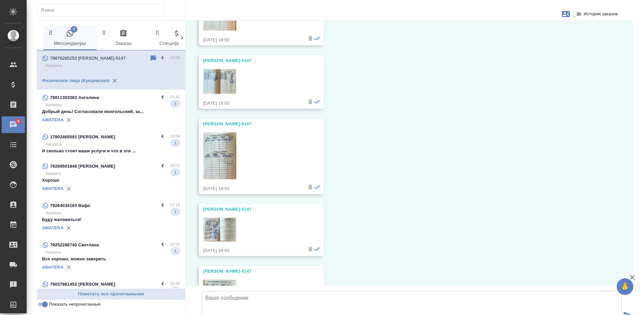
click at [209, 147] on img at bounding box center [219, 155] width 33 height 47
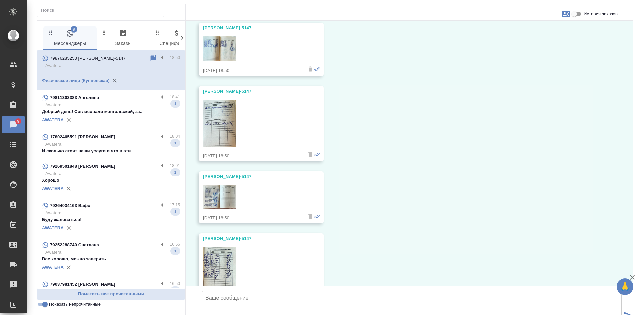
scroll to position [3246, 0]
click at [229, 184] on img at bounding box center [219, 196] width 33 height 24
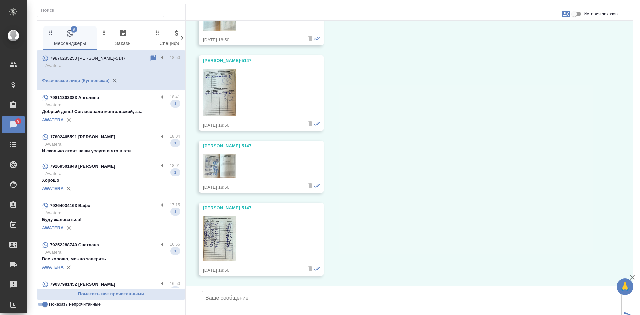
scroll to position [3313, 0]
click at [224, 216] on img at bounding box center [219, 238] width 33 height 45
click at [237, 291] on textarea at bounding box center [412, 314] width 420 height 47
type textarea "Спасибо, получено 6 фото."
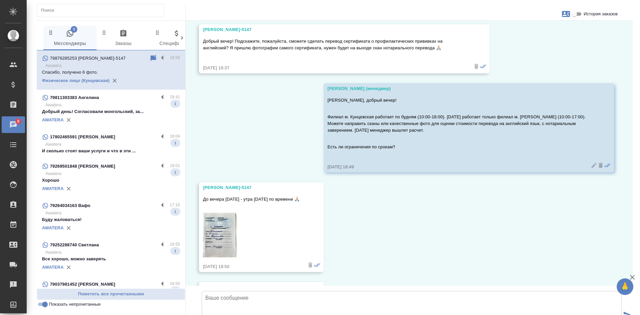
scroll to position [2899, 0]
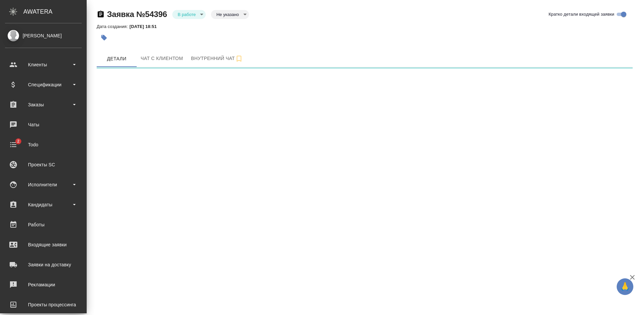
select select "RU"
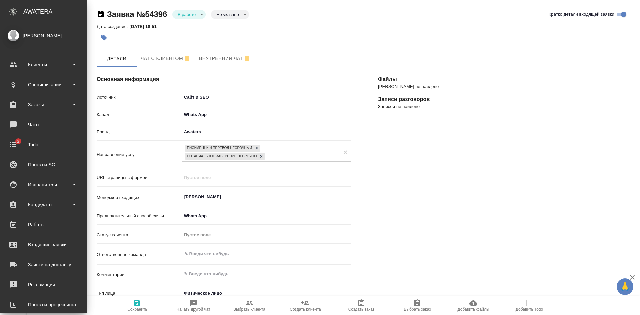
type textarea "x"
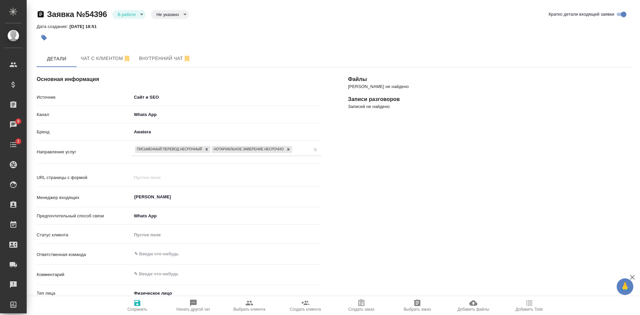
click at [160, 13] on body "🙏 .cls-1 fill:#fff; AWATERA [PERSON_NAME] Спецификации Заказы 9 Чаты 2 Todo Про…" at bounding box center [320, 157] width 640 height 315
click at [162, 17] on button "Целевая" at bounding box center [169, 13] width 26 height 7
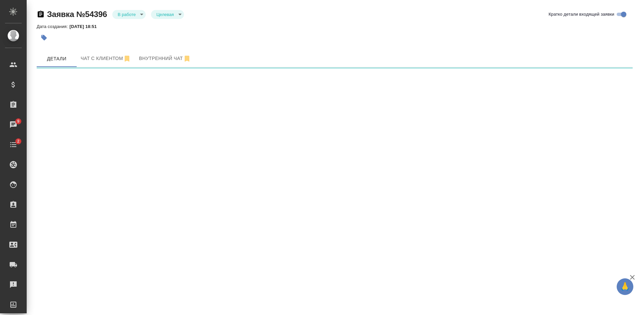
select select "RU"
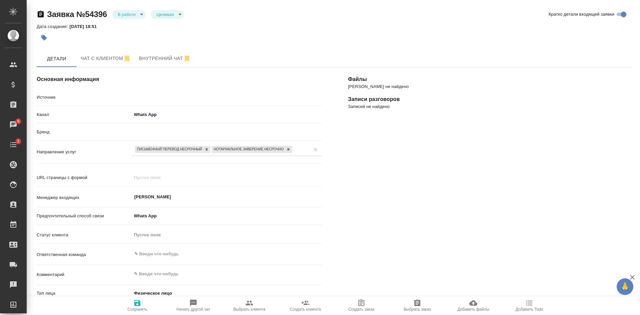
type textarea "x"
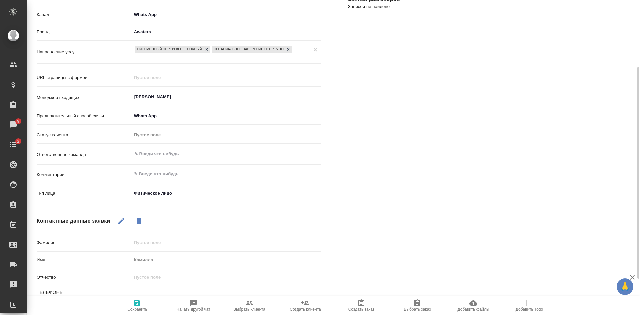
scroll to position [133, 0]
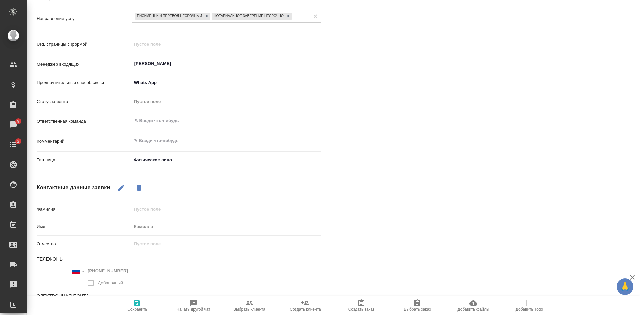
click at [141, 304] on icon "button" at bounding box center [137, 303] width 8 height 8
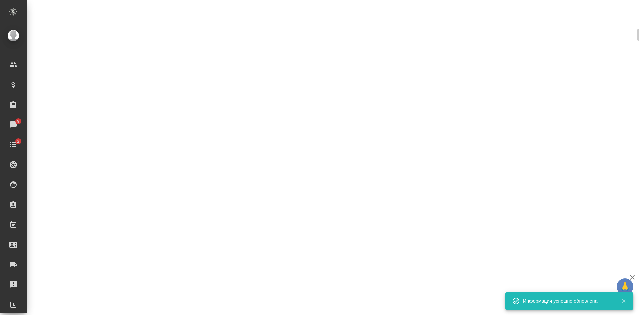
scroll to position [140, 0]
select select "RU"
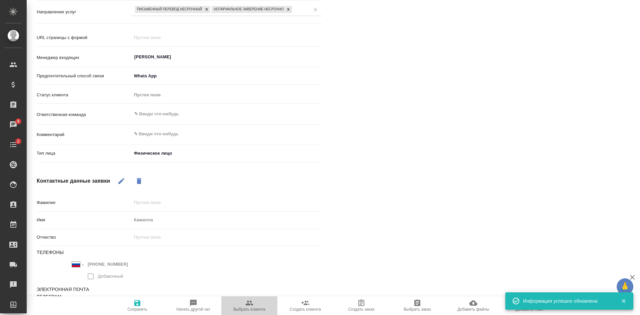
click at [248, 309] on span "Выбрать клиента" at bounding box center [249, 309] width 32 height 5
type textarea "x"
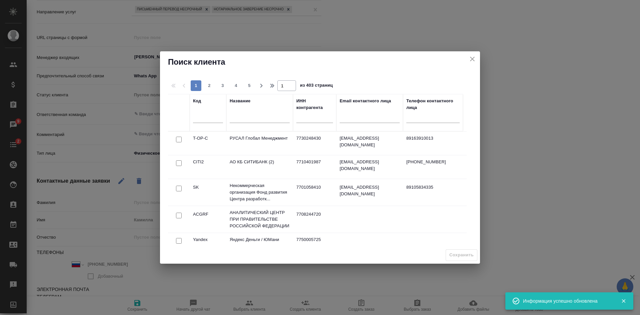
click at [241, 118] on input "text" at bounding box center [260, 118] width 60 height 8
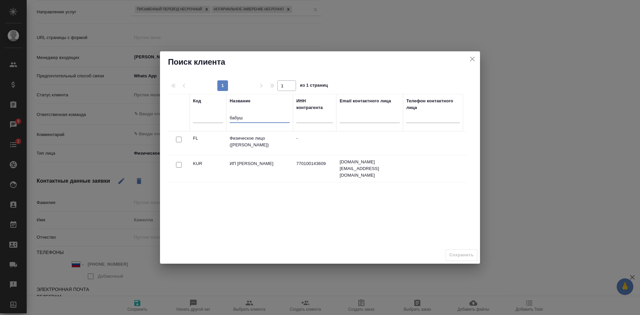
type input "бабуш"
click at [179, 139] on input "checkbox" at bounding box center [179, 140] width 6 height 6
checkbox input "true"
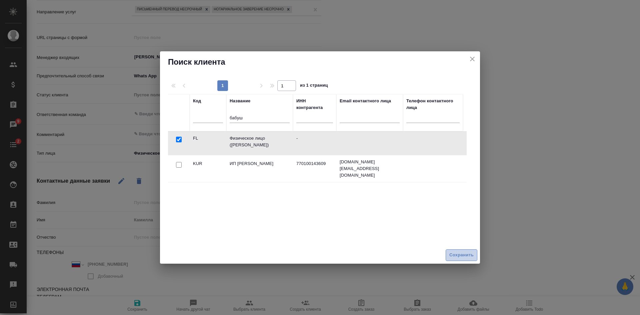
click at [455, 256] on span "Сохранить" at bounding box center [461, 255] width 24 height 8
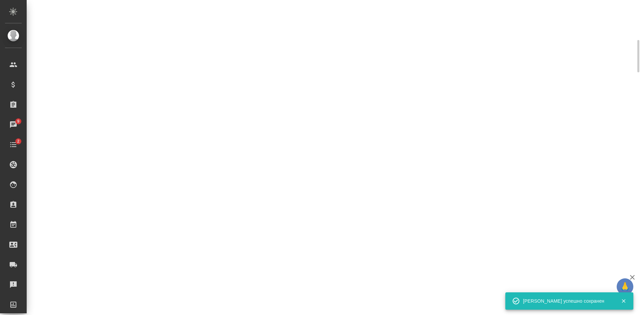
scroll to position [89, 0]
select select "RU"
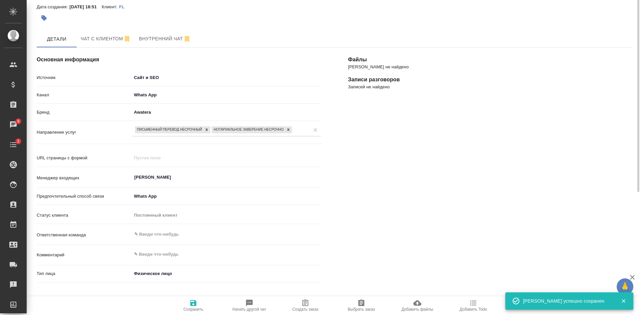
scroll to position [0, 0]
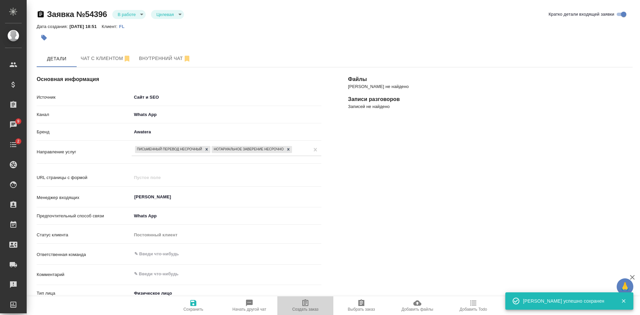
click at [315, 311] on span "Создать заказ" at bounding box center [305, 309] width 26 height 5
type textarea "x"
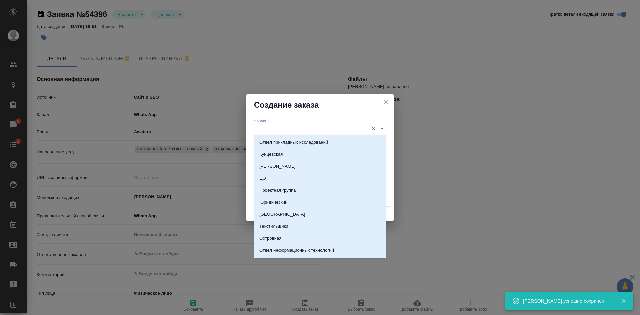
click at [274, 125] on input "Филиал" at bounding box center [309, 128] width 111 height 9
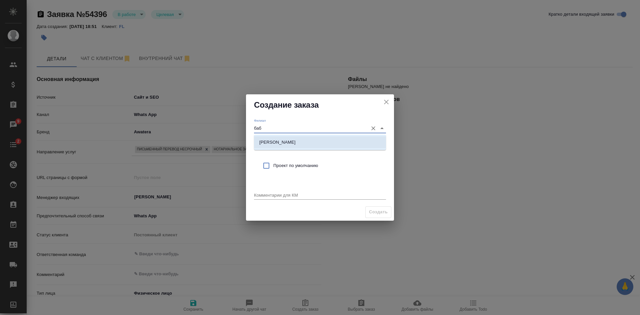
click at [302, 141] on li "[PERSON_NAME]" at bounding box center [320, 142] width 132 height 12
type input "[PERSON_NAME]"
click at [294, 168] on span "Проект по умолчанию" at bounding box center [326, 165] width 107 height 7
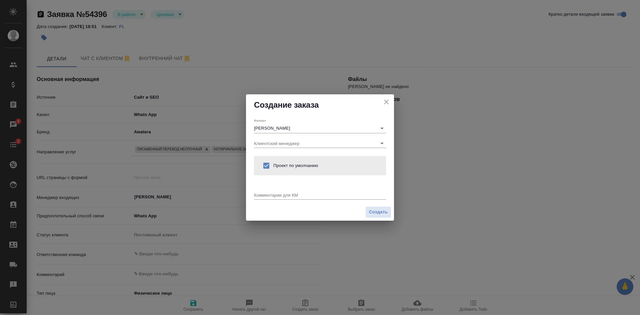
checkbox input "true"
click at [276, 196] on div "x" at bounding box center [320, 195] width 132 height 8
click at [276, 193] on textarea at bounding box center [320, 194] width 132 height 5
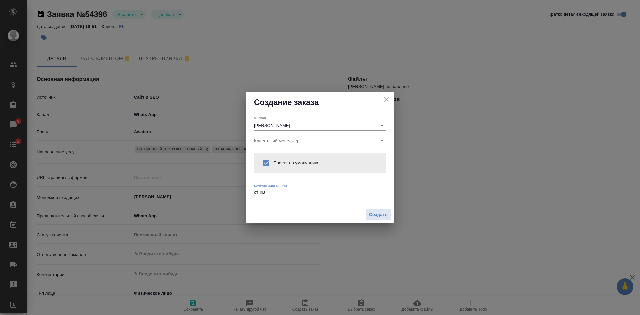
type textarea "от КВ"
type textarea "x"
paste textarea "на английский? Я пришлю фотографии самого сертификата, нужен будет на выходе ск…"
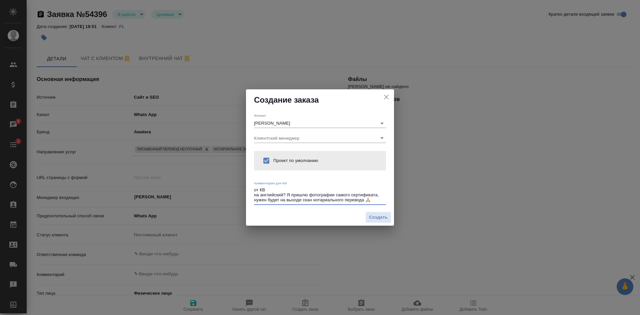
click at [288, 192] on textarea "от КВ на английский? Я пришлю фотографии самого сертификата, нужен будет на вых…" at bounding box center [320, 194] width 132 height 15
click at [286, 196] on textarea "от КВ на английский? Я пришлю фотографии самого сертификата, нужен будет на вых…" at bounding box center [320, 194] width 132 height 15
drag, startPoint x: 285, startPoint y: 192, endPoint x: 311, endPoint y: 198, distance: 27.0
click at [311, 198] on textarea "от КВ на английскийЯ пришлю фотографии самого [PERSON_NAME], нужен будет на вых…" at bounding box center [320, 194] width 132 height 15
drag, startPoint x: 320, startPoint y: 198, endPoint x: 284, endPoint y: 204, distance: 37.1
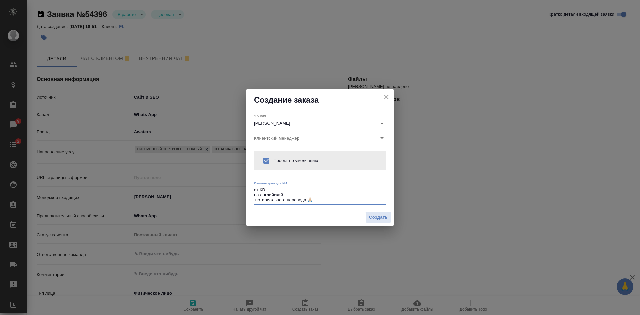
click at [284, 204] on div "от КВ на английский нотариального перевода 🙏🏼 x" at bounding box center [320, 195] width 132 height 19
click at [255, 201] on textarea "от КВ на английский нотариальное заверение" at bounding box center [320, 194] width 132 height 15
click at [330, 198] on textarea "от КВ на английский нотариальное заверение" at bounding box center [320, 194] width 132 height 15
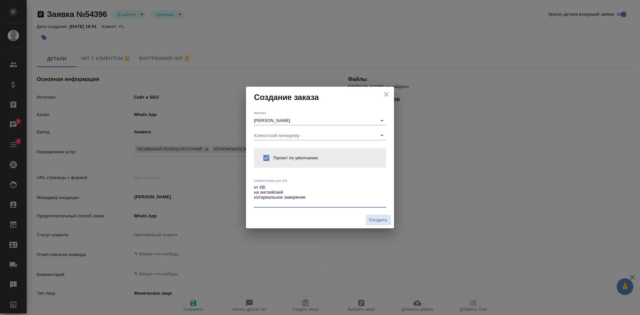
type textarea "от КВ на английский нотариальное заверение"
type textarea "x"
paste textarea "о вечера [DATE] - утра [DATE] по времени"
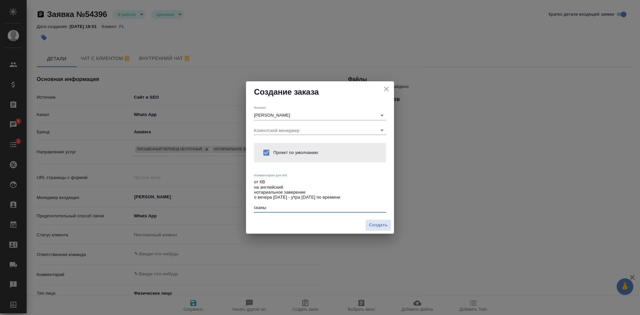
type textarea "от КВ на английский нотариальное заверение о вечера [DATE] - утра [DATE] по вре…"
click at [393, 228] on div "Создать" at bounding box center [320, 225] width 148 height 17
click at [389, 225] on button "Создать" at bounding box center [378, 225] width 26 height 12
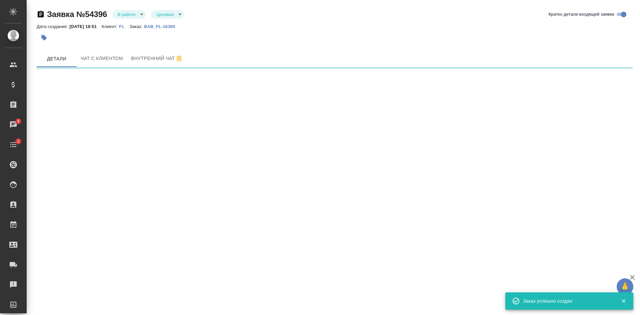
select select "RU"
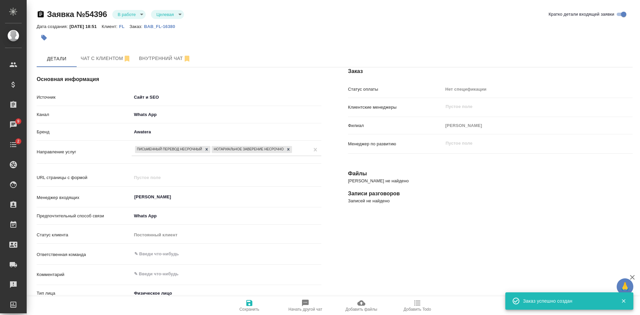
type textarea "x"
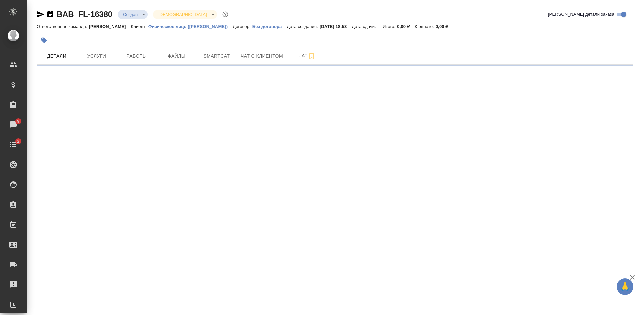
select select "RU"
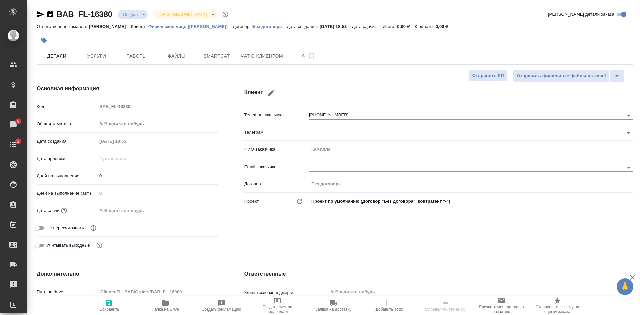
type textarea "x"
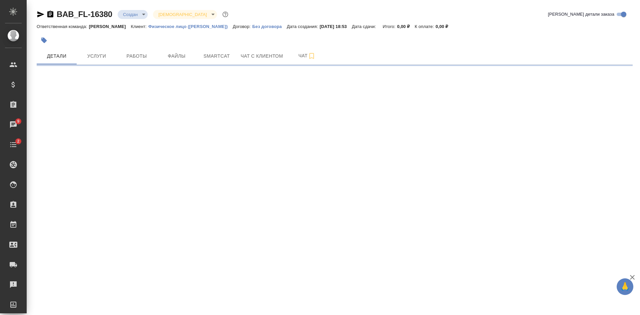
select select "RU"
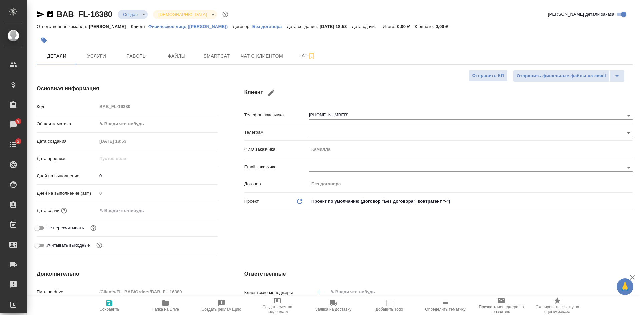
type textarea "x"
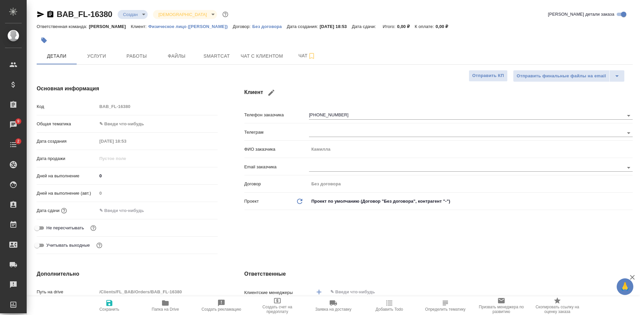
type textarea "x"
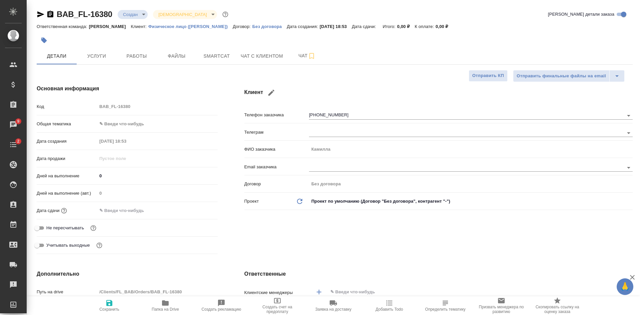
type textarea "x"
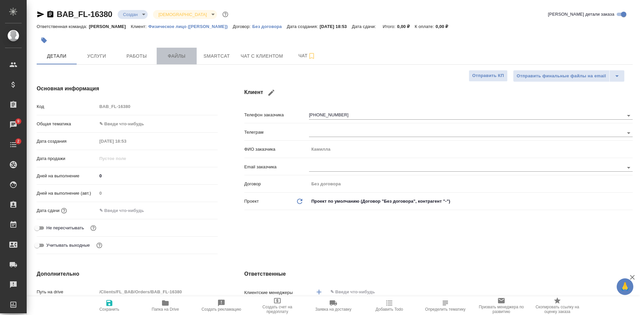
click at [186, 54] on span "Файлы" at bounding box center [177, 56] width 32 height 8
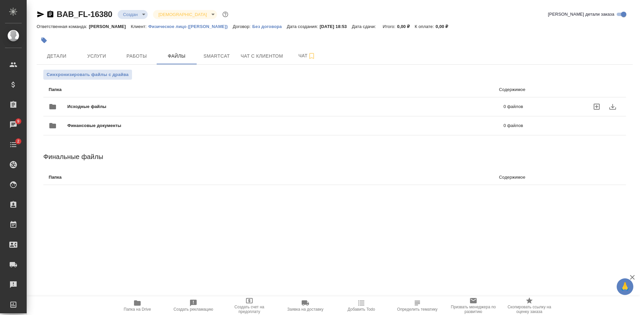
click at [593, 105] on icon "uploadFiles" at bounding box center [597, 107] width 8 height 8
click at [0, 0] on input "uploadFiles" at bounding box center [0, 0] width 0 height 0
click at [219, 61] on button "Smartcat" at bounding box center [217, 56] width 40 height 17
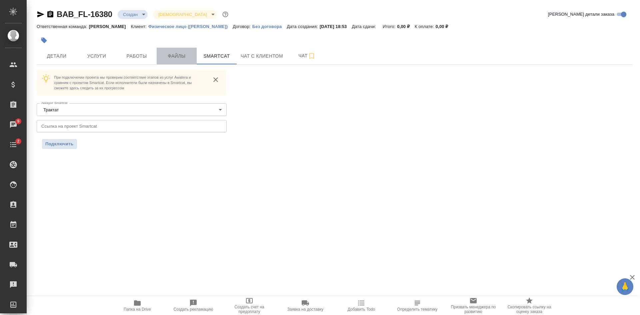
click at [170, 58] on span "Файлы" at bounding box center [177, 56] width 32 height 8
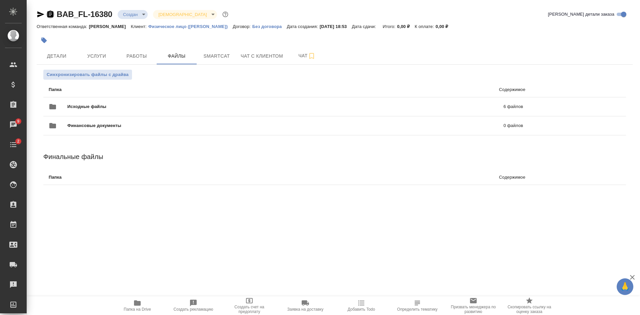
click at [49, 13] on icon "button" at bounding box center [50, 14] width 8 height 8
click at [48, 60] on span "Детали" at bounding box center [57, 56] width 32 height 8
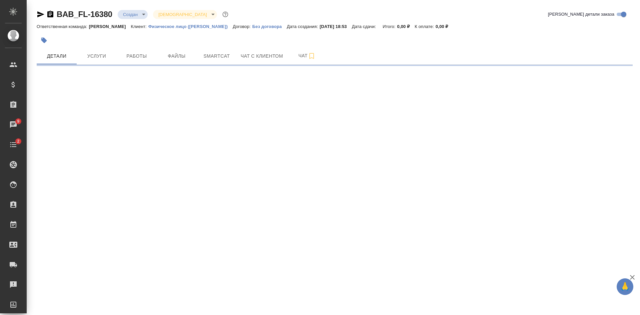
select select "RU"
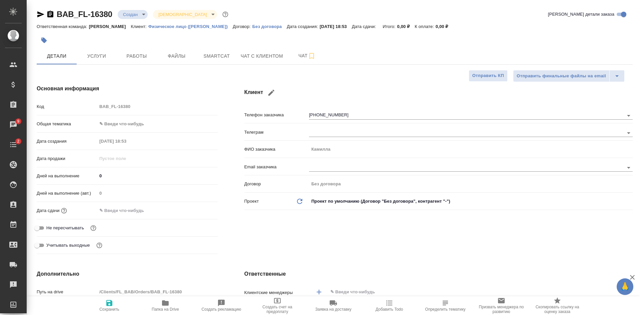
type textarea "x"
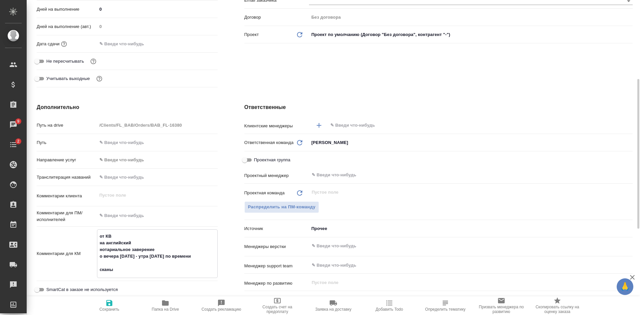
click at [101, 258] on textarea "от КВ на английский нотариальное заверение о вечера [DATE] - утра [DATE] по вре…" at bounding box center [157, 253] width 120 height 45
type textarea "x"
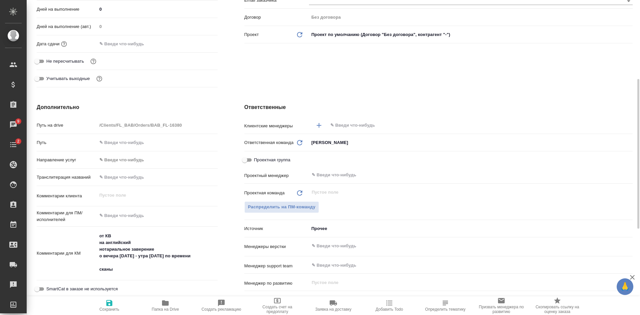
type textarea "x"
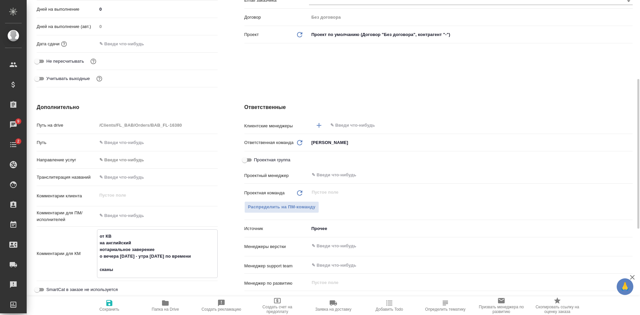
type textarea "от КВ на английский нотариальное заверение до вечера [DATE] - утра [DATE] по вр…"
type textarea "x"
type textarea "от КВ на английский нотариальное заверение до вечера [DATE] - утра [DATE] по вр…"
type textarea "x"
click at [113, 306] on icon "button" at bounding box center [109, 303] width 8 height 8
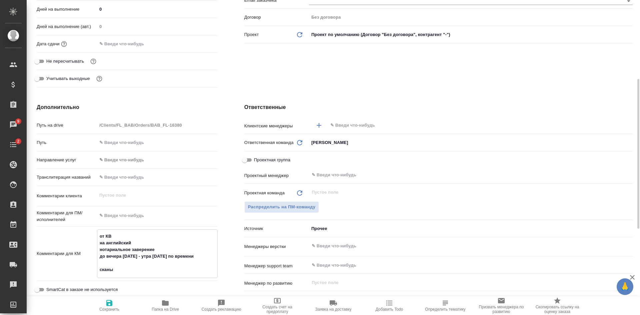
type textarea "x"
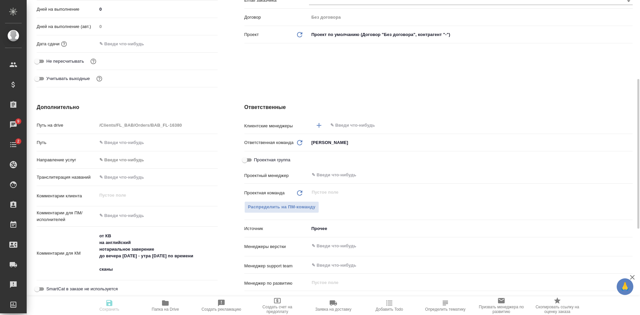
type textarea "x"
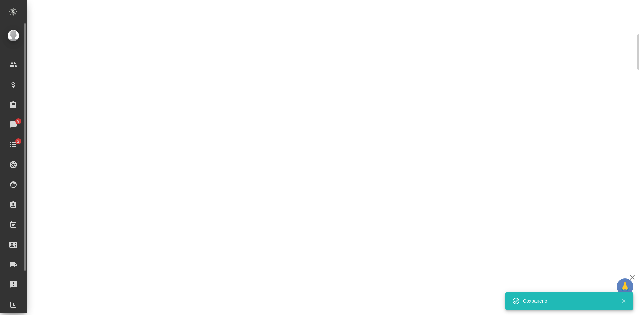
scroll to position [0, 0]
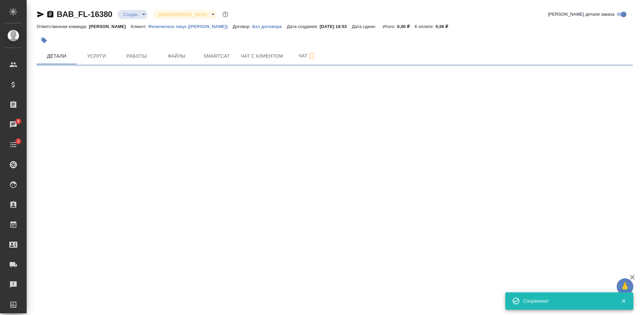
select select "RU"
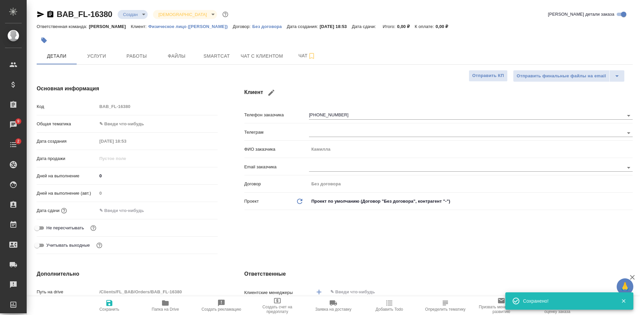
type textarea "x"
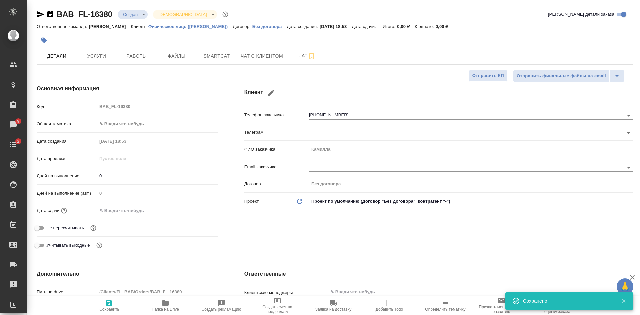
type textarea "x"
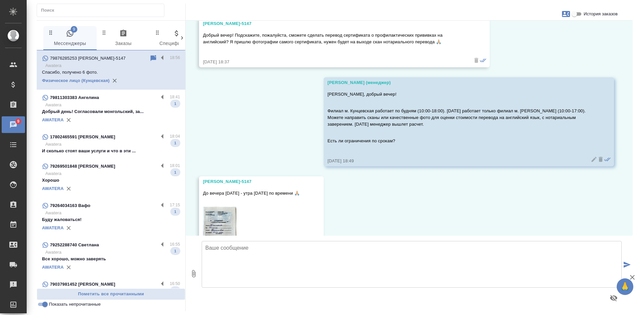
scroll to position [2899, 0]
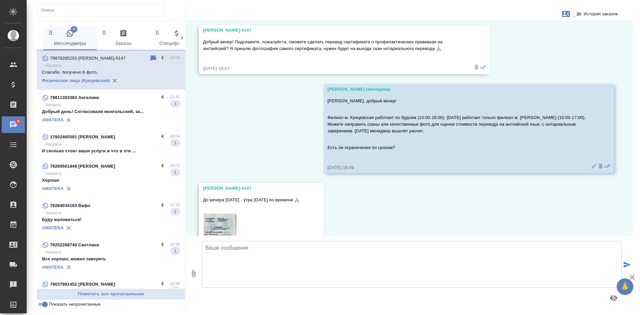
click at [43, 303] on input "Показать непрочитанные" at bounding box center [45, 304] width 24 height 8
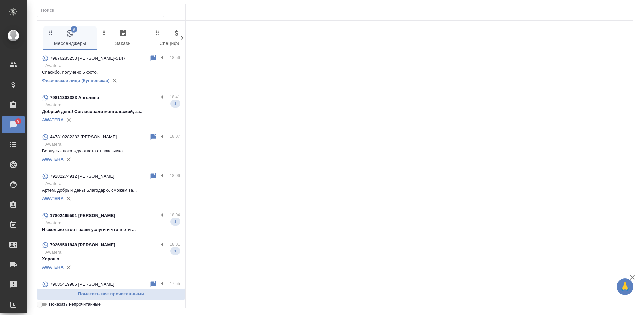
click at [43, 303] on input "Показать непрочитанные" at bounding box center [40, 304] width 24 height 8
checkbox input "true"
